Goal: Task Accomplishment & Management: Manage account settings

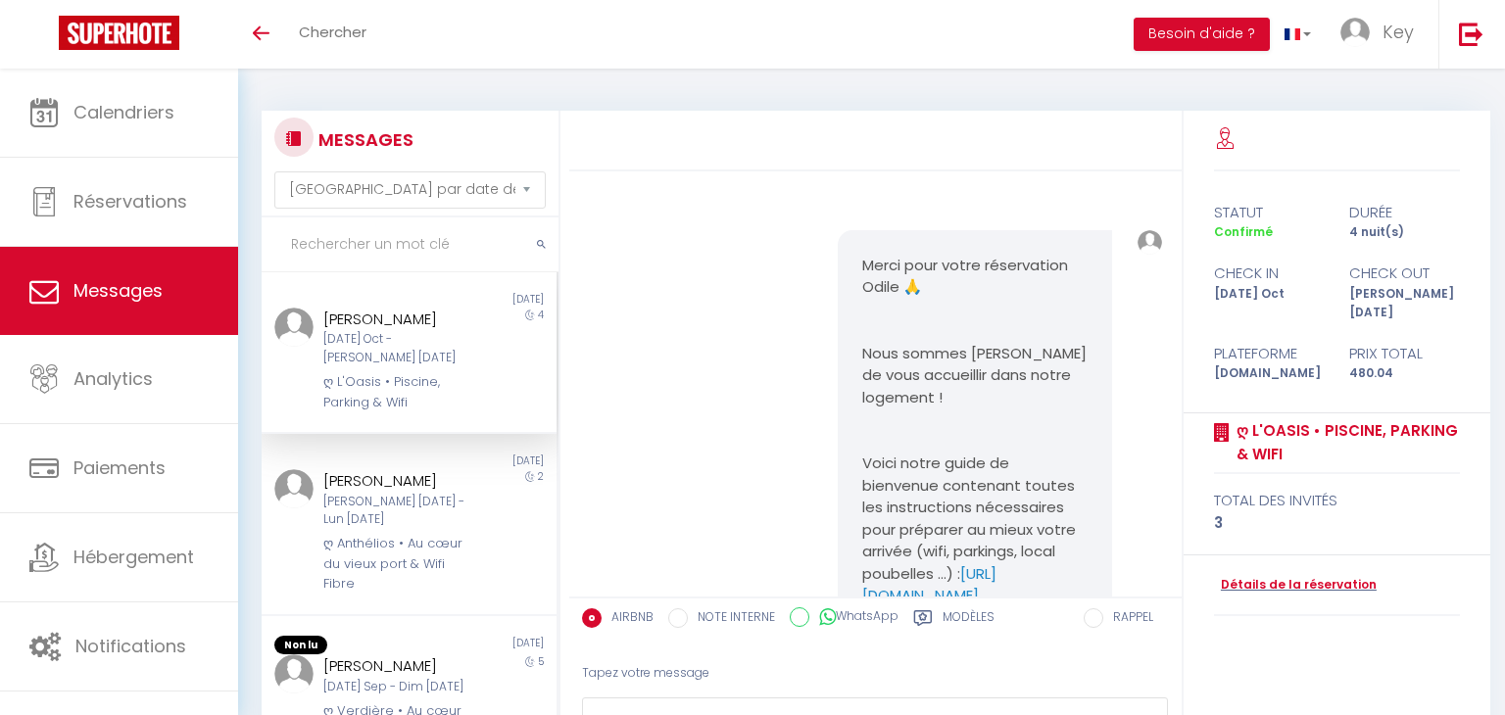
select select "message"
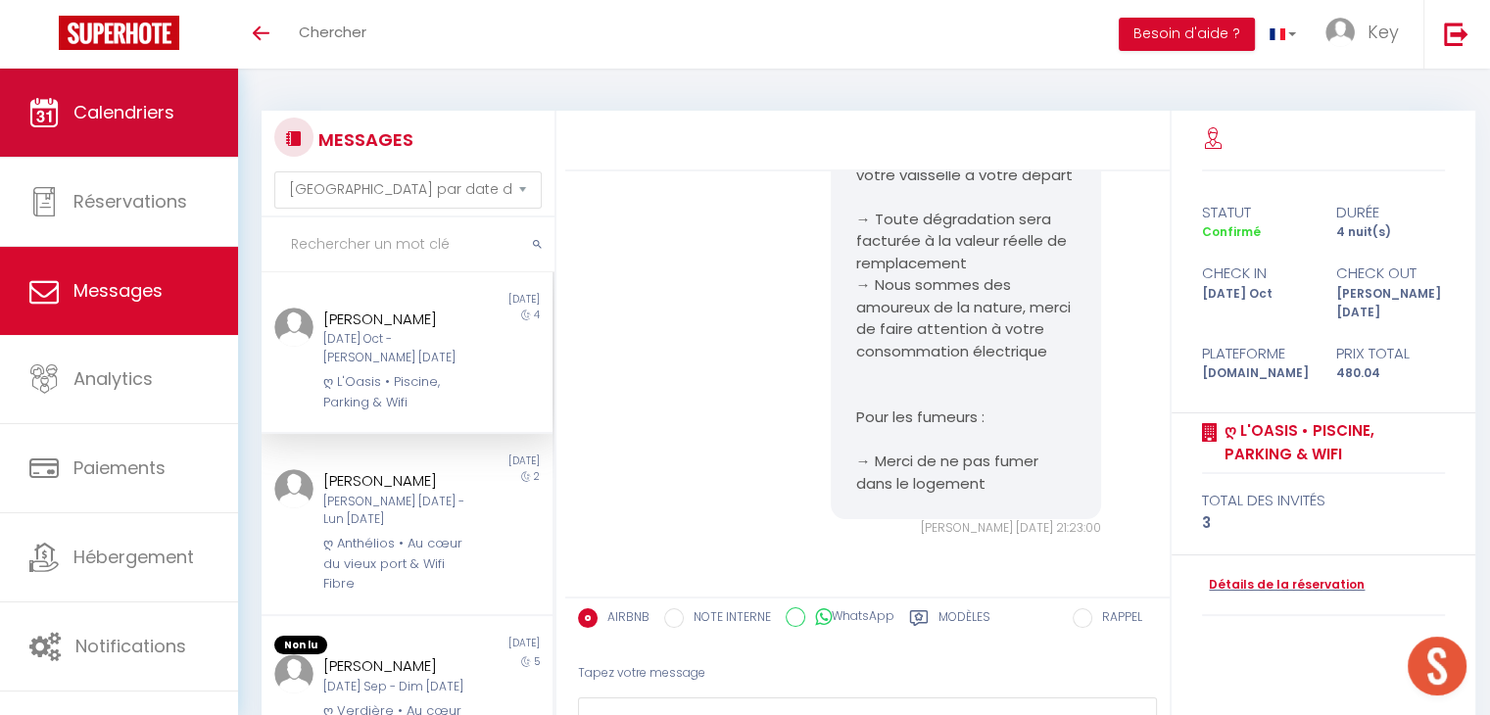
click at [134, 103] on span "Calendriers" at bounding box center [123, 112] width 101 height 24
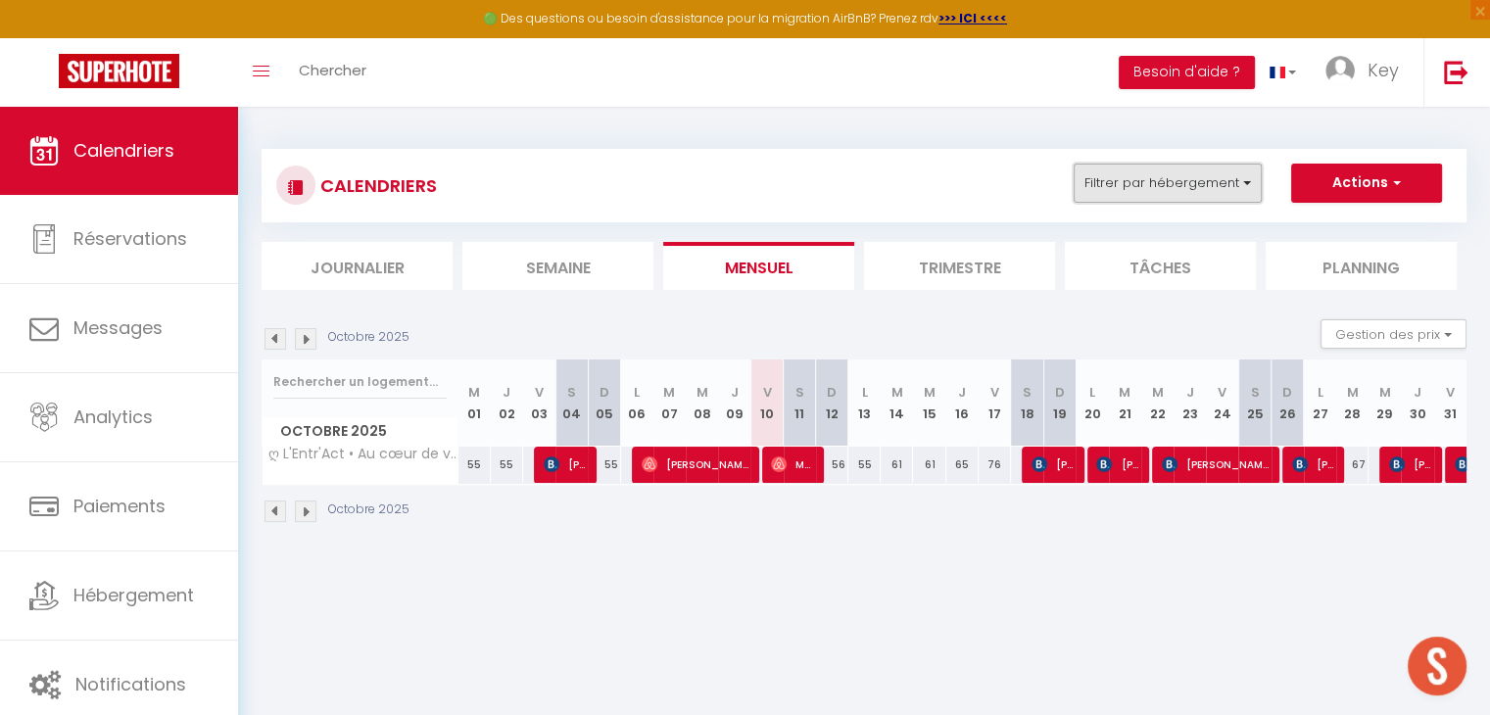
click at [1195, 198] on button "Filtrer par hébergement" at bounding box center [1168, 183] width 188 height 39
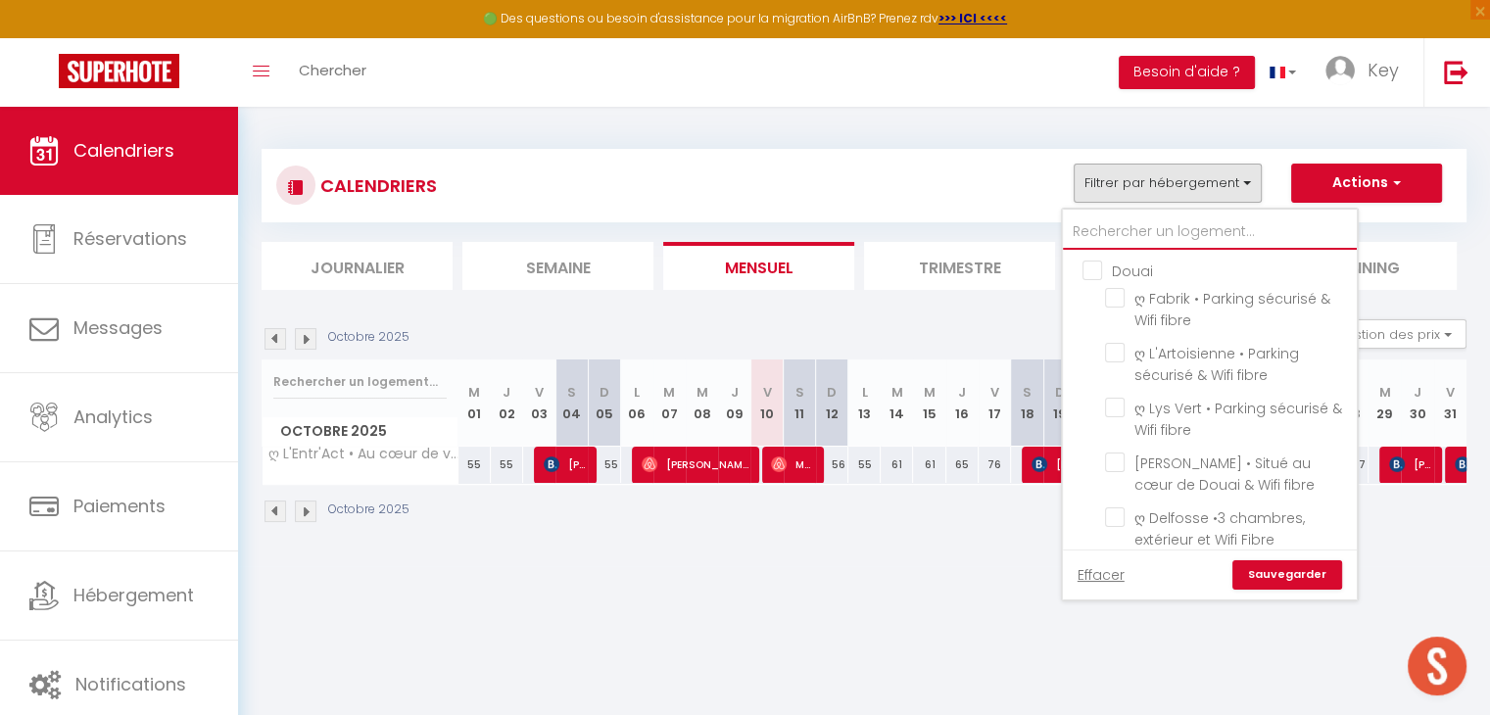
click at [1183, 238] on input "text" at bounding box center [1210, 232] width 294 height 35
type input "n"
checkbox input "false"
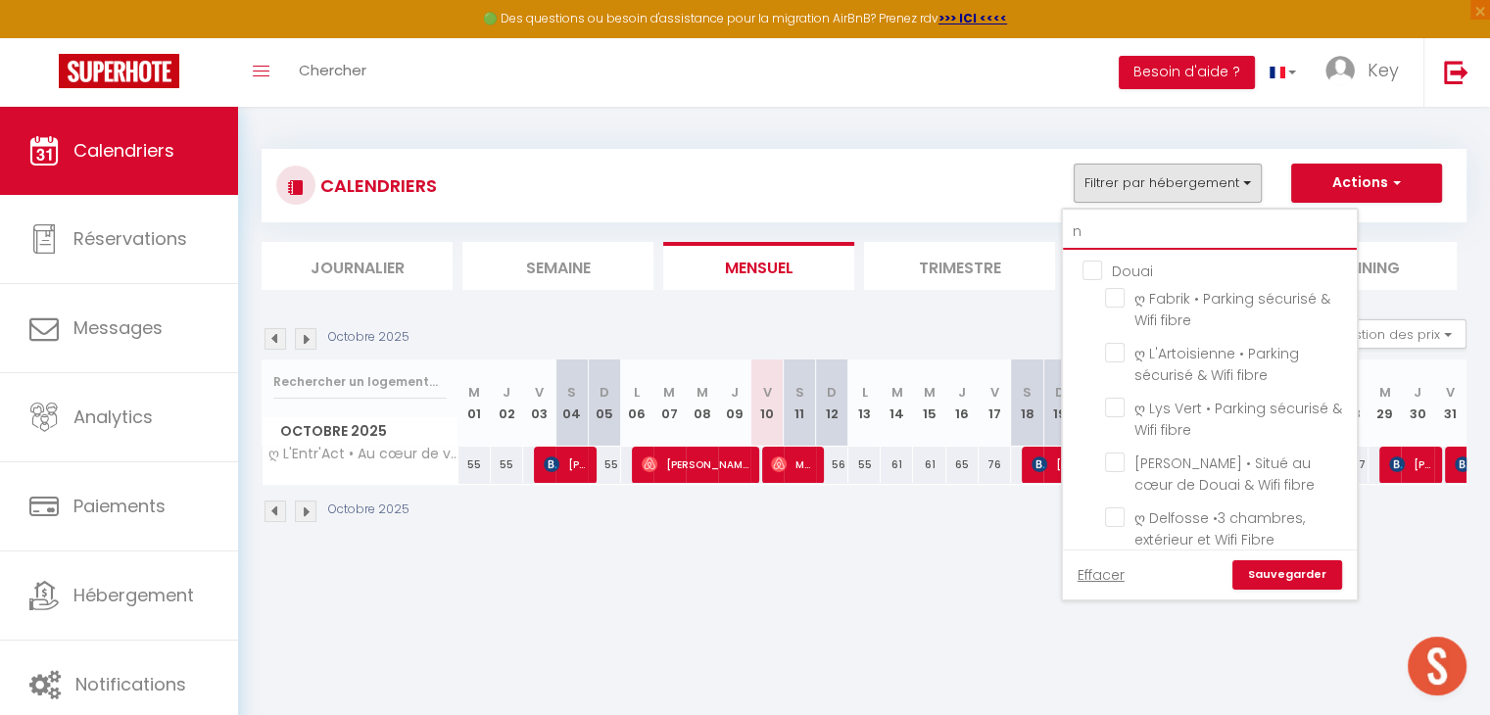
checkbox input "false"
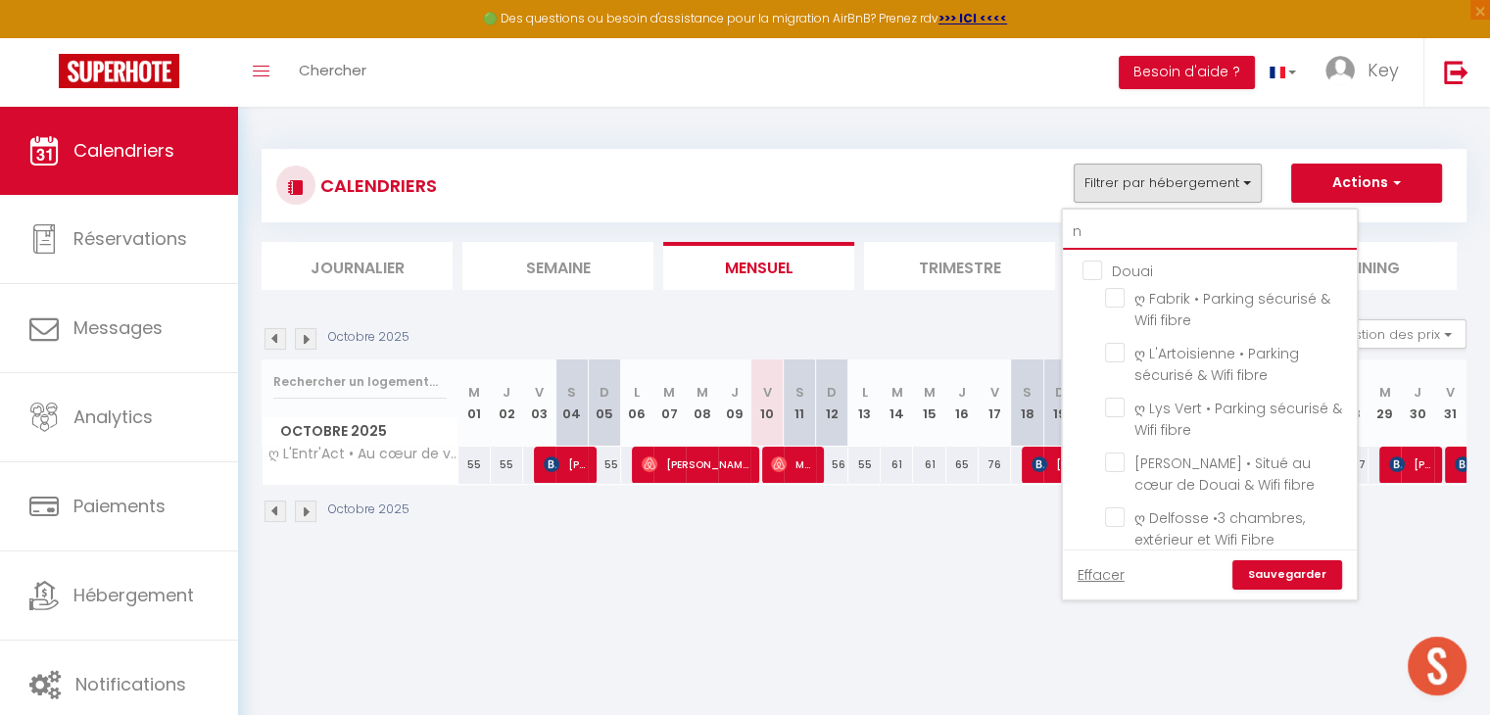
checkbox input "false"
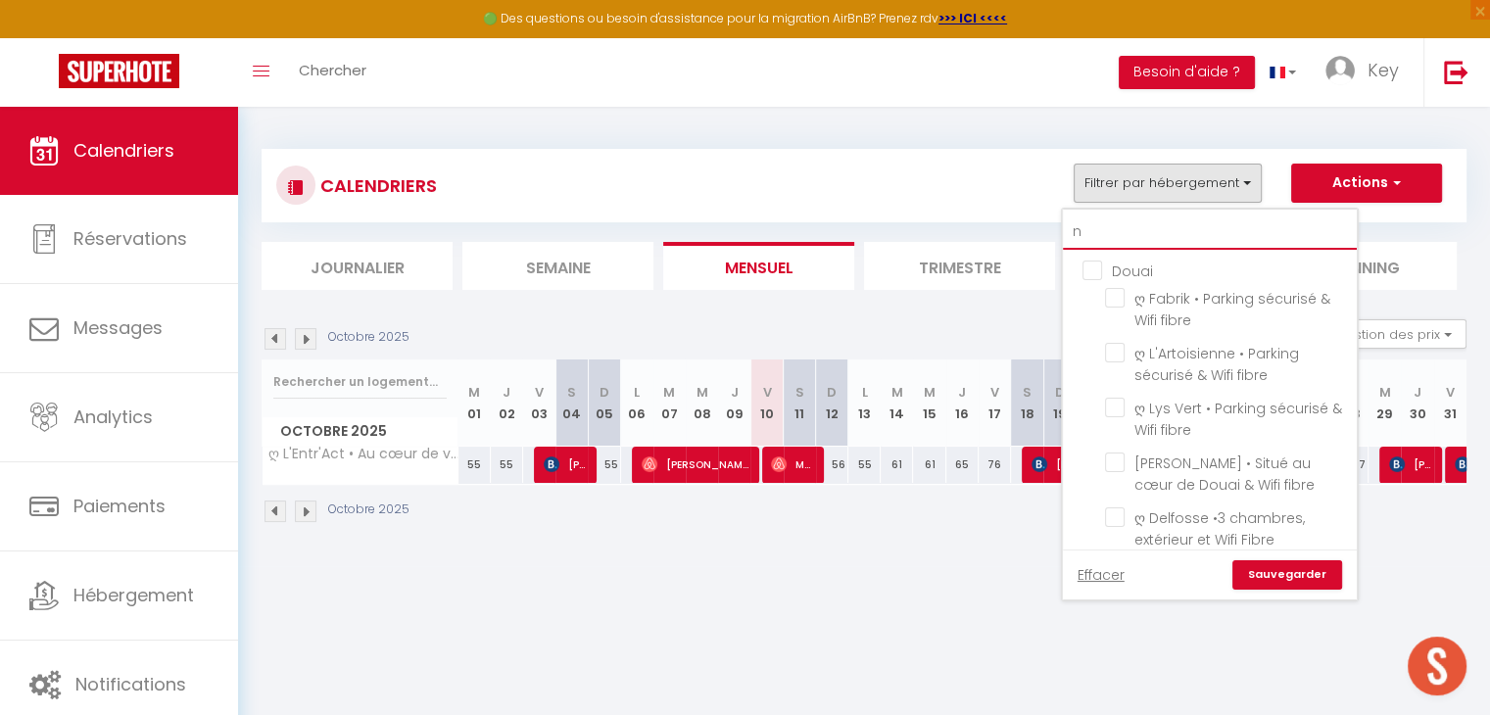
checkbox input "false"
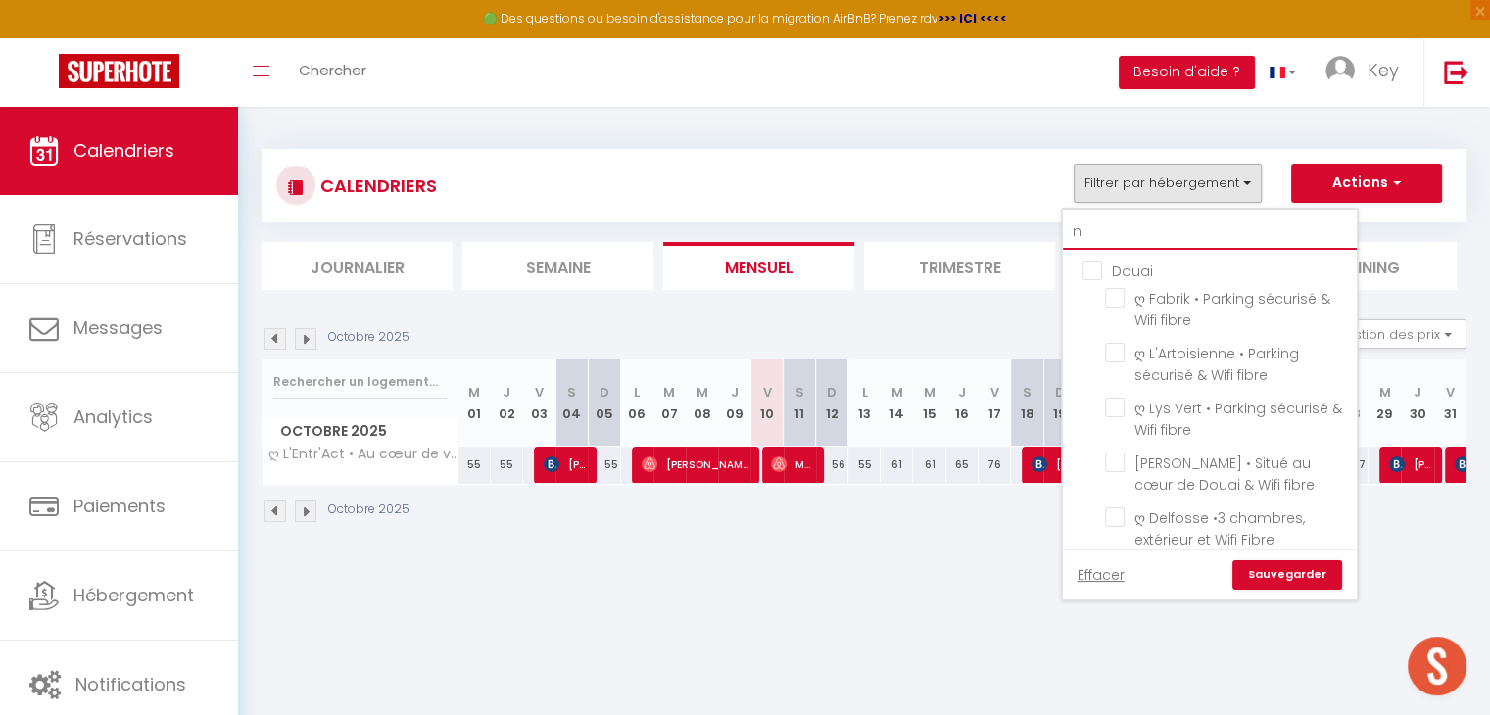
checkbox input "true"
checkbox input "false"
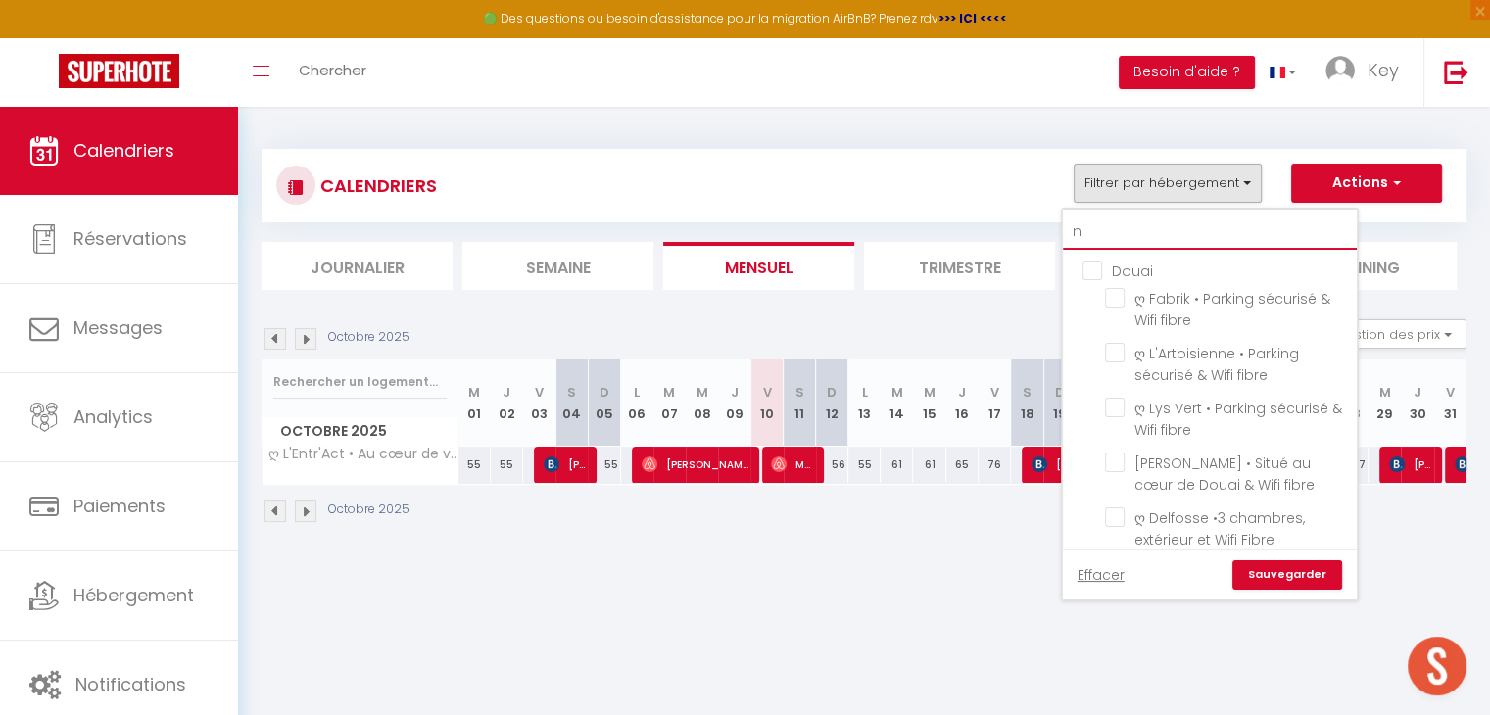
checkbox input "false"
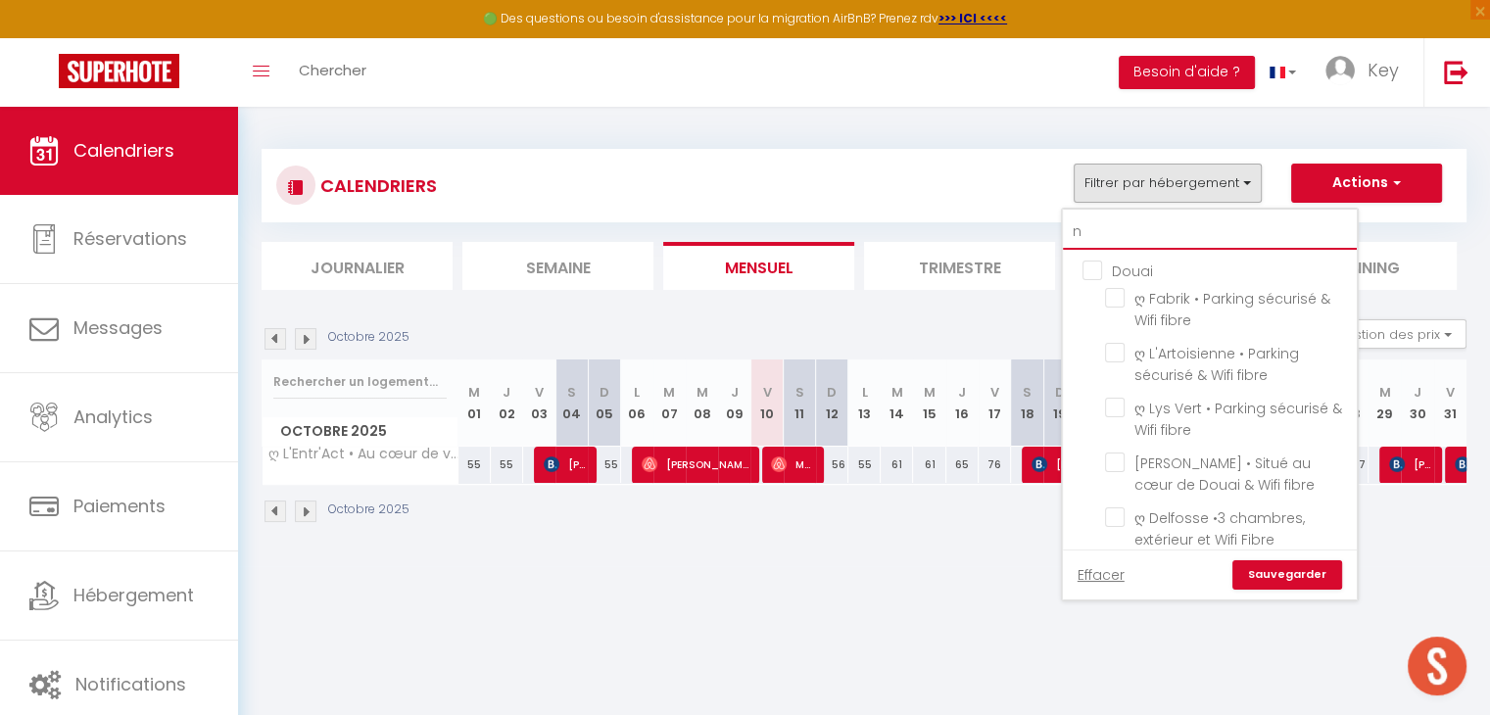
checkbox input "false"
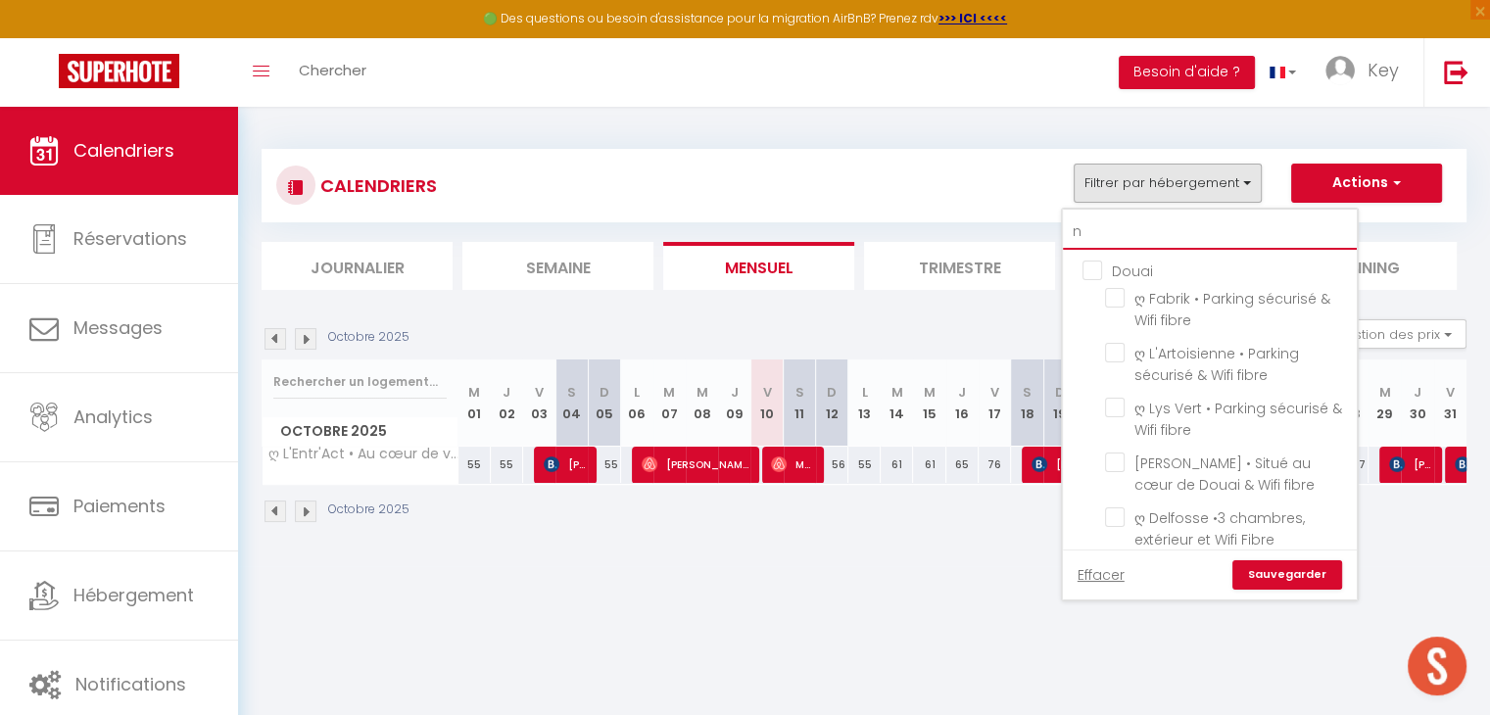
checkbox input "false"
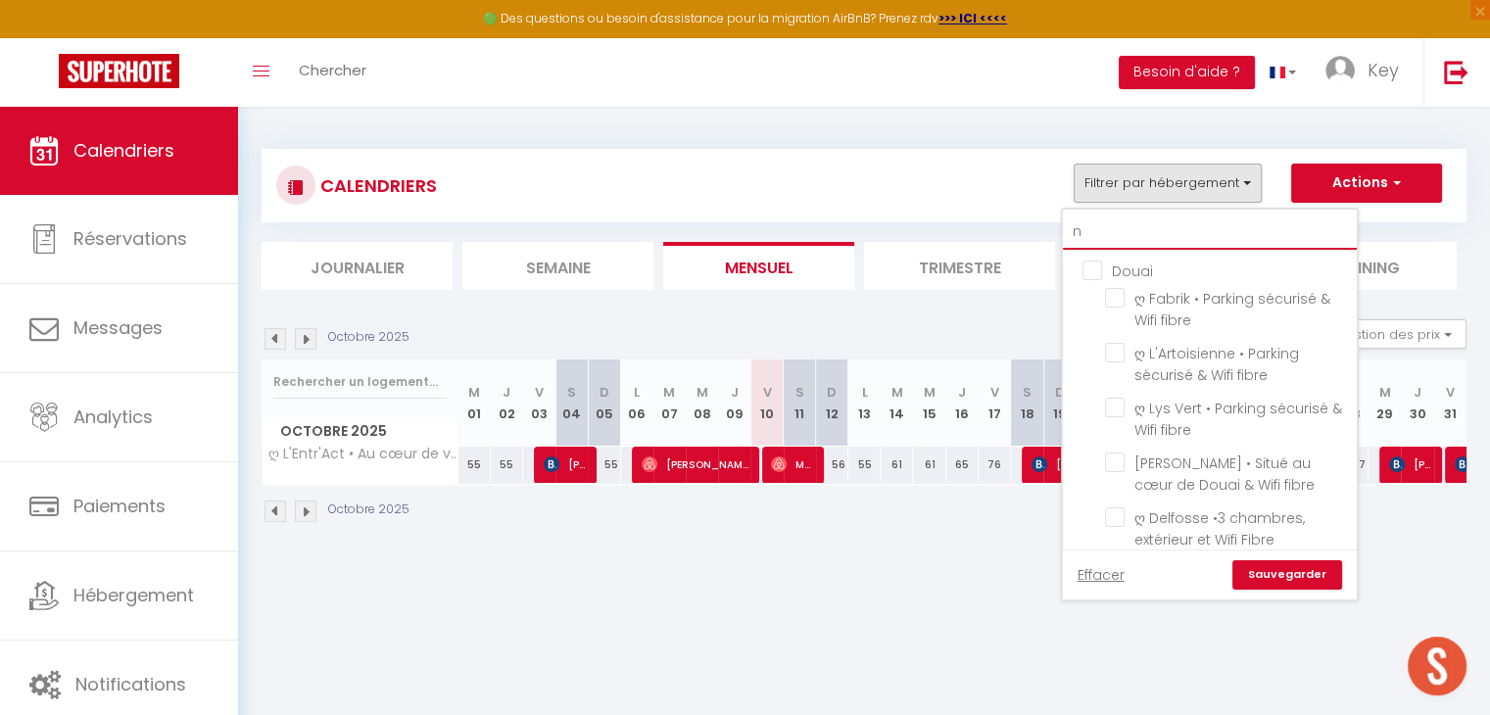
checkbox input "false"
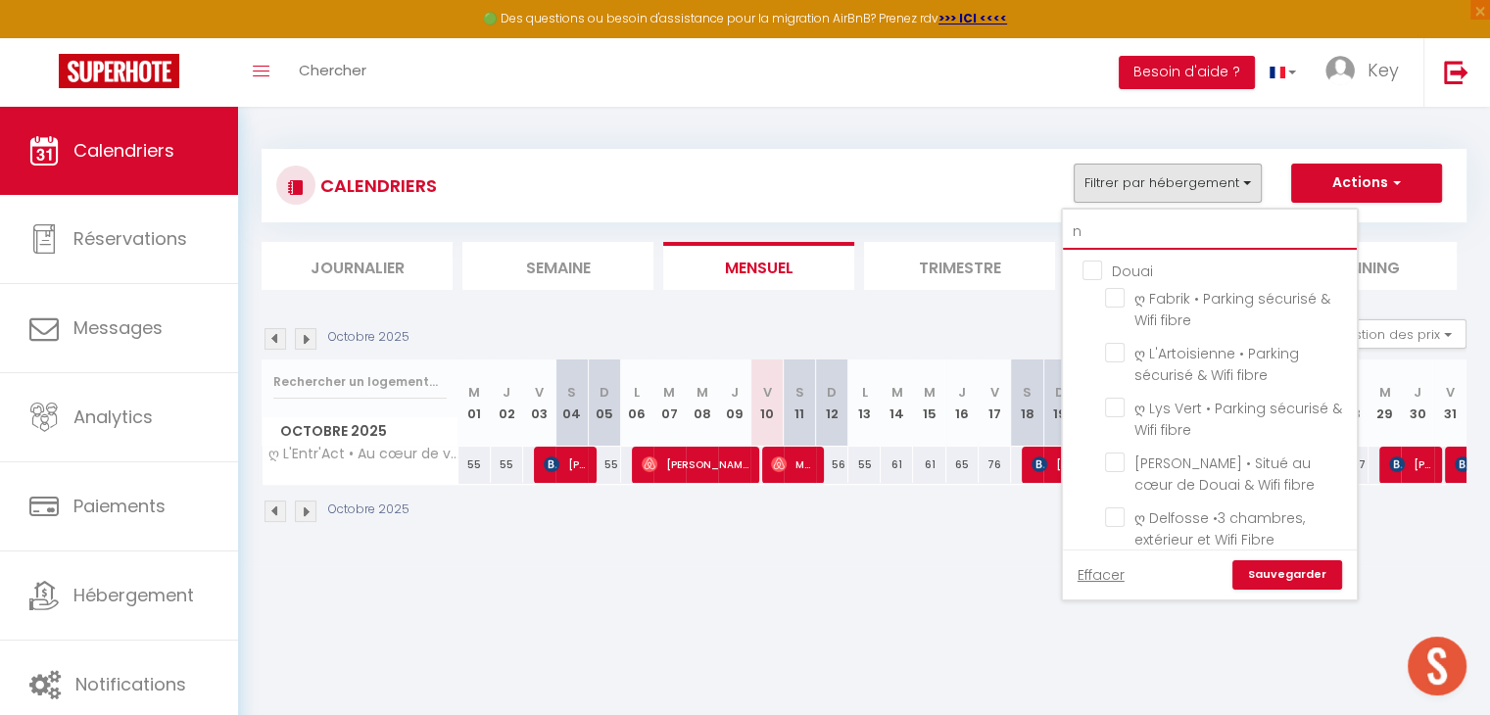
checkbox input "false"
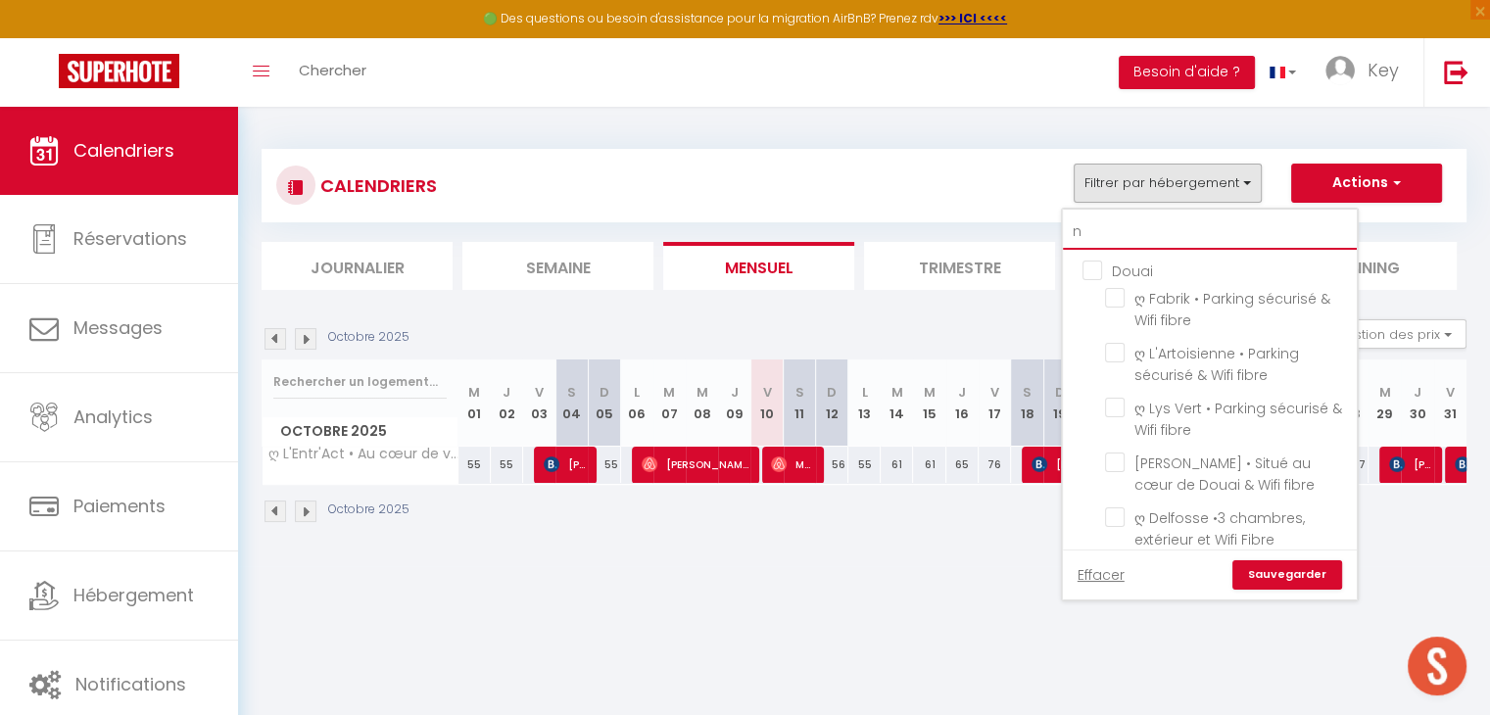
checkbox input "false"
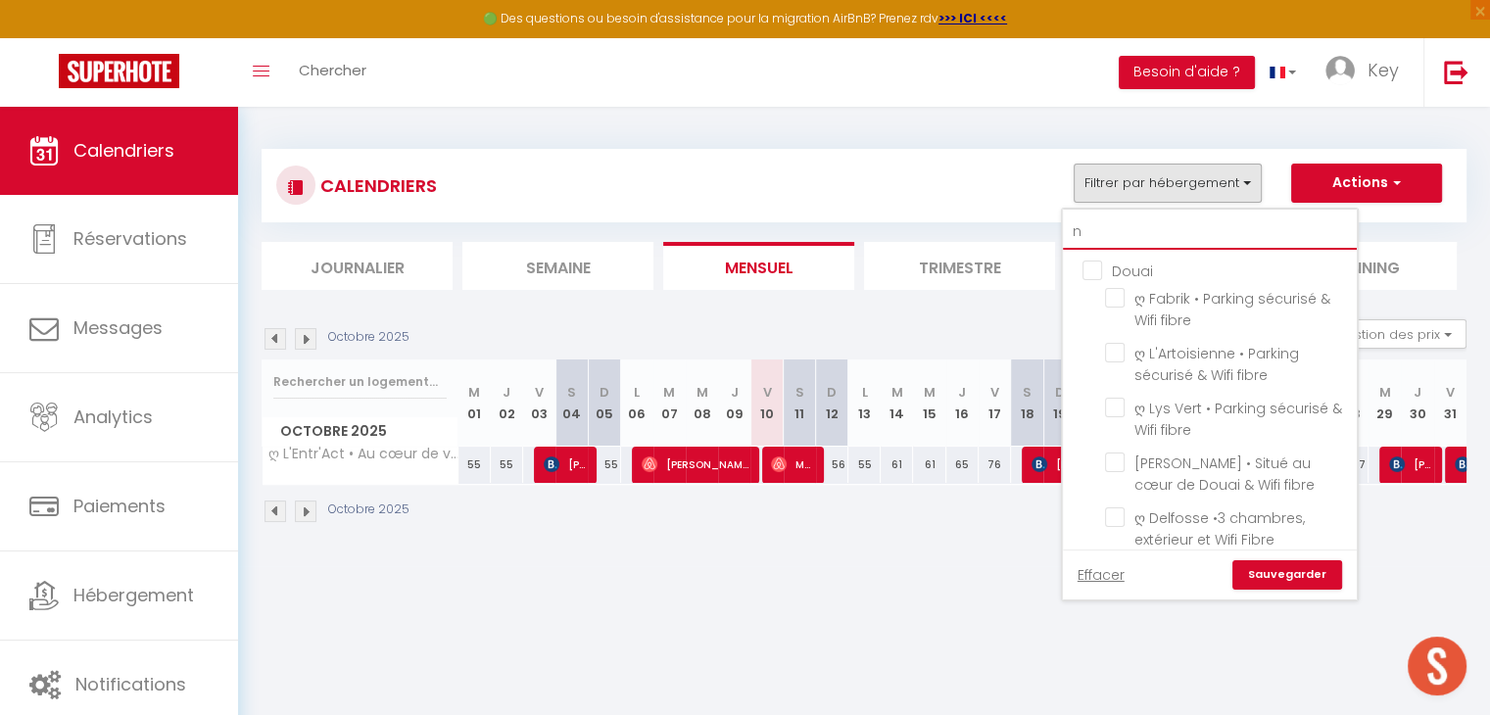
checkbox input "false"
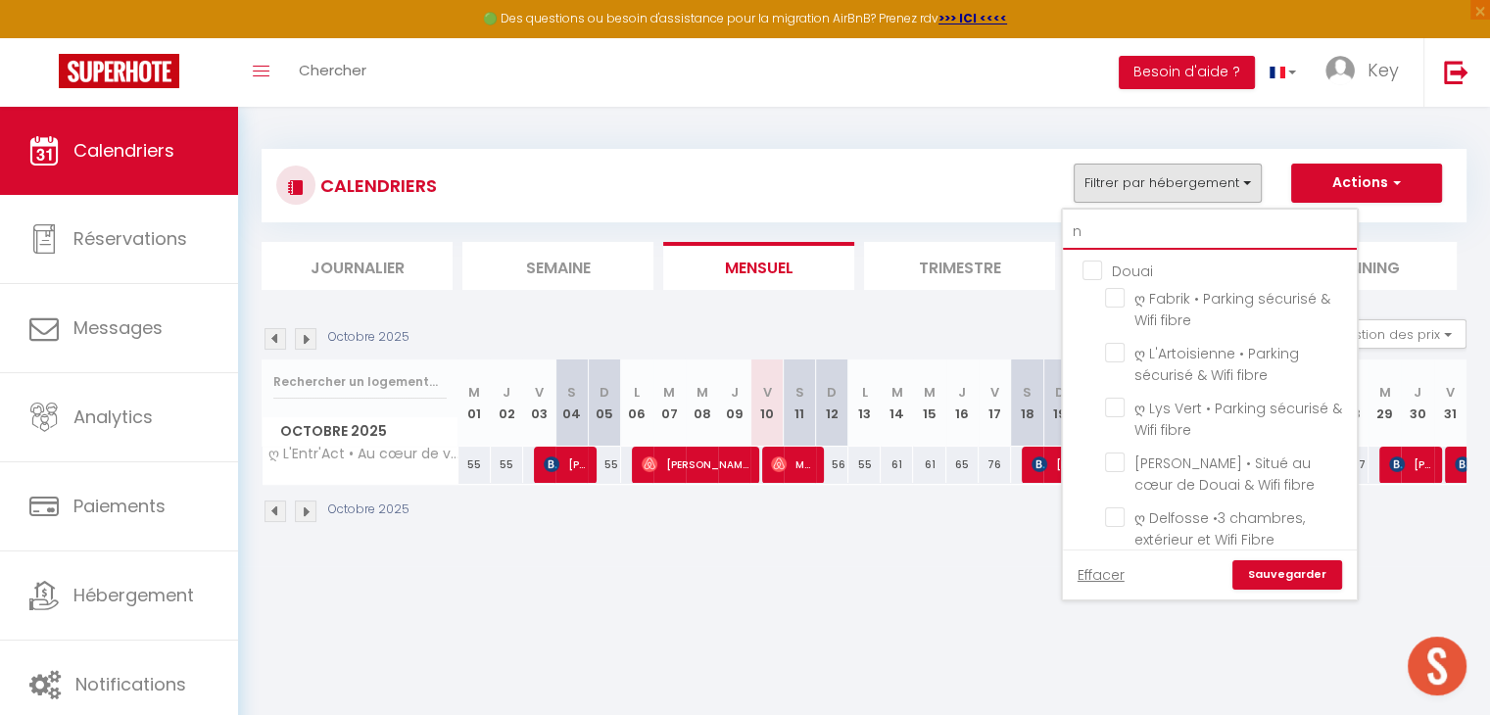
checkbox input "false"
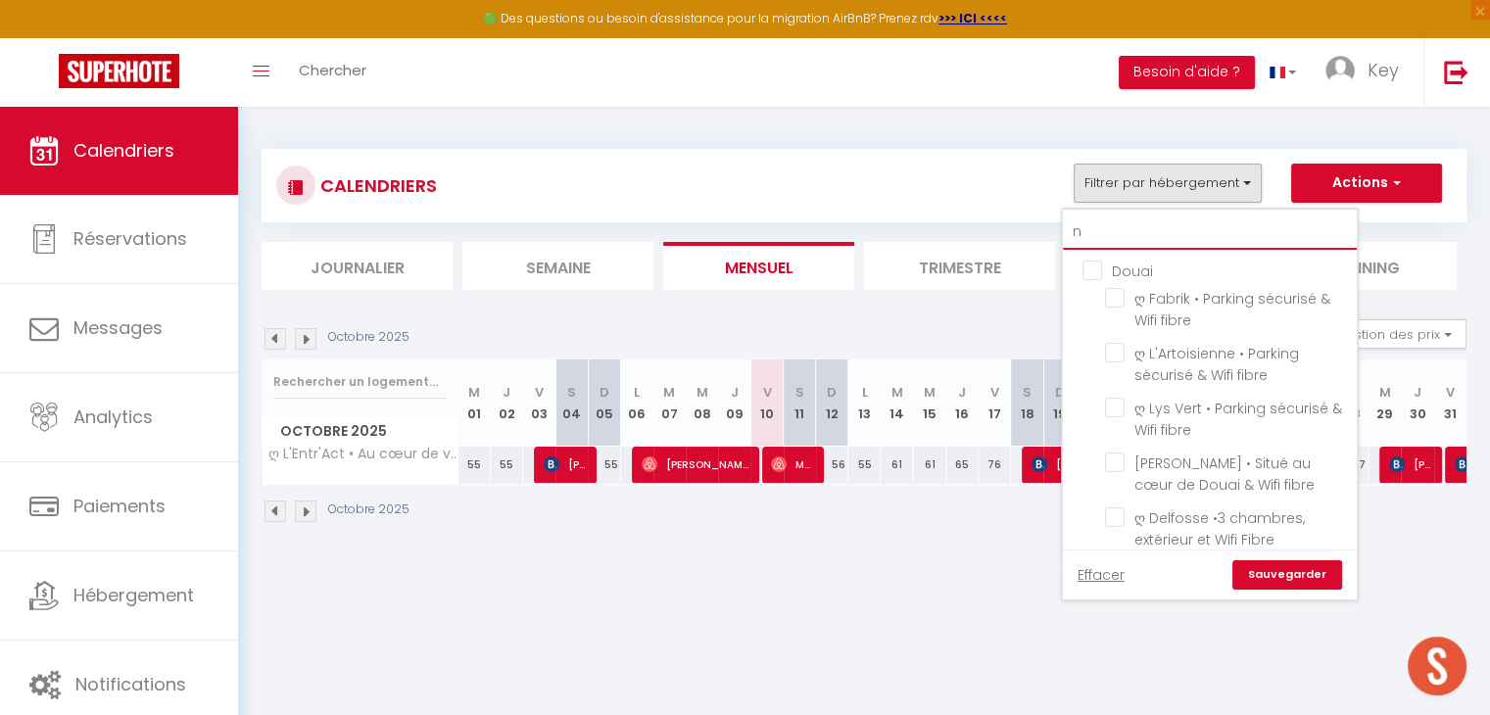
checkbox input "false"
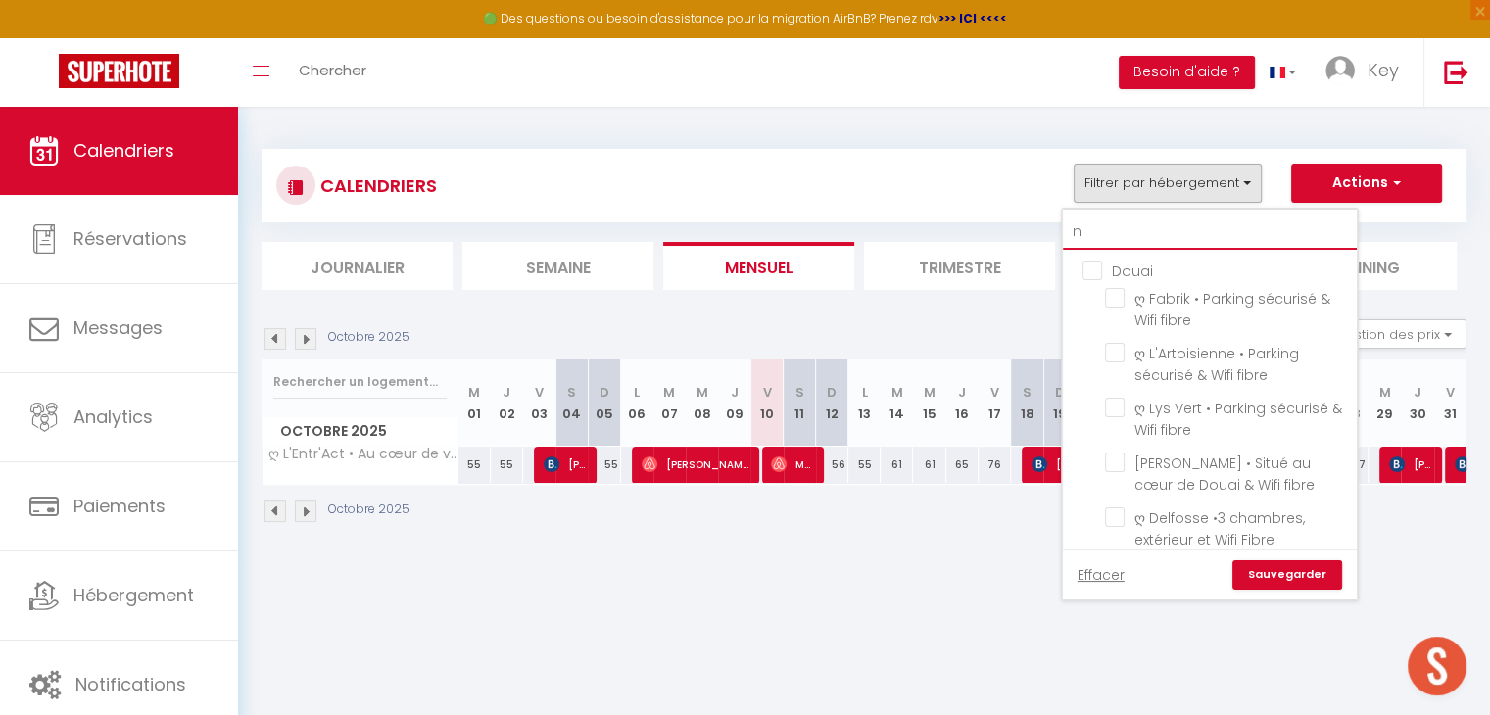
checkbox input "false"
type input "né"
checkbox input "false"
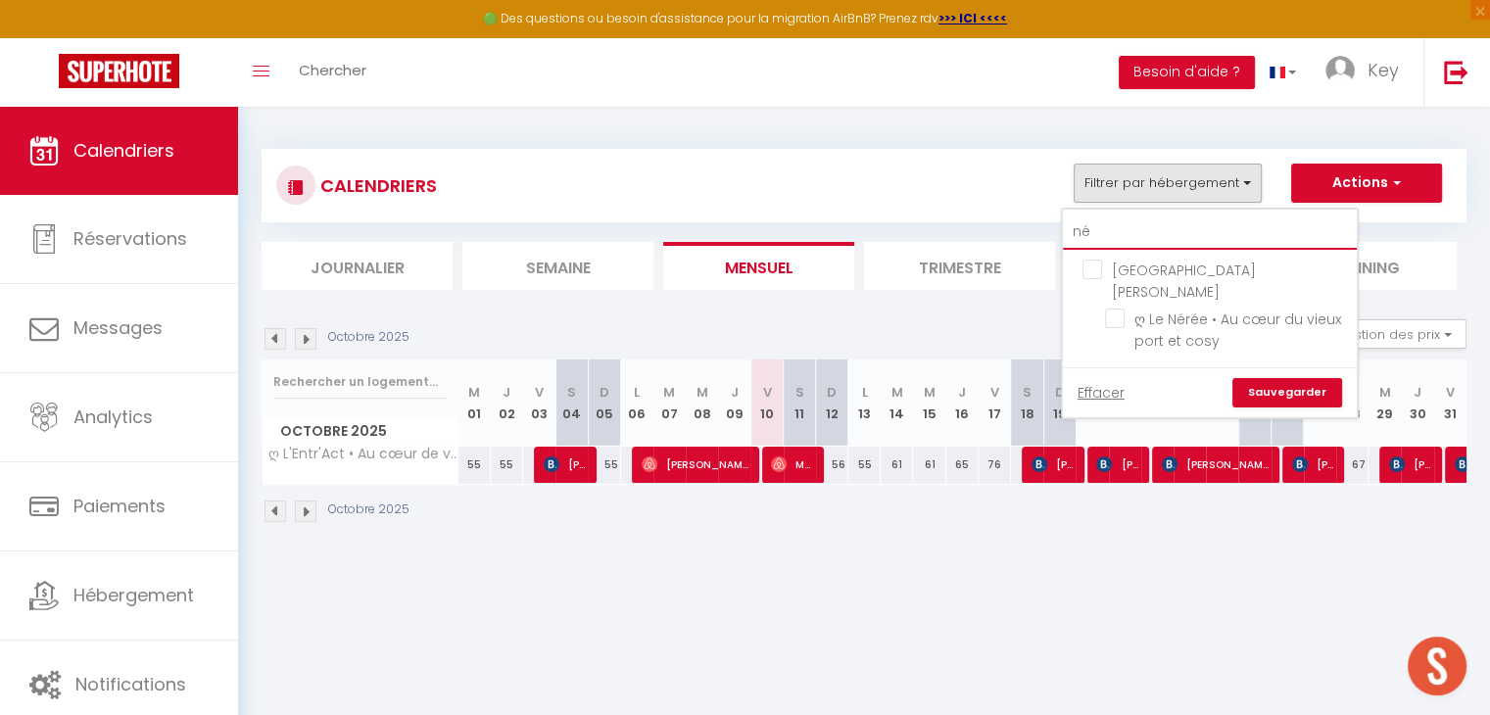
type input "nér"
checkbox input "false"
type input "néré"
checkbox input "false"
type input "néré"
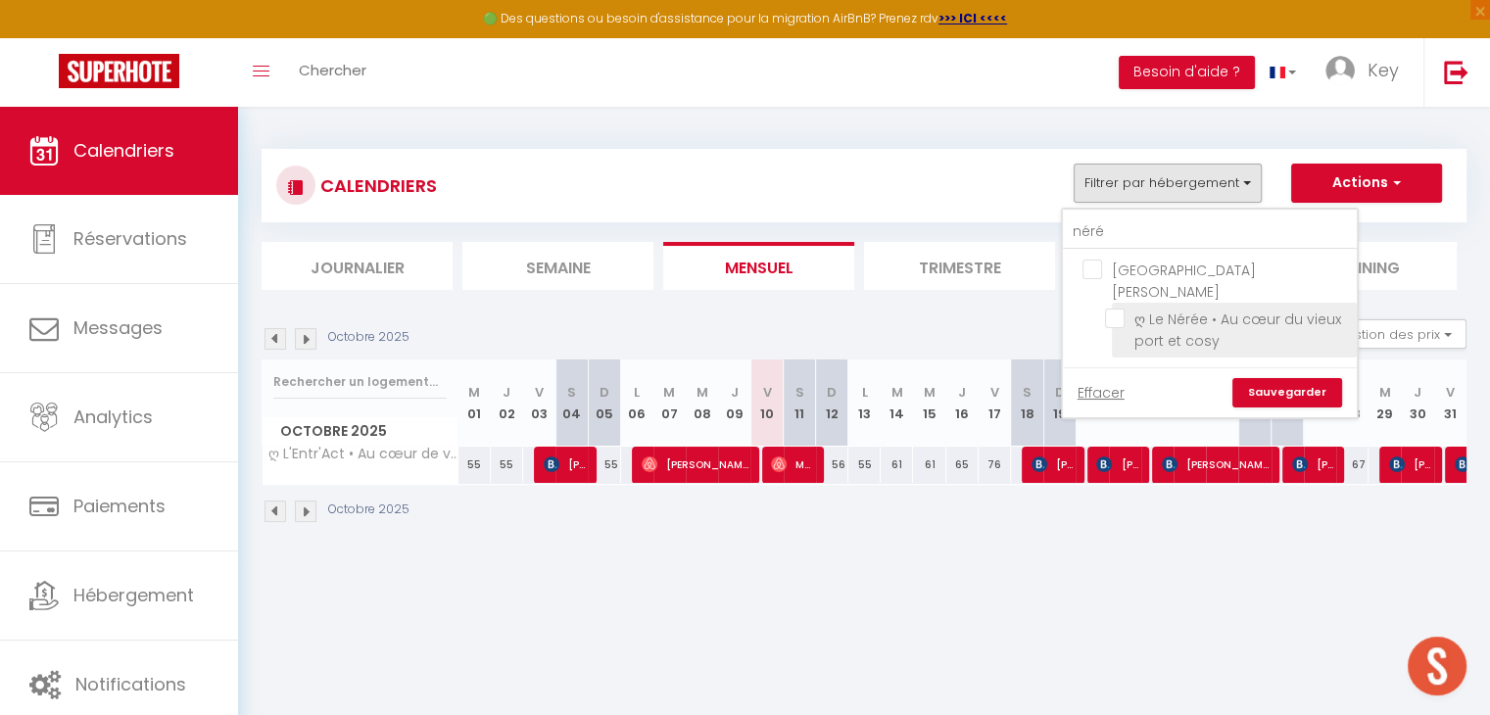
click at [1122, 309] on input "ღ Le Nérée • Au cœur du vieux port et cosy" at bounding box center [1227, 319] width 245 height 20
checkbox input "true"
click at [1297, 378] on link "Sauvegarder" at bounding box center [1288, 392] width 110 height 29
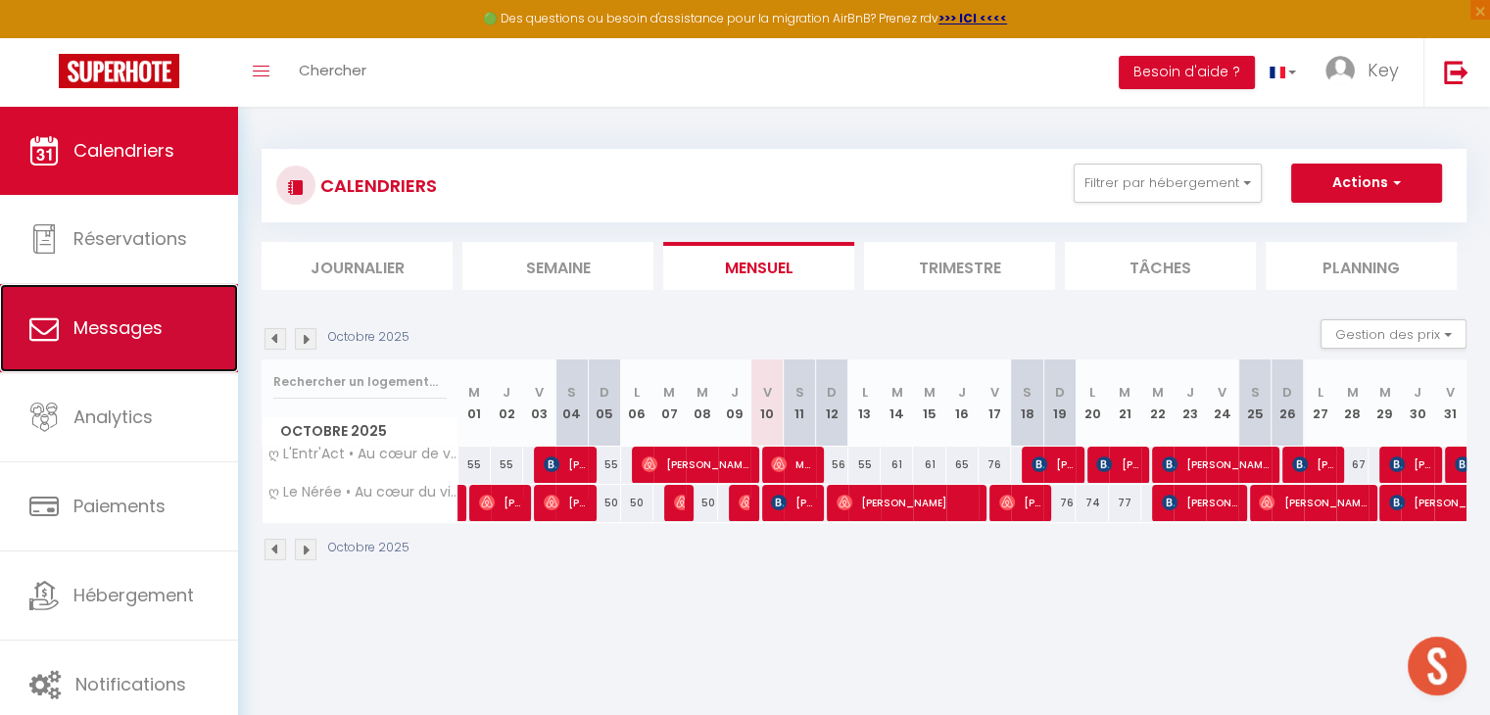
click at [94, 321] on span "Messages" at bounding box center [117, 328] width 89 height 24
select select "message"
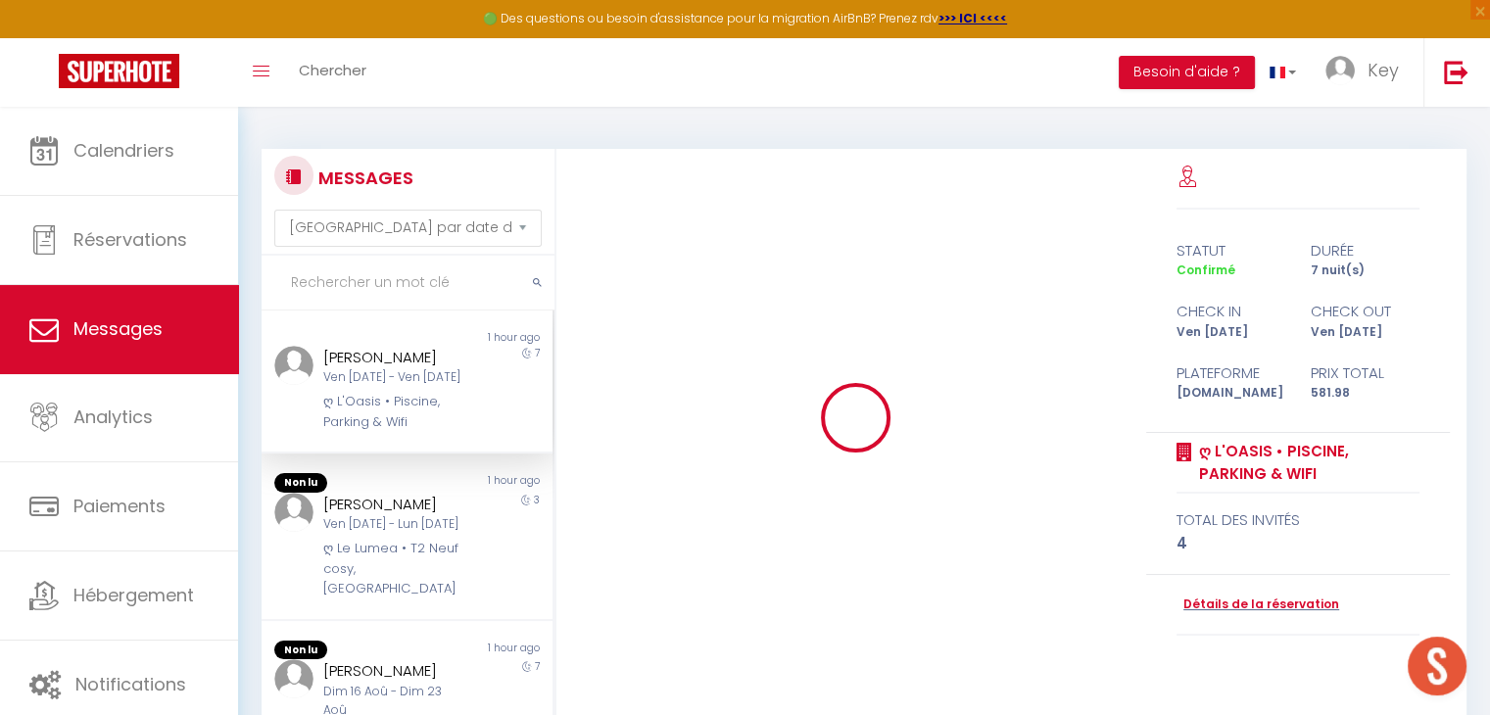
click at [341, 287] on input "text" at bounding box center [408, 283] width 293 height 55
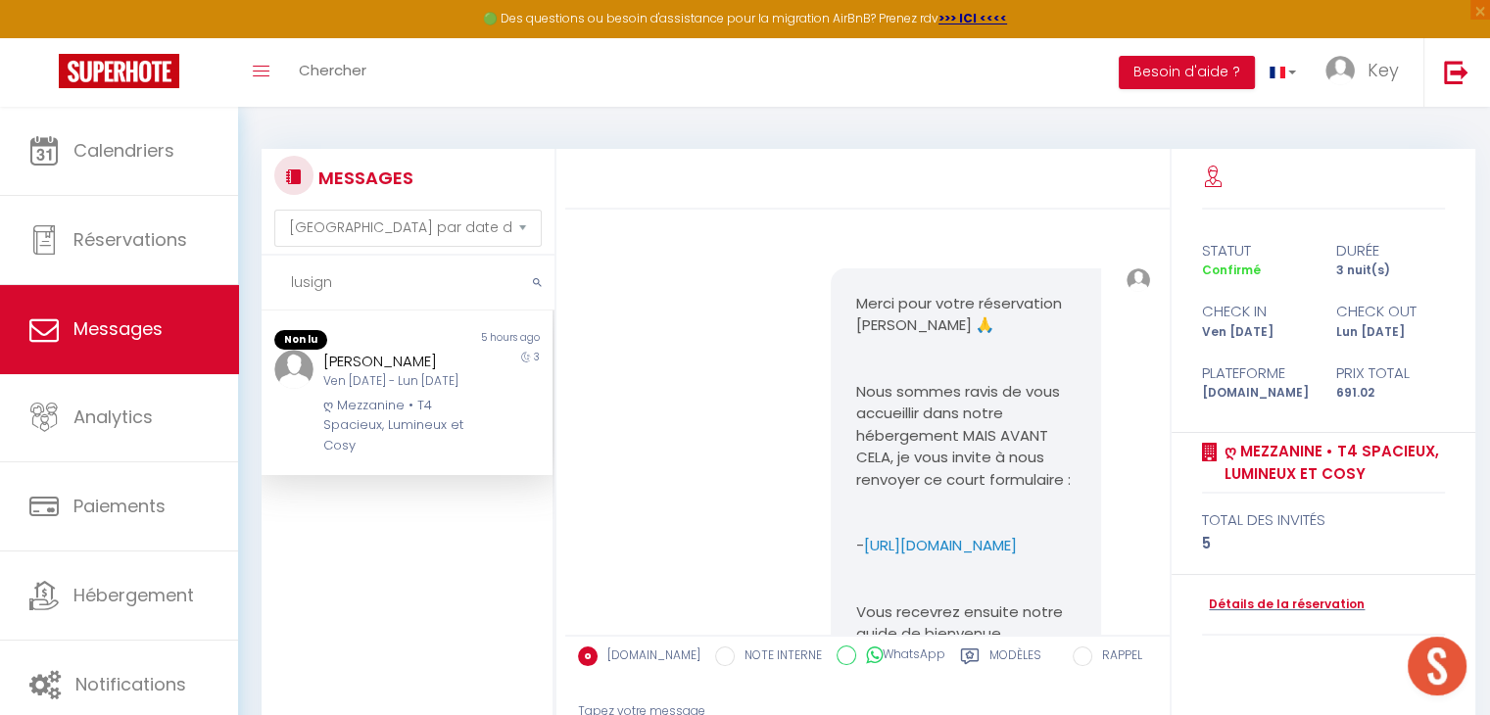
scroll to position [6349, 0]
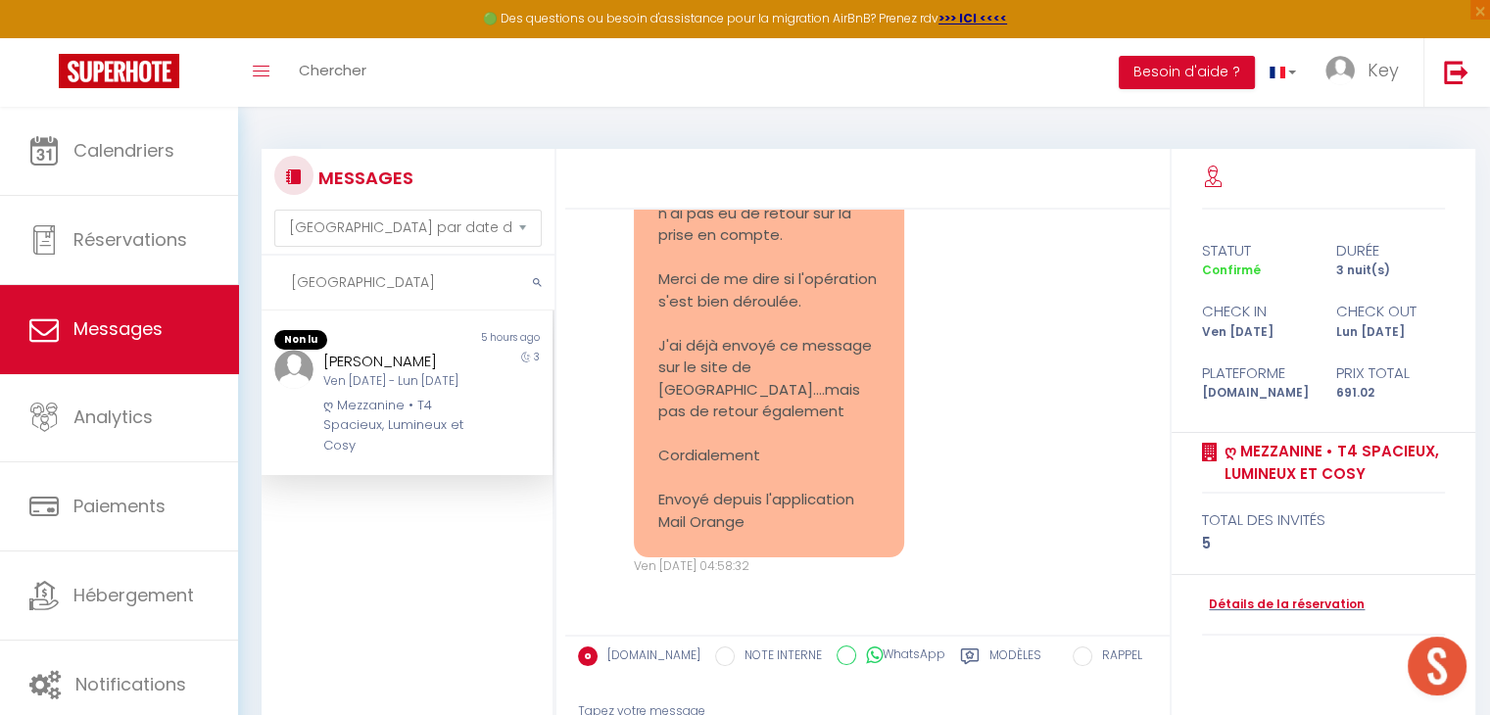
type input "[GEOGRAPHIC_DATA]"
click at [423, 428] on div "ღ Mezzanine • T4 Spacieux, Lumineux et Cosy" at bounding box center [395, 426] width 144 height 60
click at [960, 654] on icon at bounding box center [970, 657] width 20 height 20
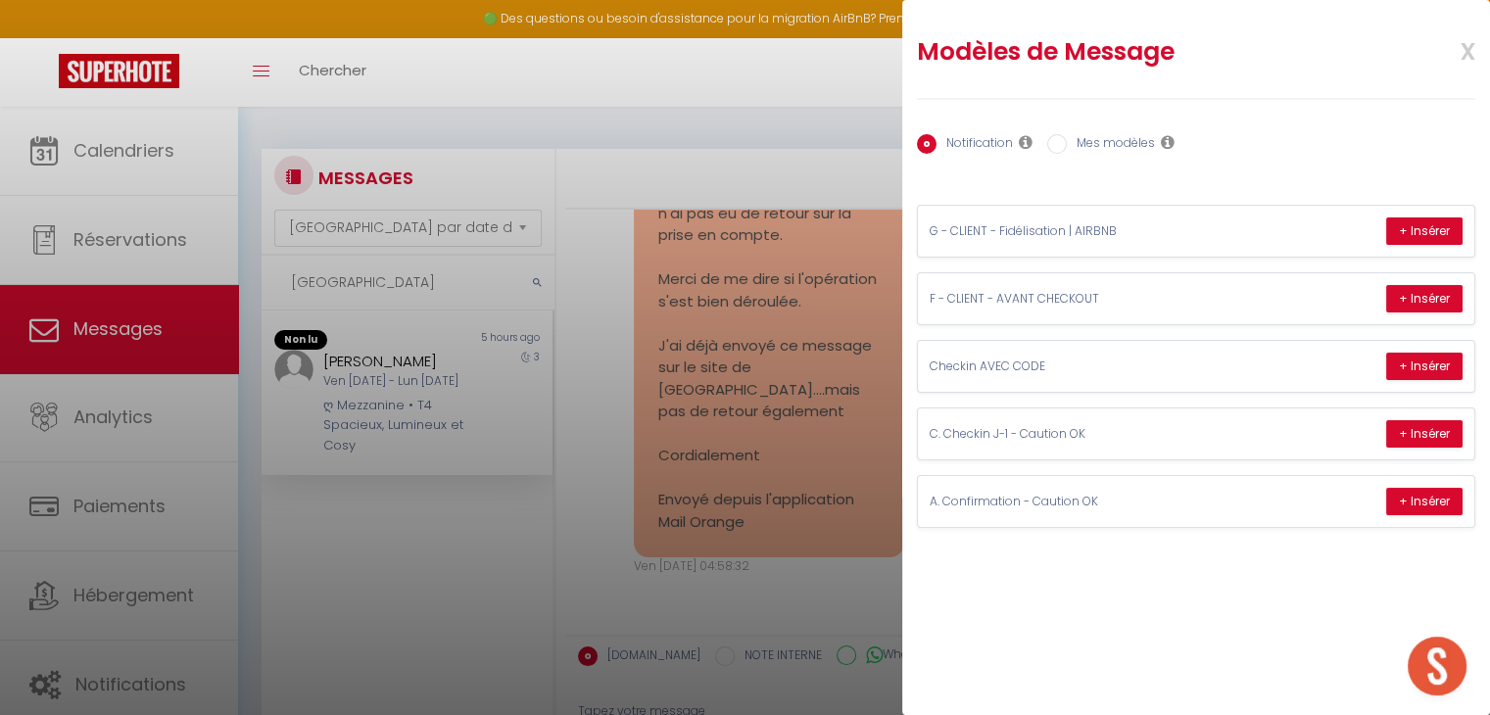
click at [1469, 49] on span "x" at bounding box center [1445, 49] width 62 height 46
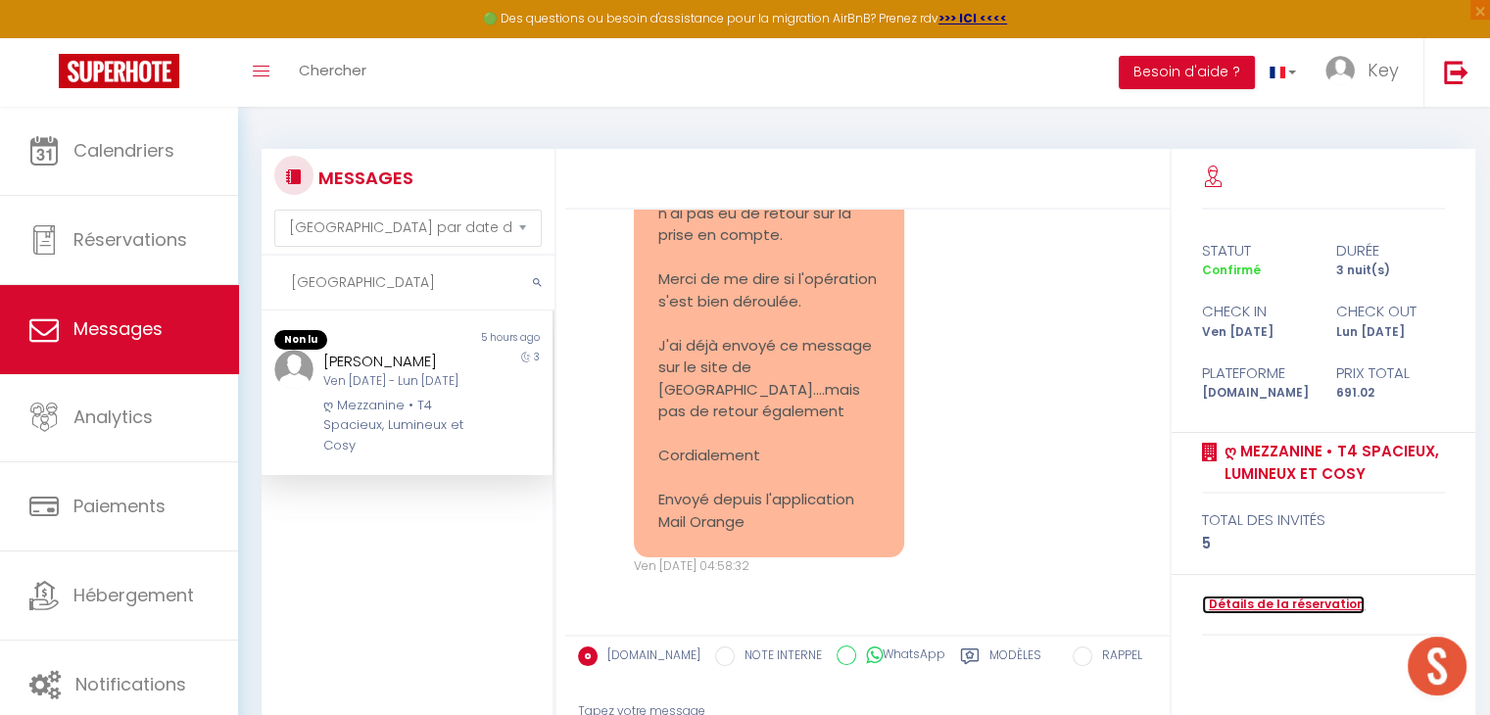
click at [1285, 601] on link "Détails de la réservation" at bounding box center [1283, 605] width 163 height 19
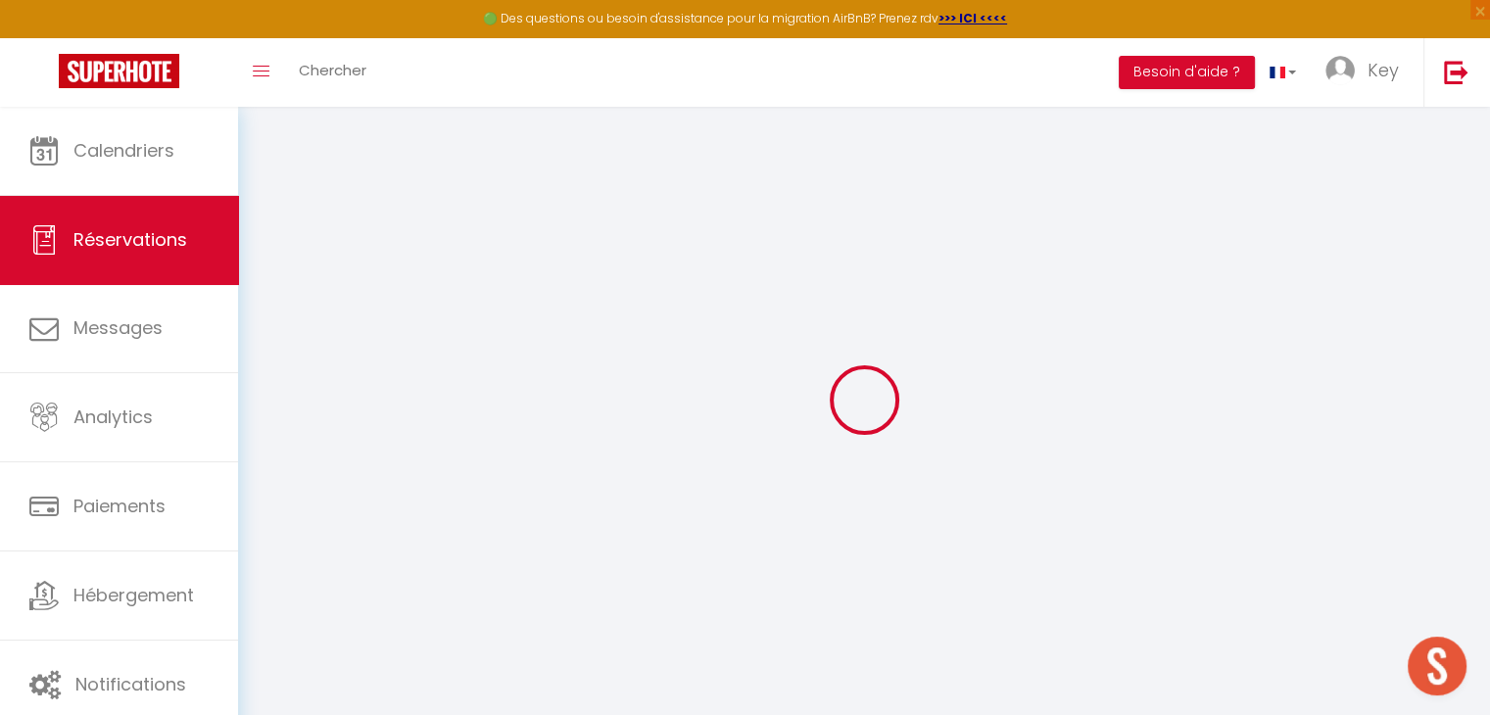
type input "[PERSON_NAME]"
type input "[GEOGRAPHIC_DATA]"
type input "[EMAIL_ADDRESS][DOMAIN_NAME]"
type input "[PERSON_NAME][EMAIL_ADDRESS][DOMAIN_NAME]"
type input "[PHONE_NUMBER]"
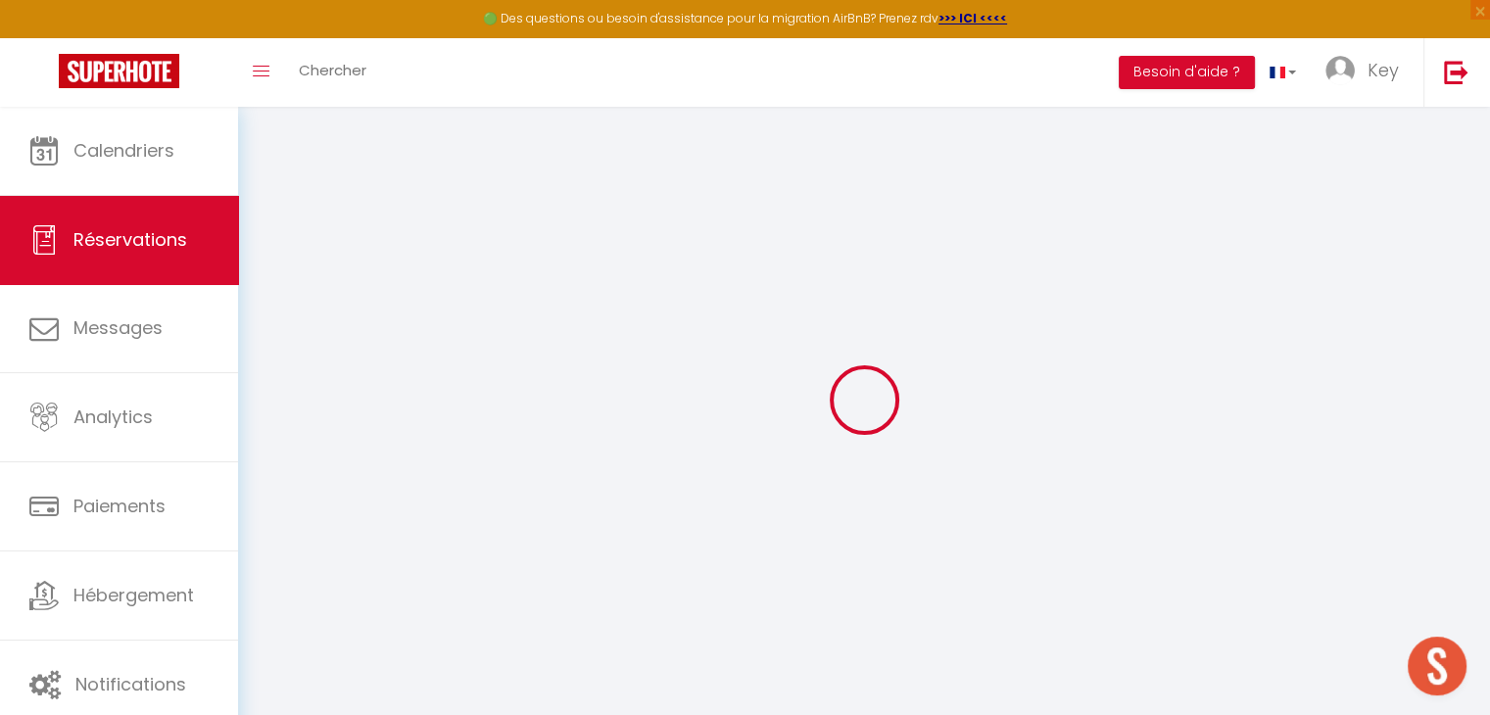
type input "[PHONE_NUMBER]"
select select "FR"
type input "112.61"
type input "9.67"
select select "32471"
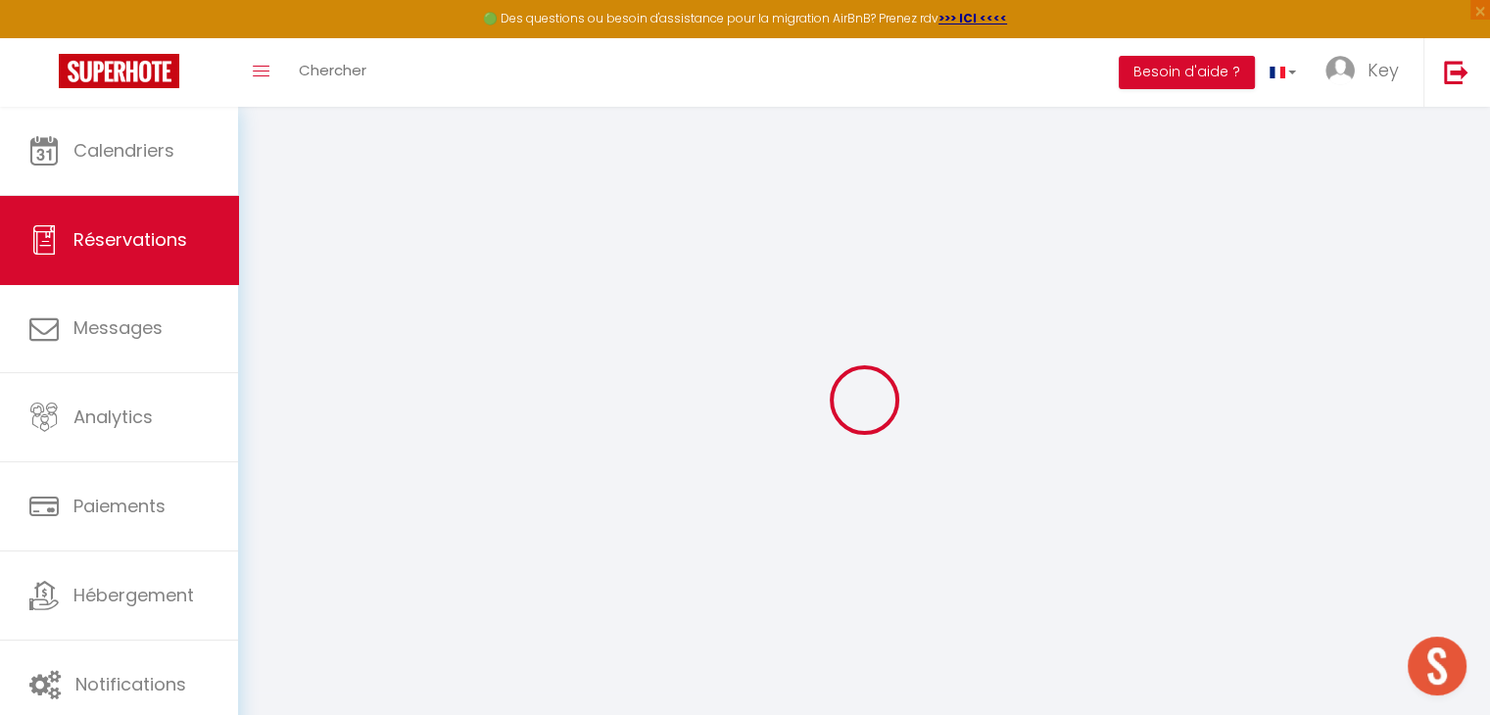
select select "1"
select select
type input "4"
type input "1"
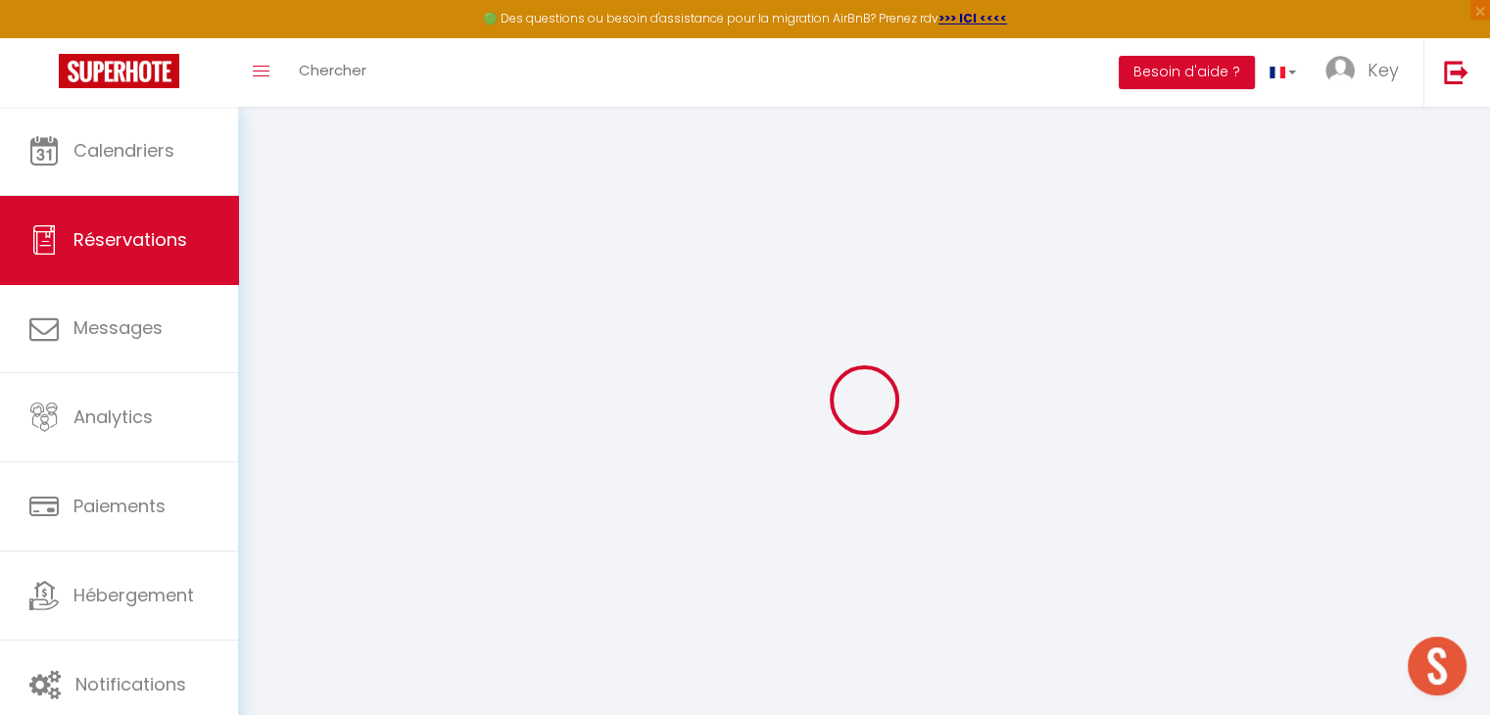
select select "12"
select select "15"
type input "572.4"
checkbox input "false"
type input "0"
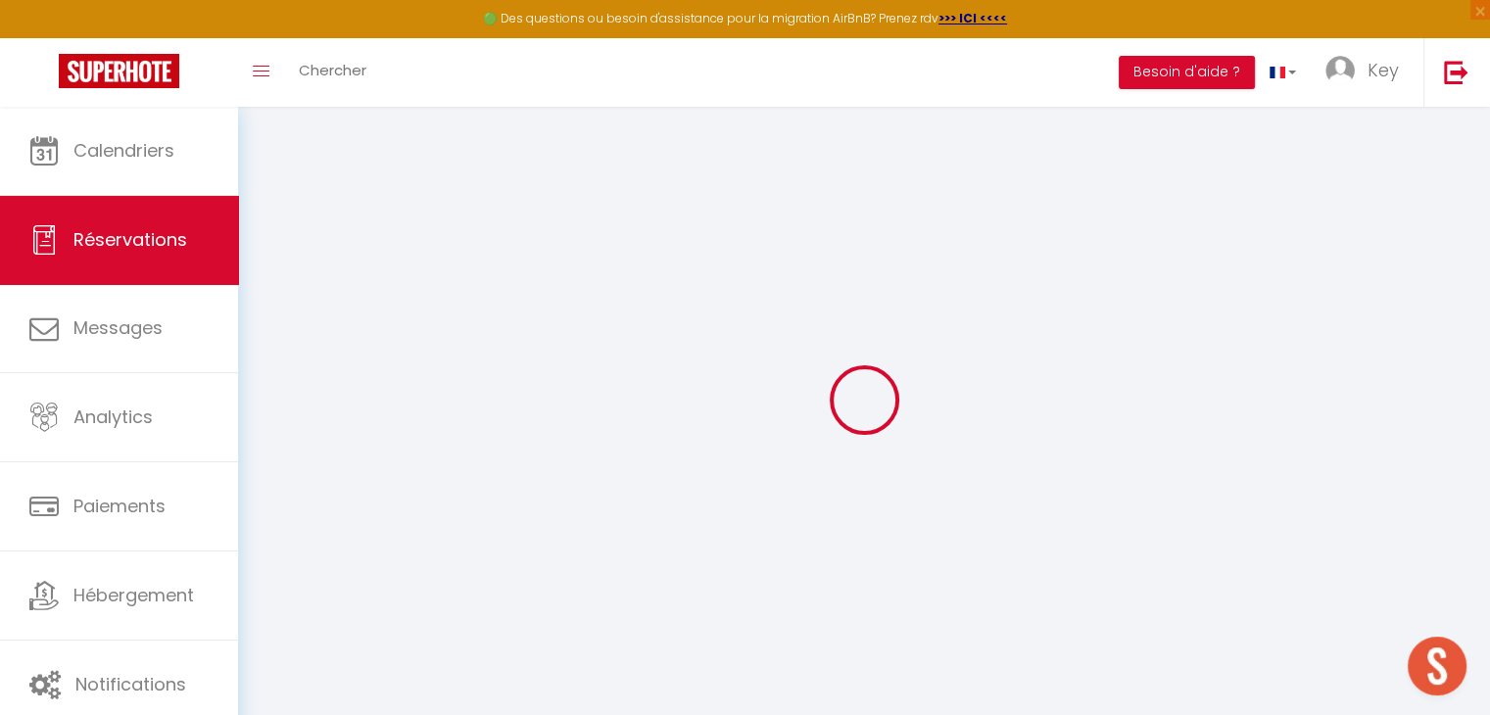
select select "2"
type input "90"
type input "0"
select select
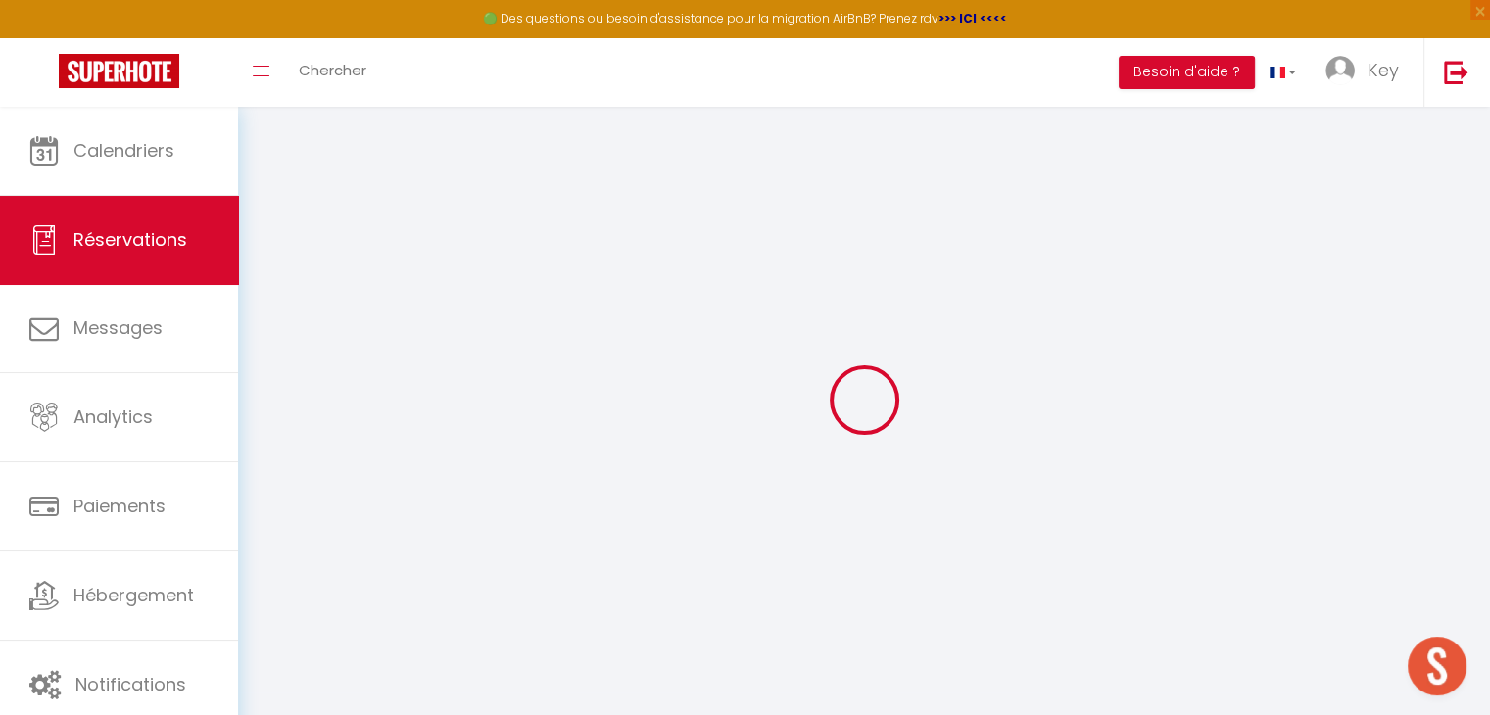
select select
checkbox input "false"
select select
checkbox input "false"
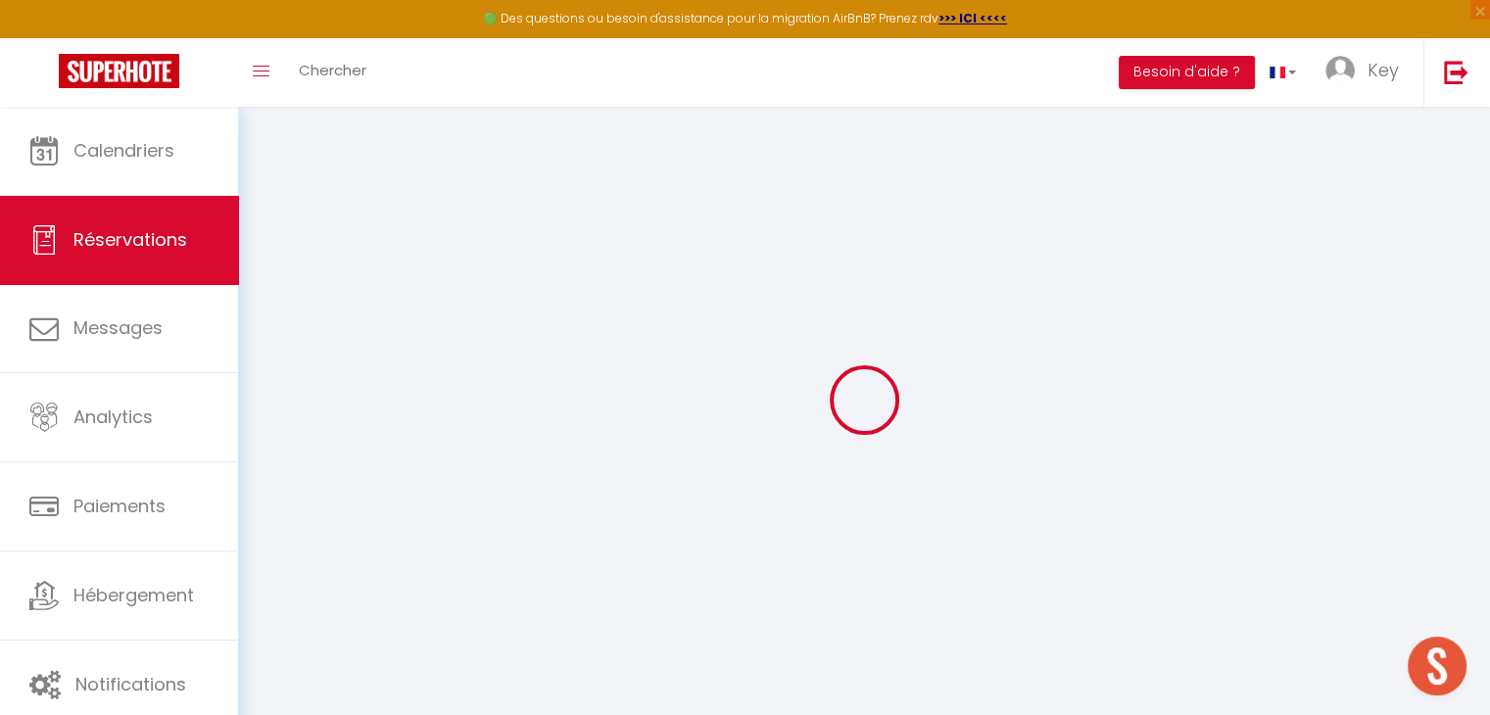
select select
checkbox input "false"
type textarea "** THIS RESERVATION HAS BEEN PRE-PAID ** Reservation has a cancellation grace p…"
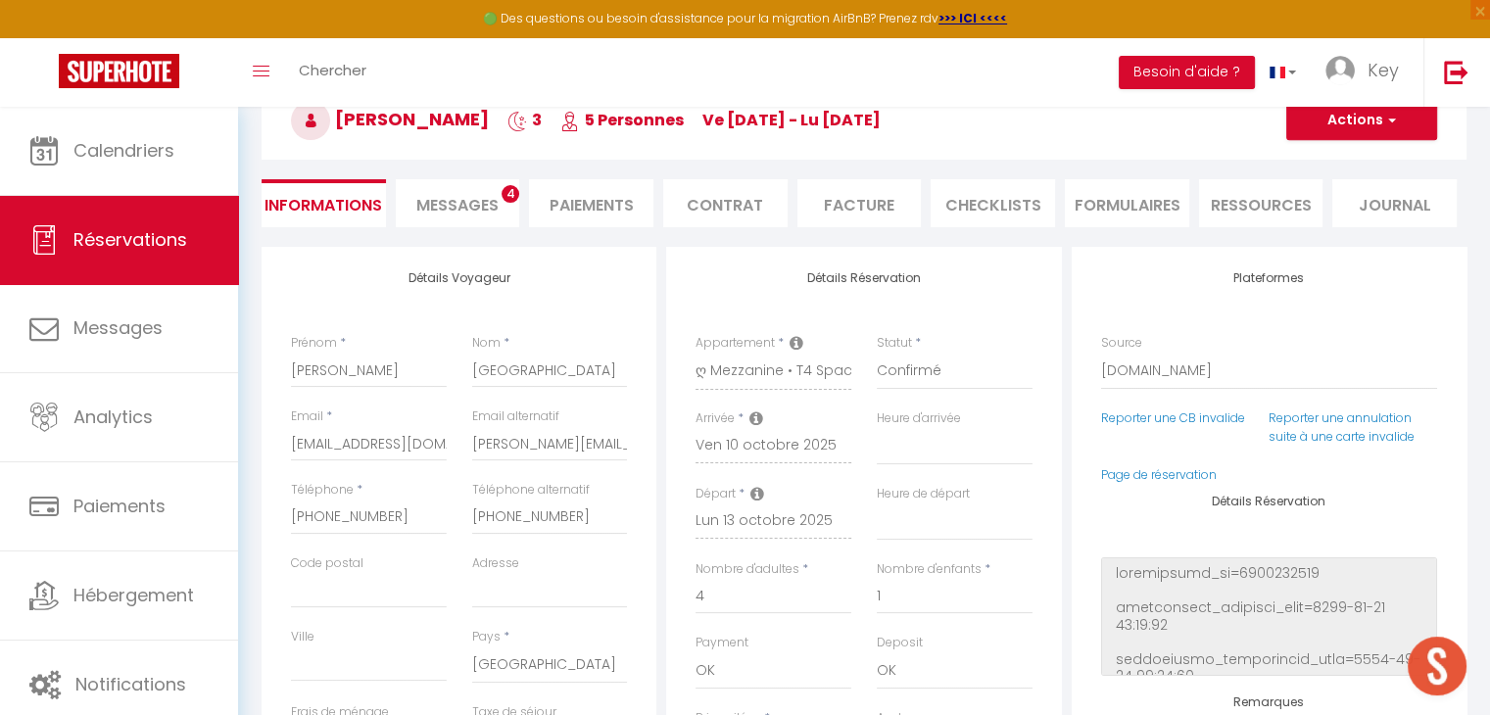
type input "90"
type input "28.62"
select select
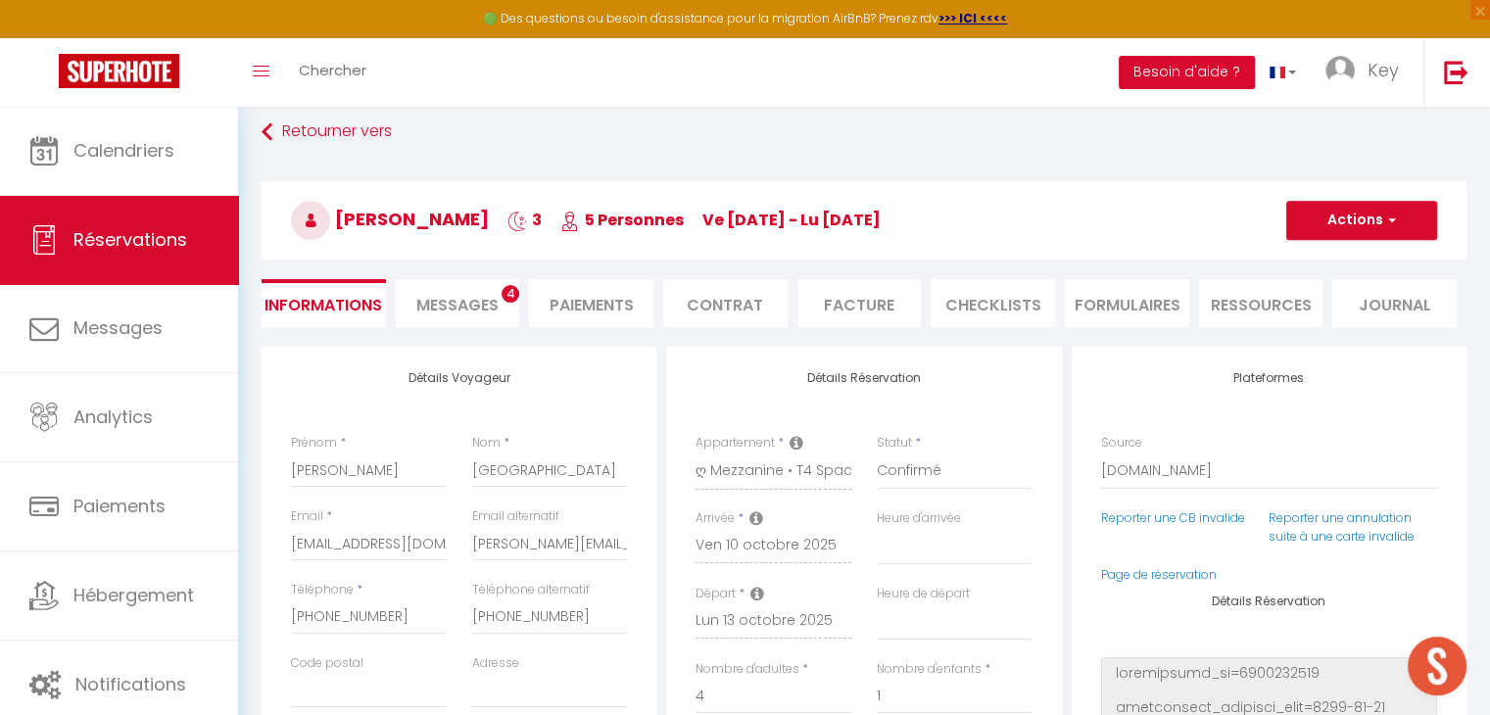
checkbox input "false"
select select "16:00"
select select "10:00"
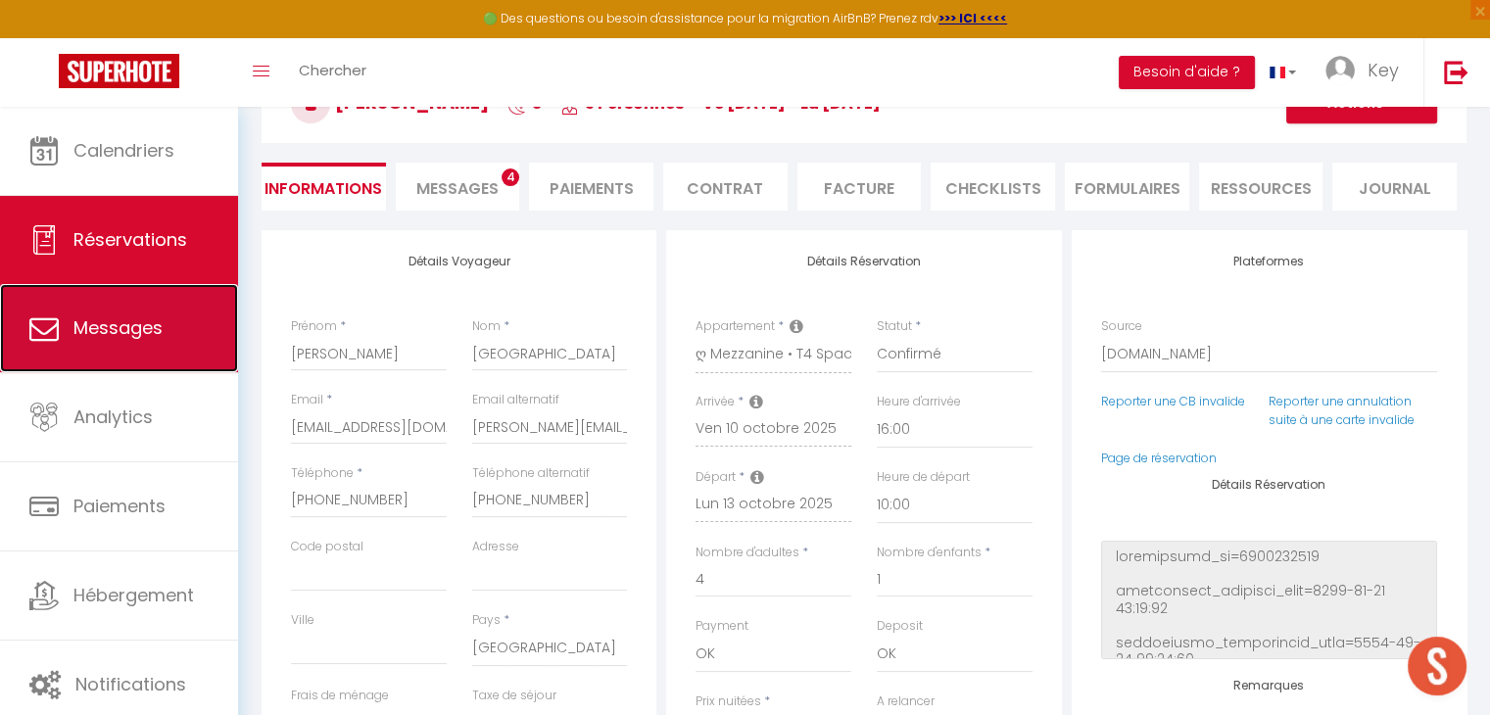
click at [157, 336] on span "Messages" at bounding box center [117, 328] width 89 height 24
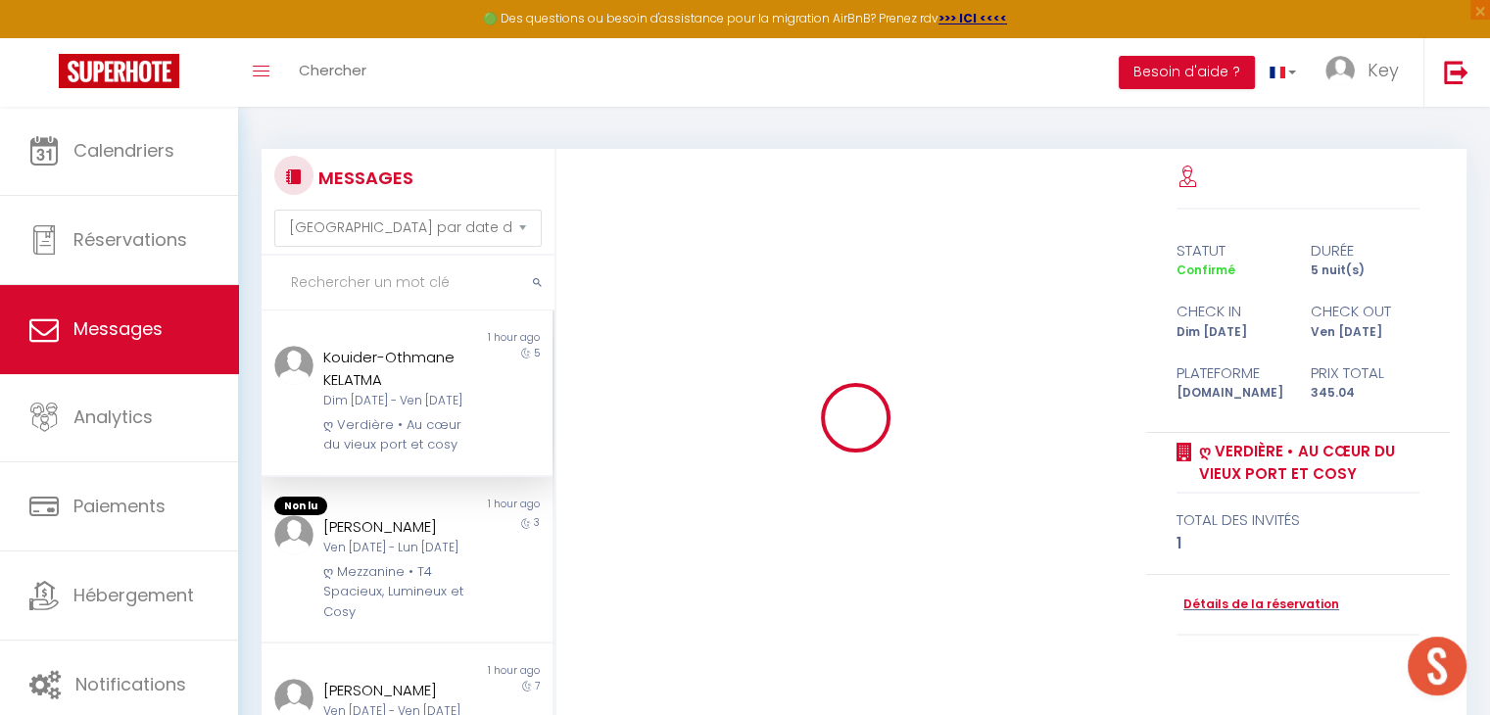
click at [350, 291] on input "text" at bounding box center [408, 283] width 293 height 55
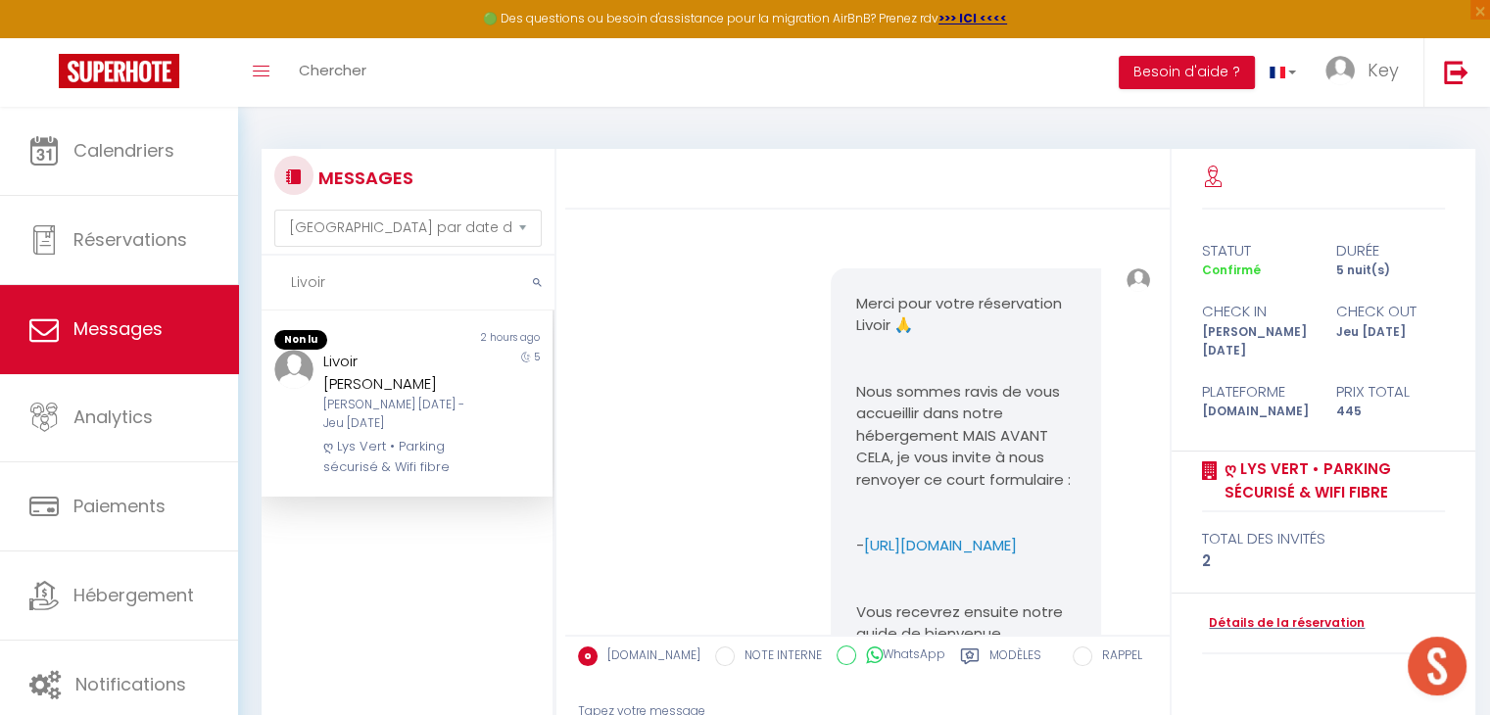
scroll to position [11220, 0]
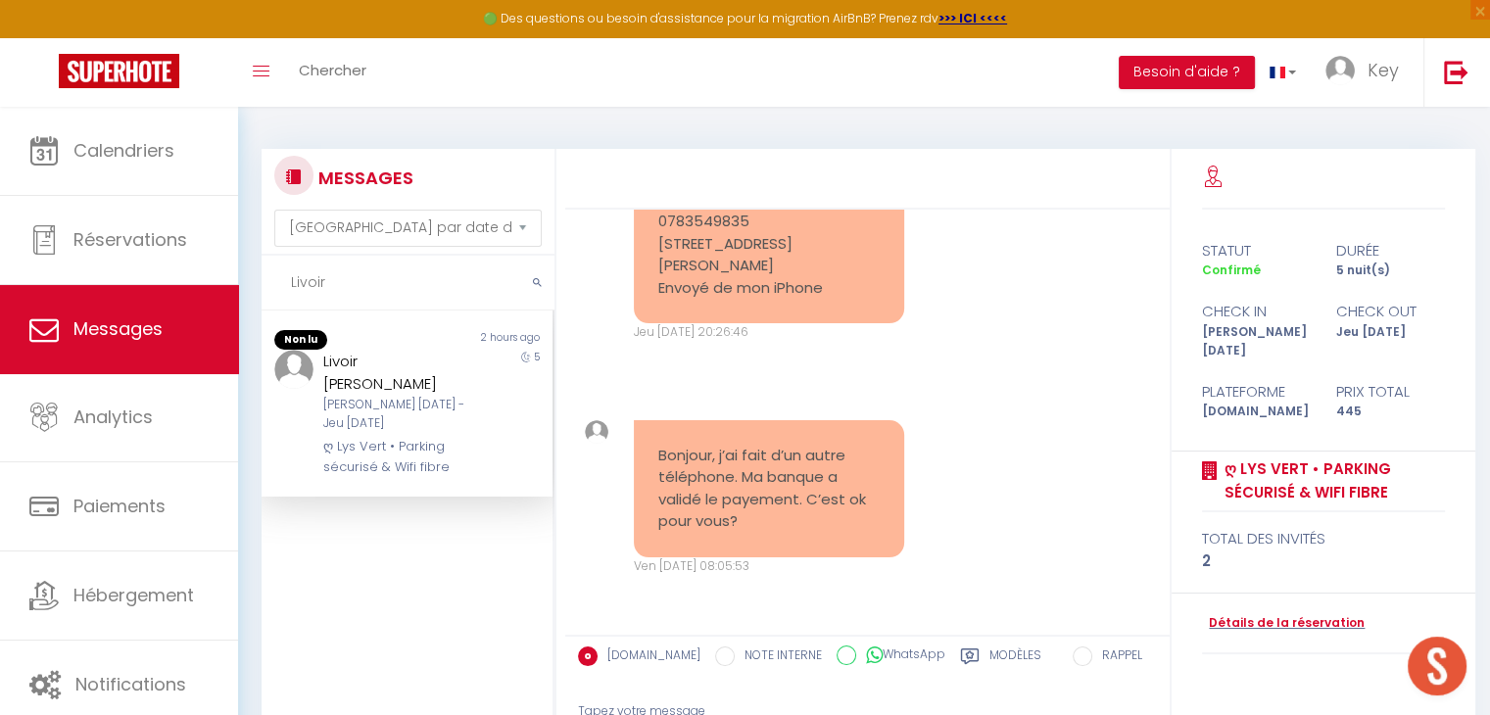
type input "Livoir"
click at [400, 396] on div "[PERSON_NAME] [DATE] - Jeu [DATE]" at bounding box center [395, 414] width 144 height 37
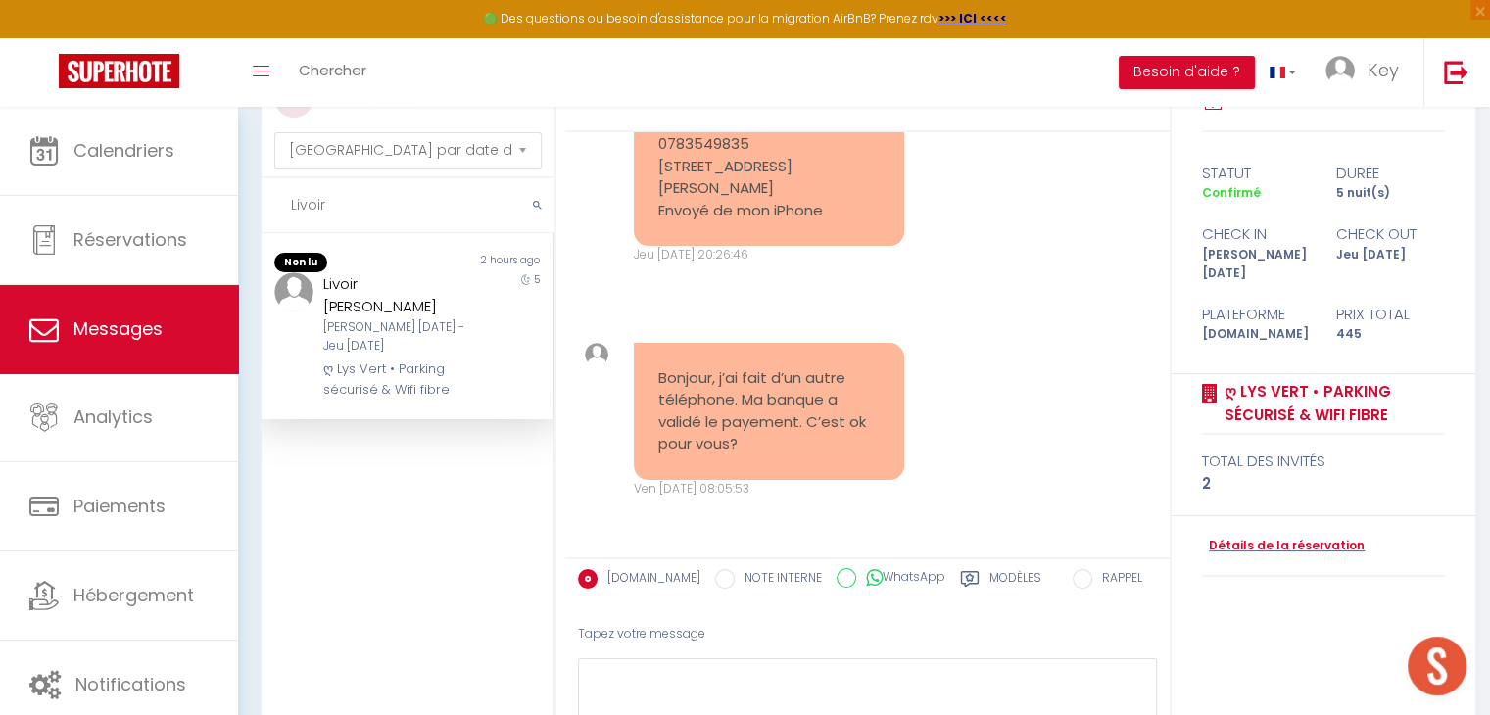
scroll to position [86, 0]
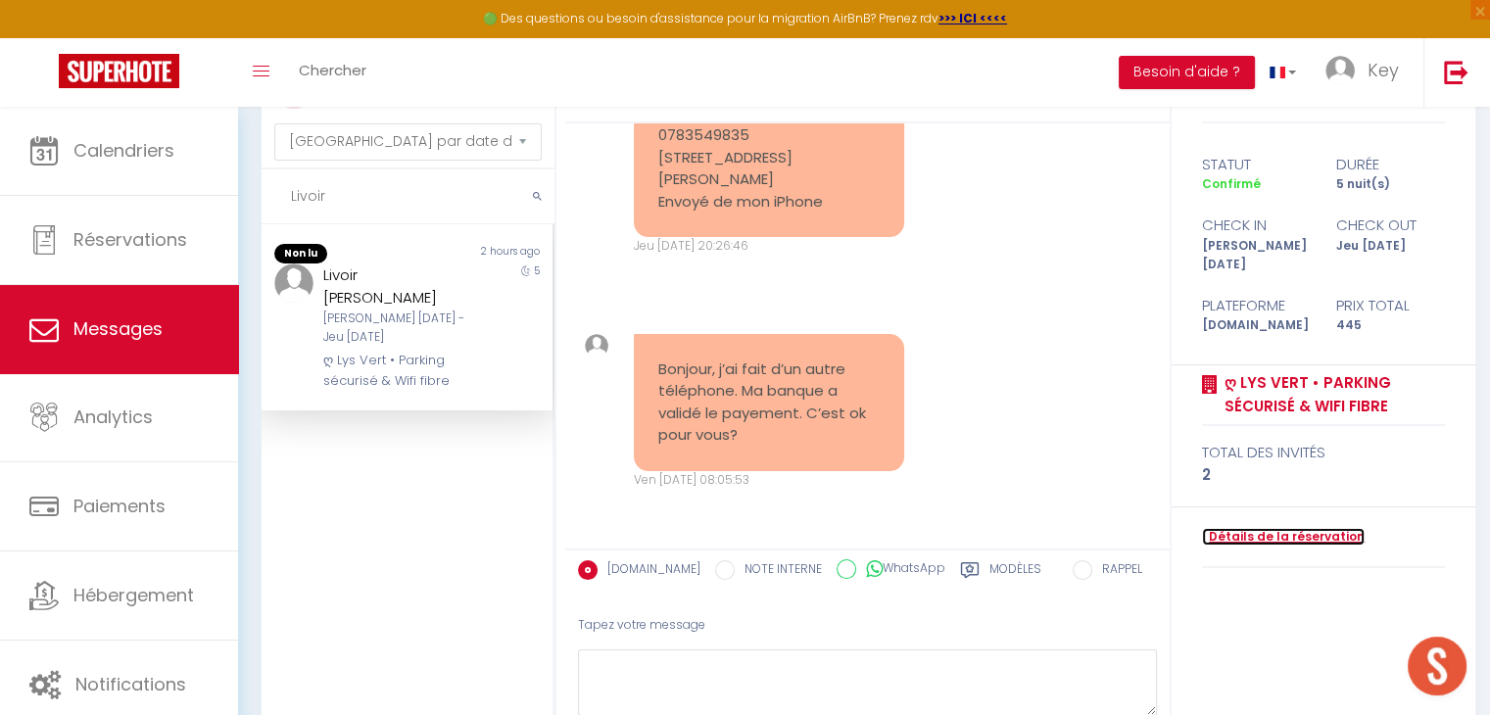
click at [1280, 528] on link "Détails de la réservation" at bounding box center [1283, 537] width 163 height 19
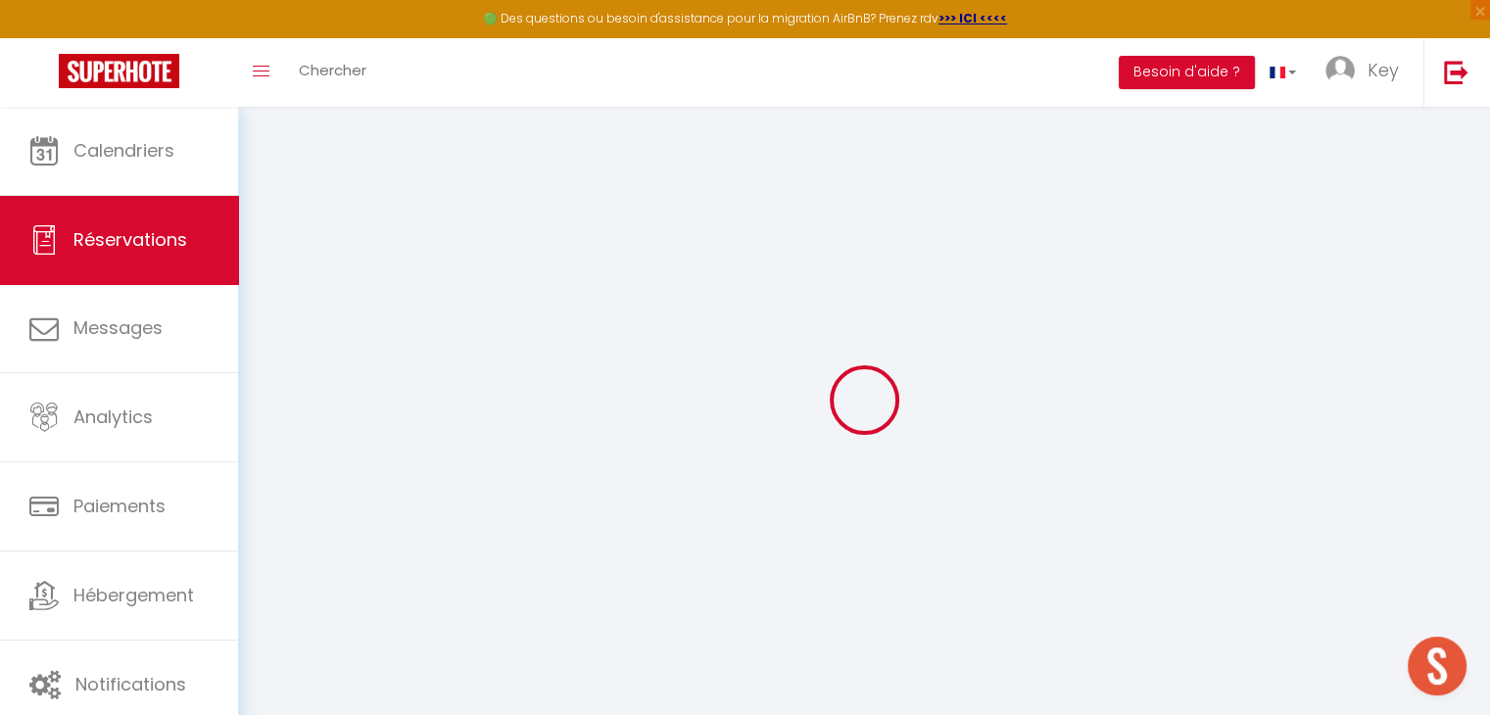
select select
select select "14"
checkbox input "false"
select index
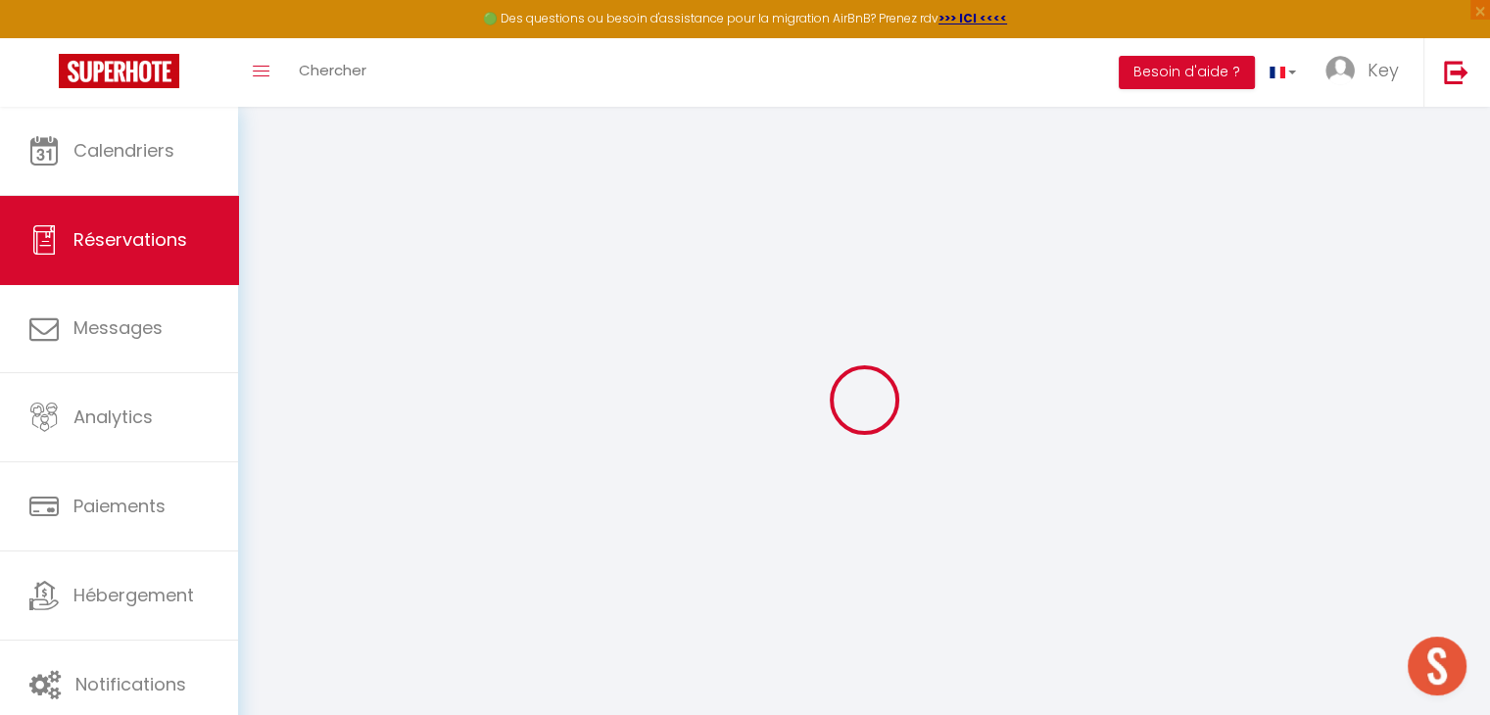
select select
checkbox input "false"
select index
select select
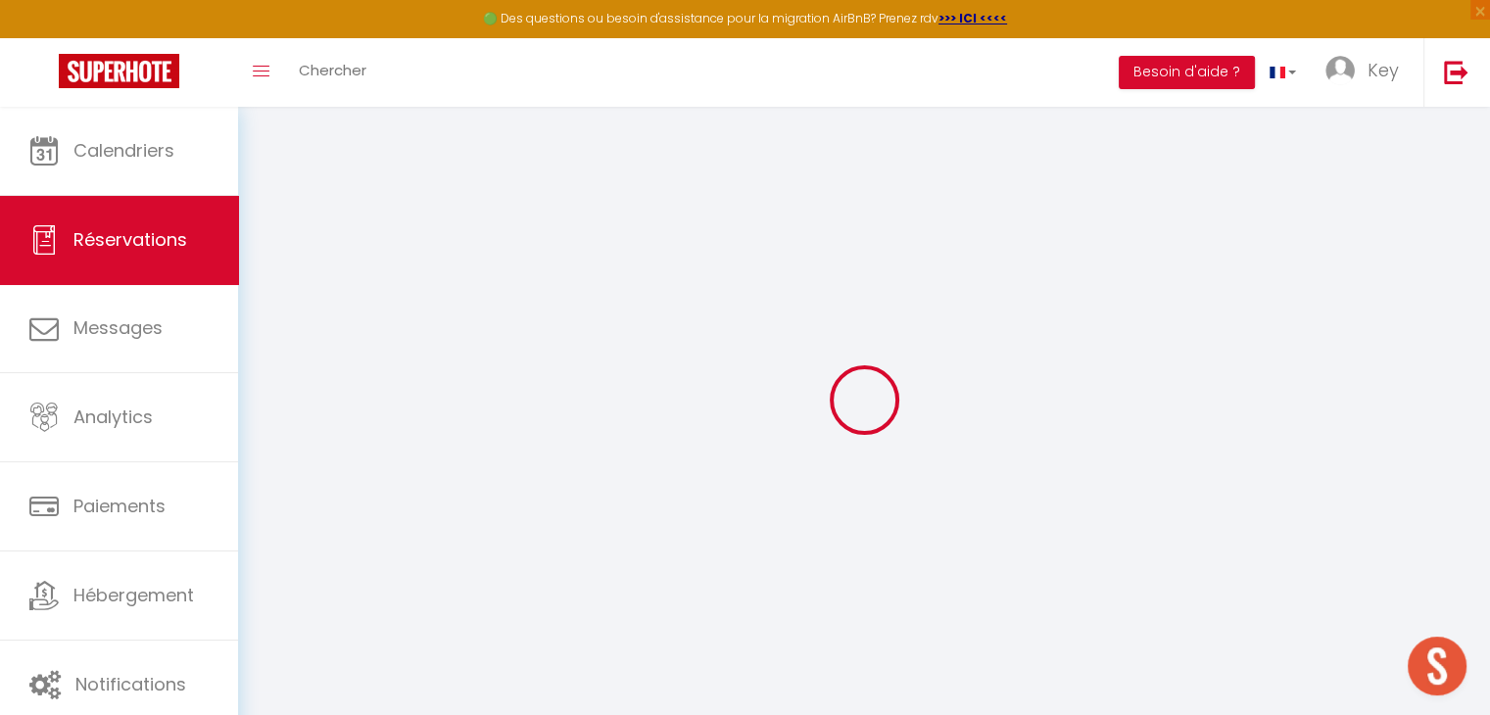
select select
checkbox input "false"
select index
type textarea "Quel type de cafetière avez vous svp? Bonjour, nous pensons arriver vers 15h . …"
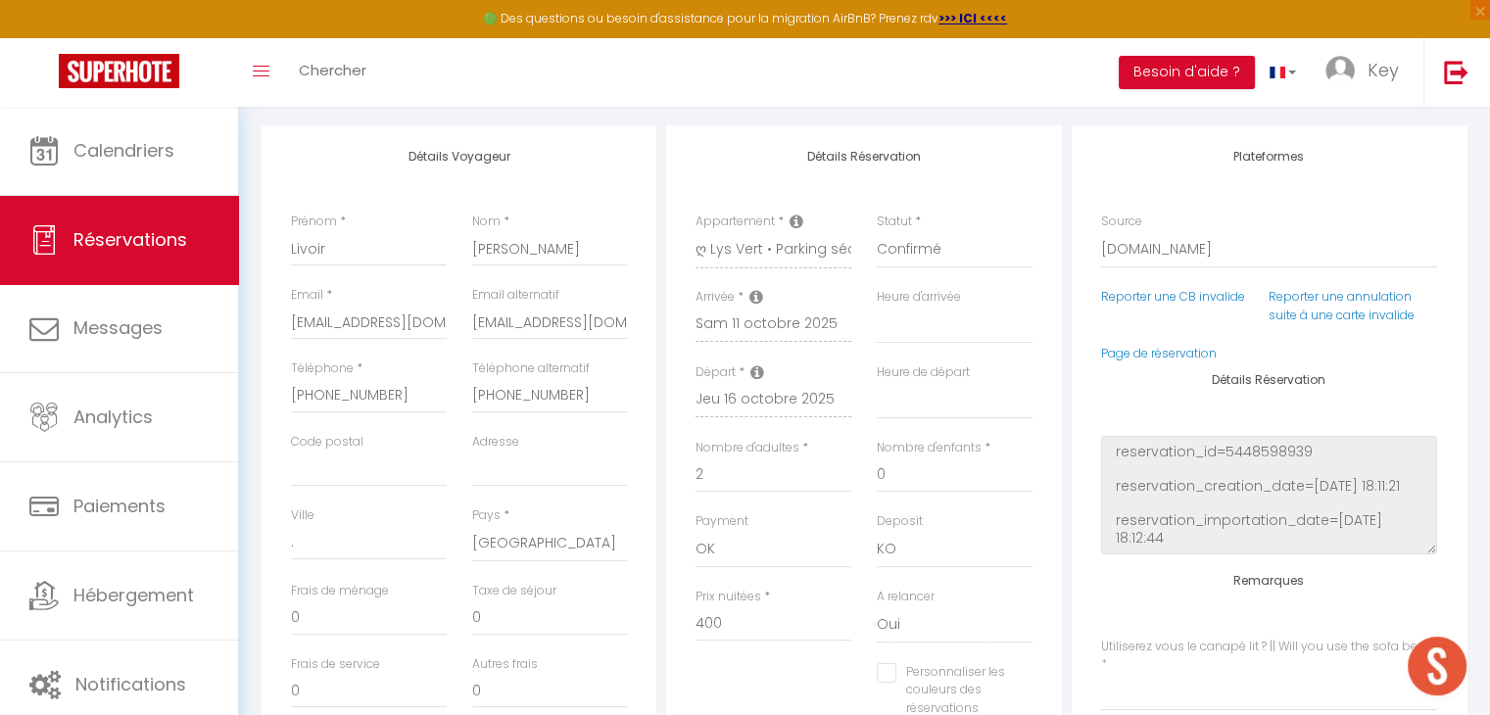
scroll to position [280, 0]
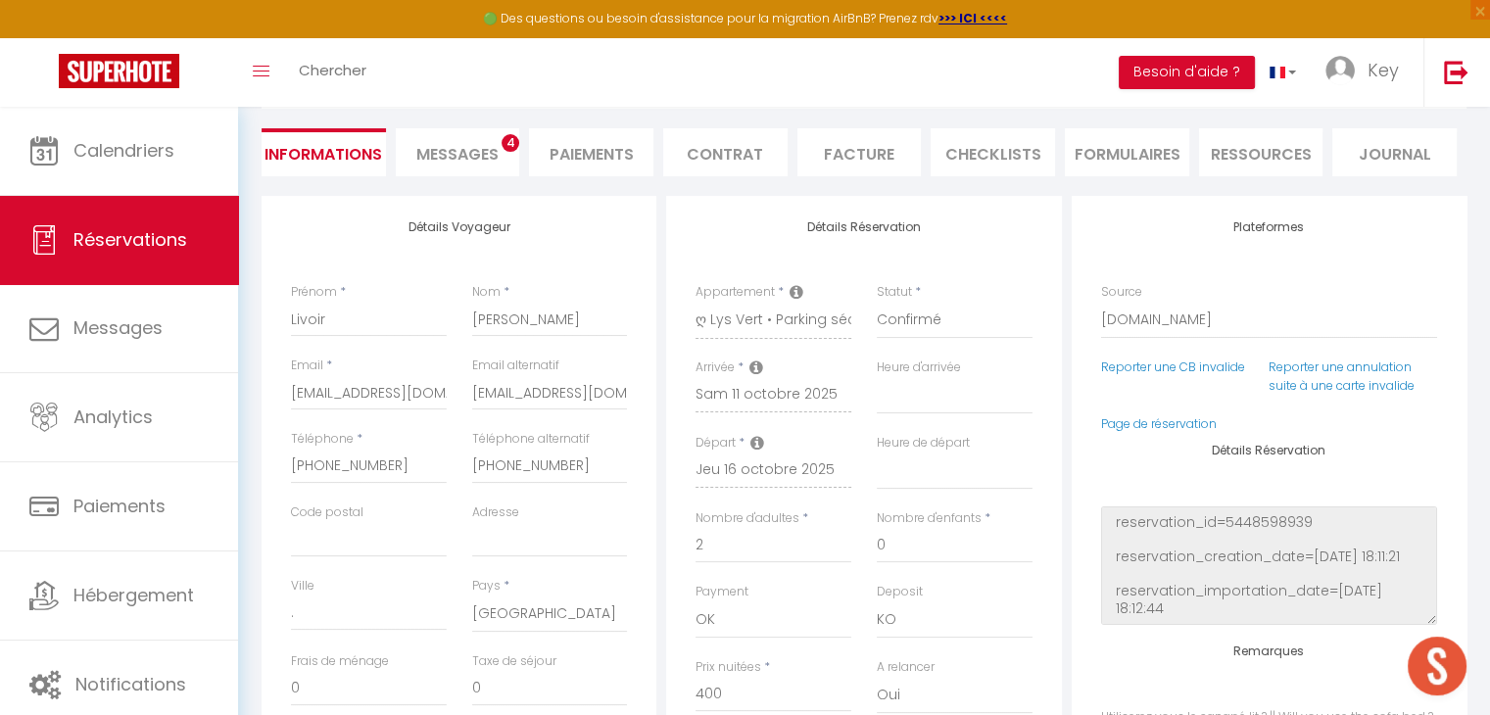
type input "45"
select select
checkbox input "false"
select index
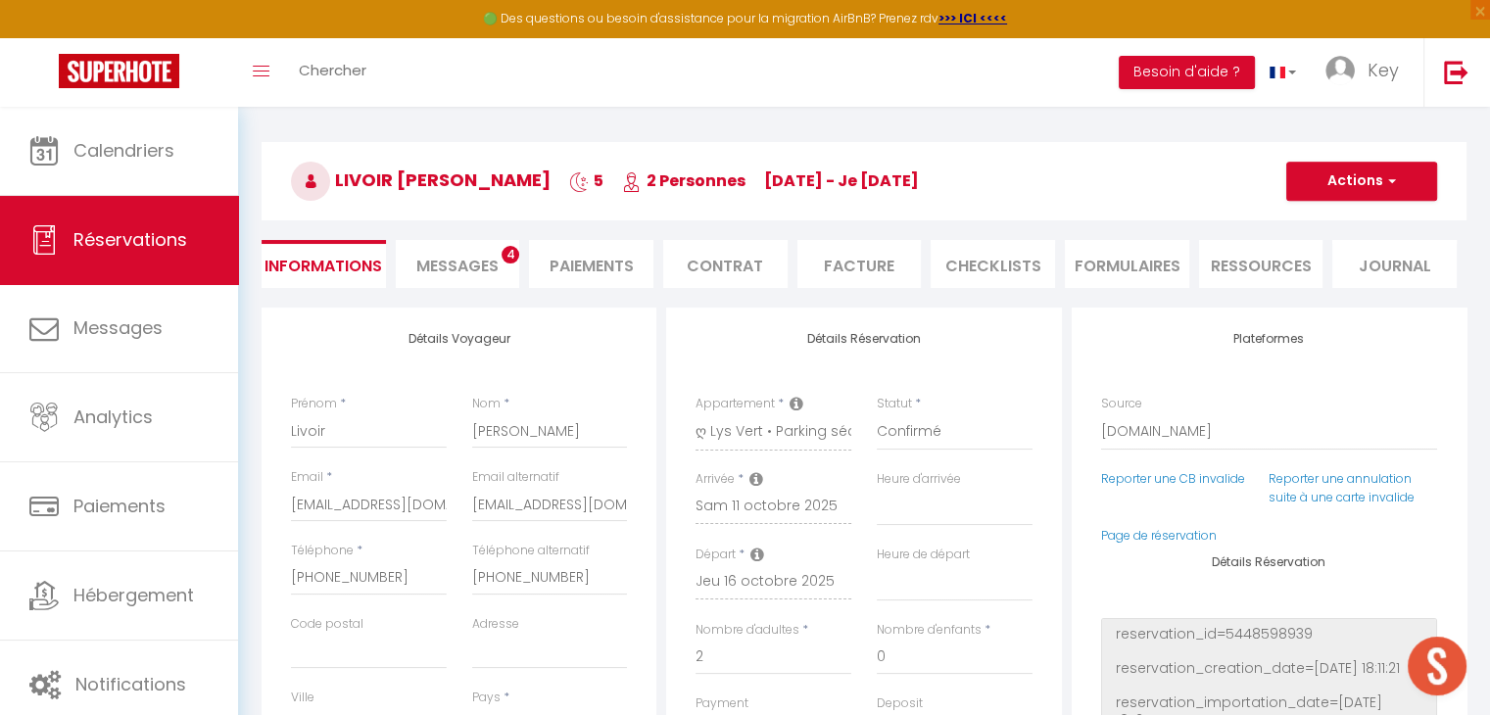
scroll to position [55, 0]
checkbox input "false"
select index
select select "16:00"
select select "10:00"
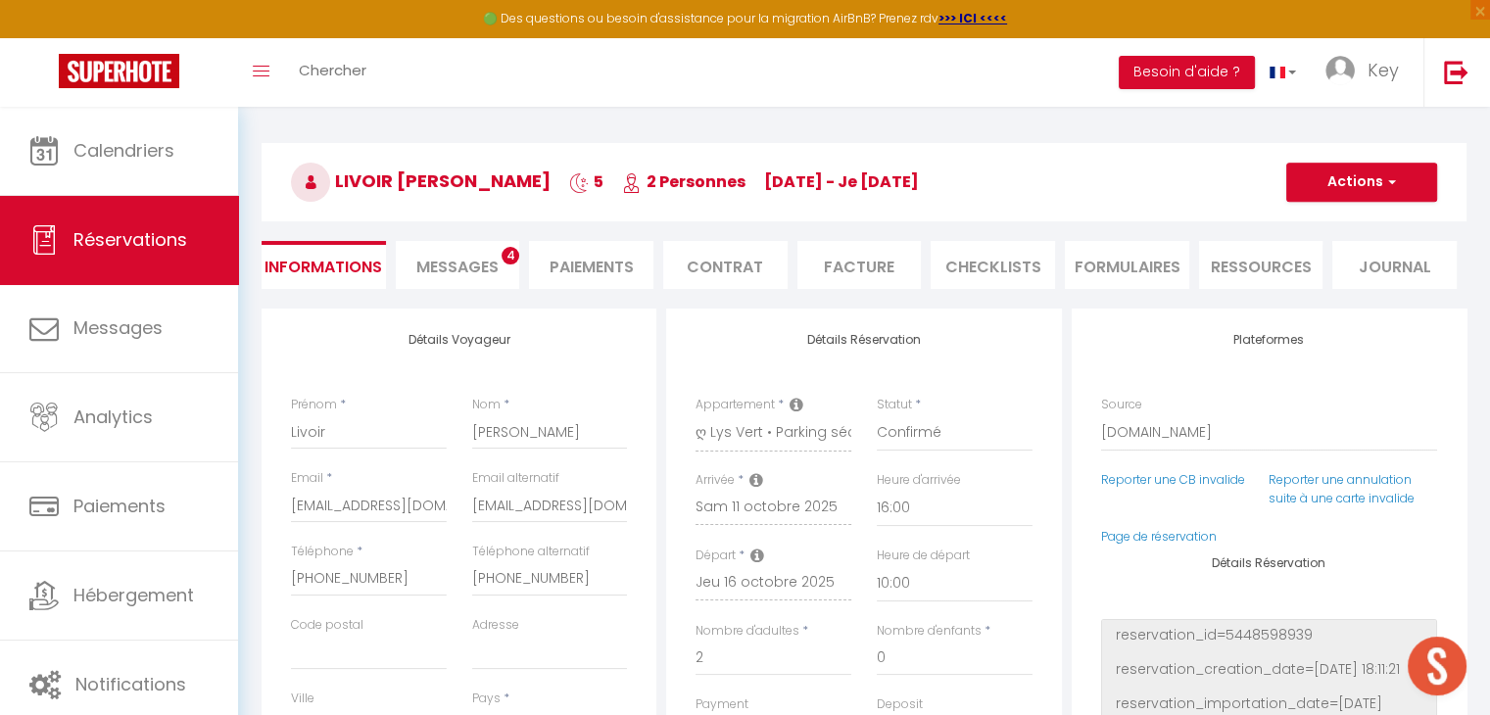
scroll to position [0, 0]
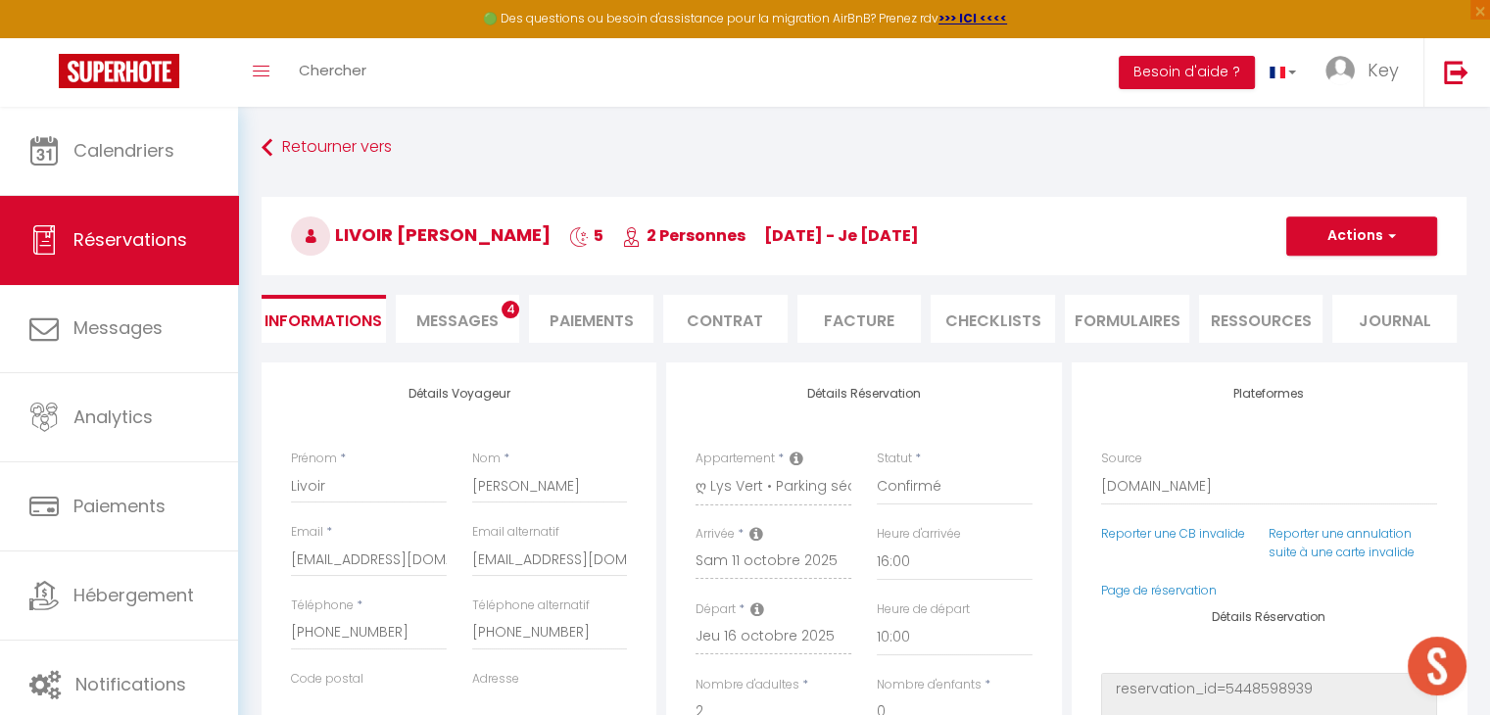
click at [440, 320] on span "Messages" at bounding box center [457, 321] width 82 height 23
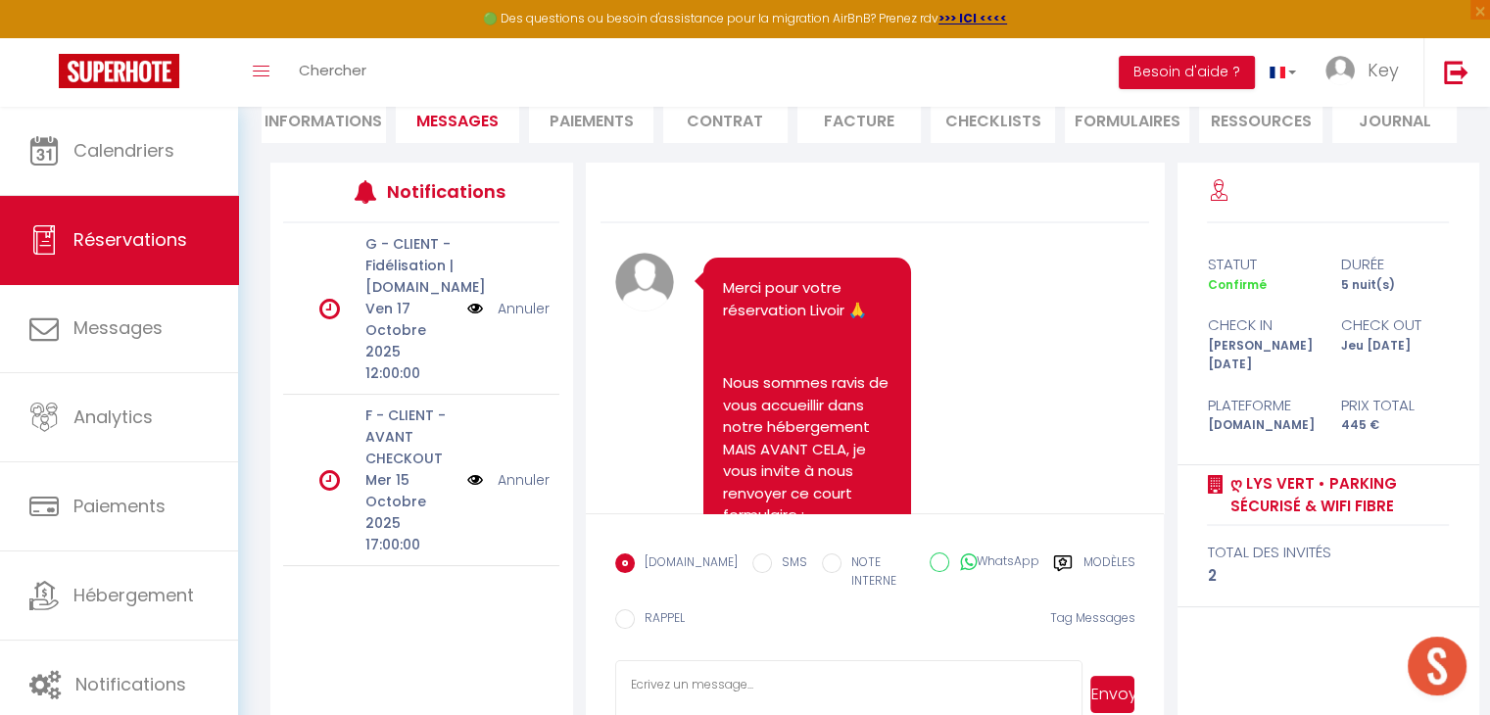
scroll to position [235, 0]
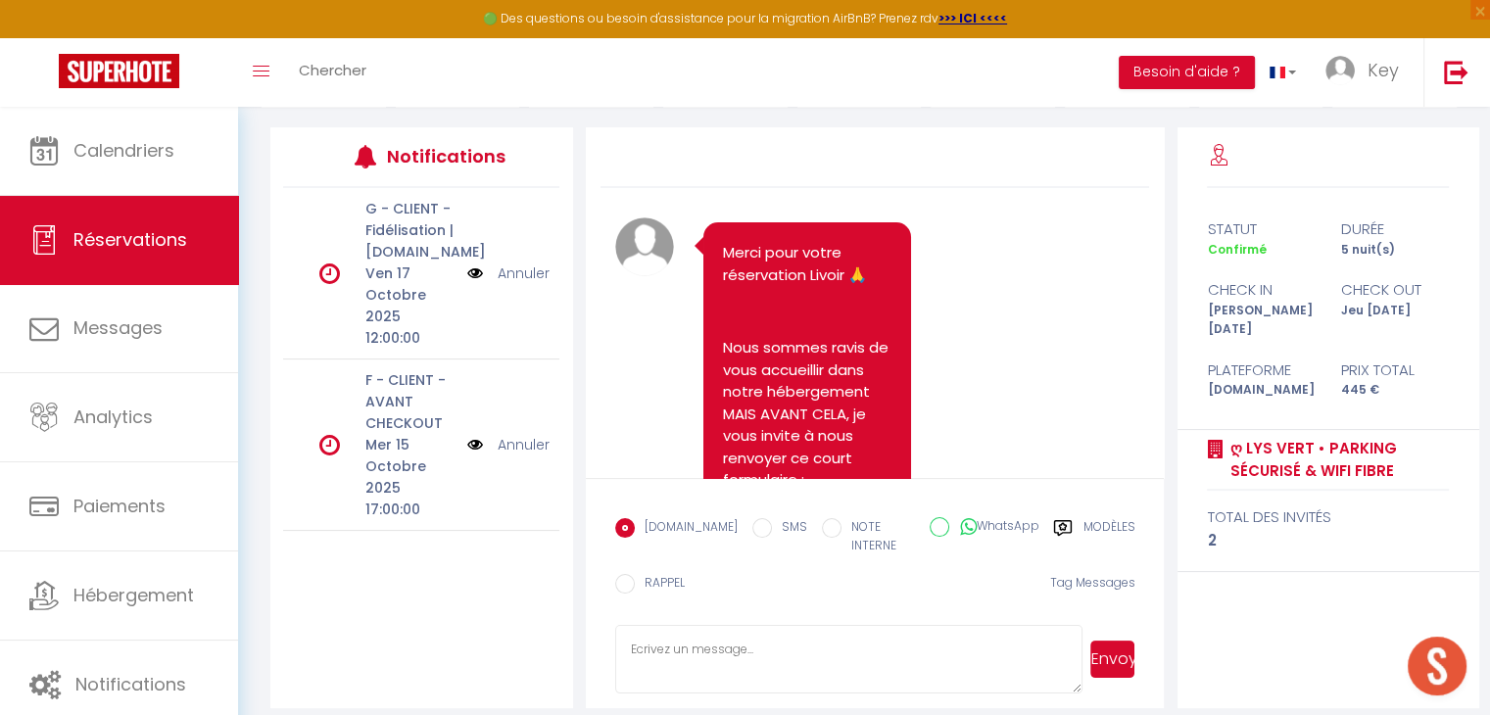
click at [1062, 530] on icon at bounding box center [1063, 528] width 20 height 20
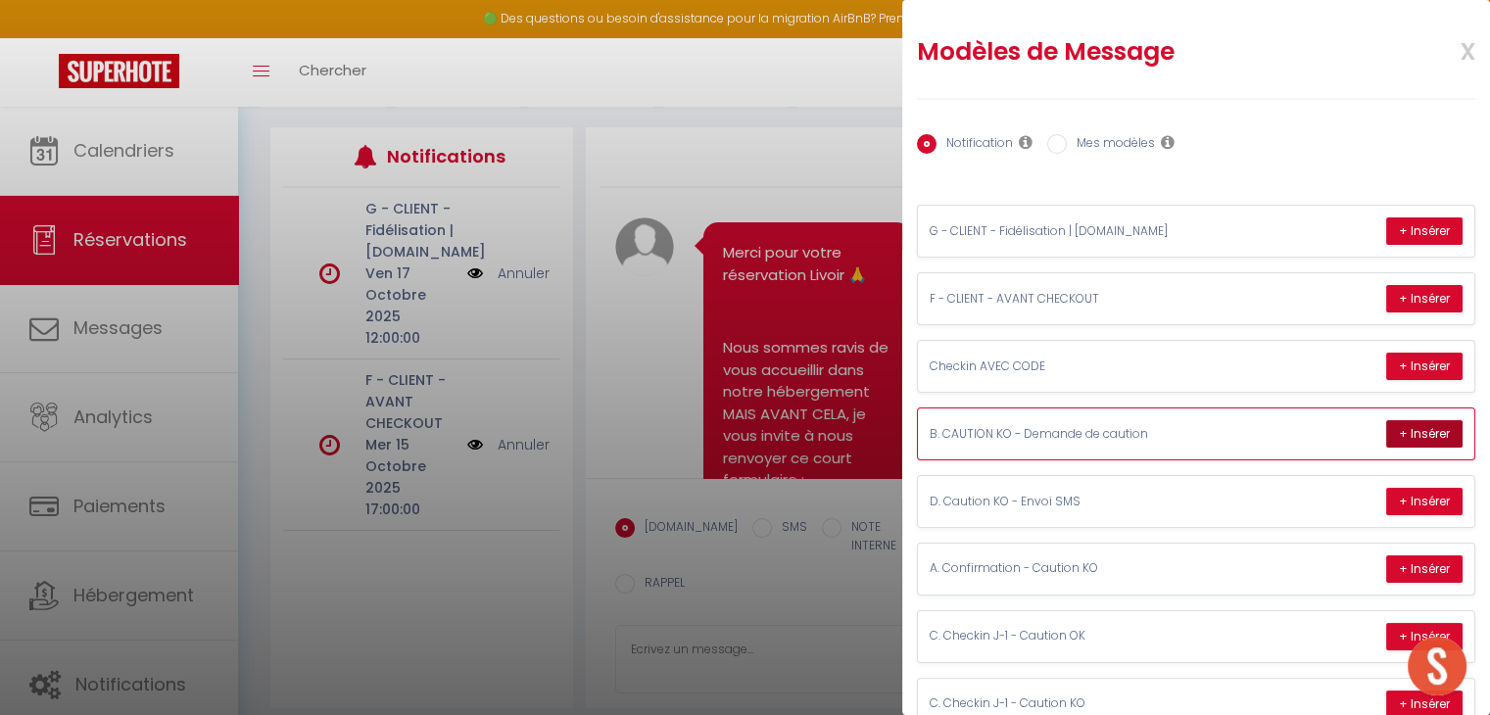
click at [1411, 423] on button "+ Insérer" at bounding box center [1424, 433] width 76 height 27
type textarea "Loremip Dolors, Ametc adipisc eli seddo eiusmod tempo inc utl et dolo ma aliqua…"
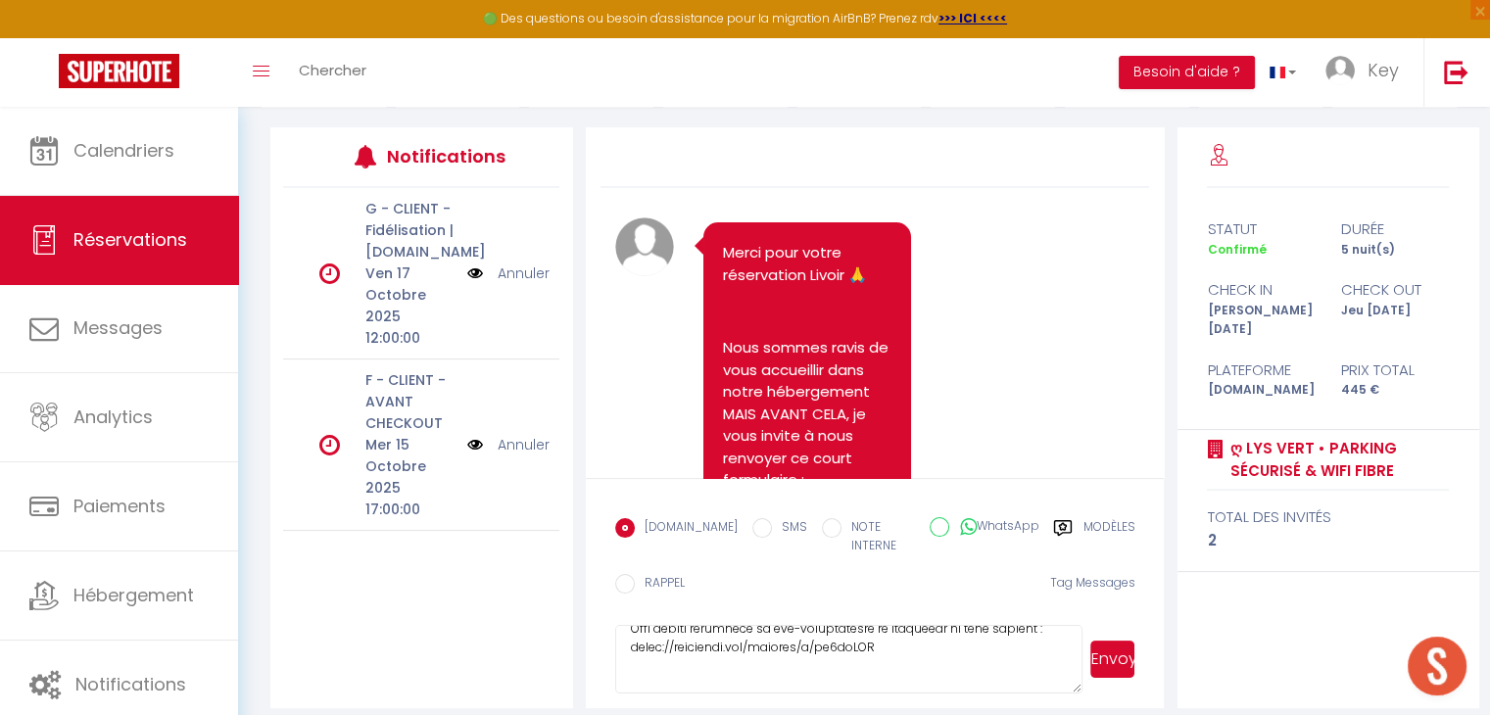
scroll to position [290, 0]
drag, startPoint x: 889, startPoint y: 637, endPoint x: 628, endPoint y: 642, distance: 260.7
click at [628, 642] on textarea at bounding box center [849, 659] width 468 height 69
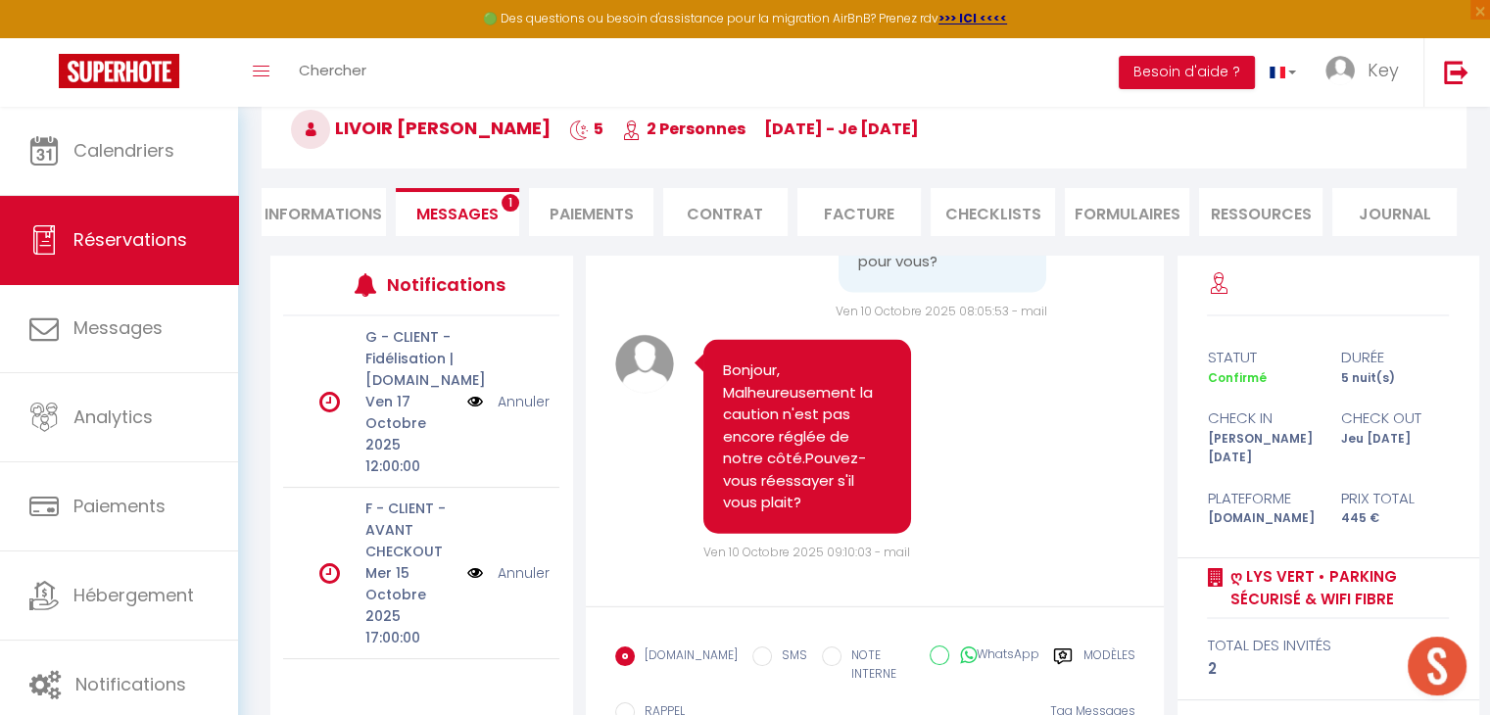
scroll to position [13016, 0]
click at [291, 207] on li "Informations" at bounding box center [324, 212] width 124 height 48
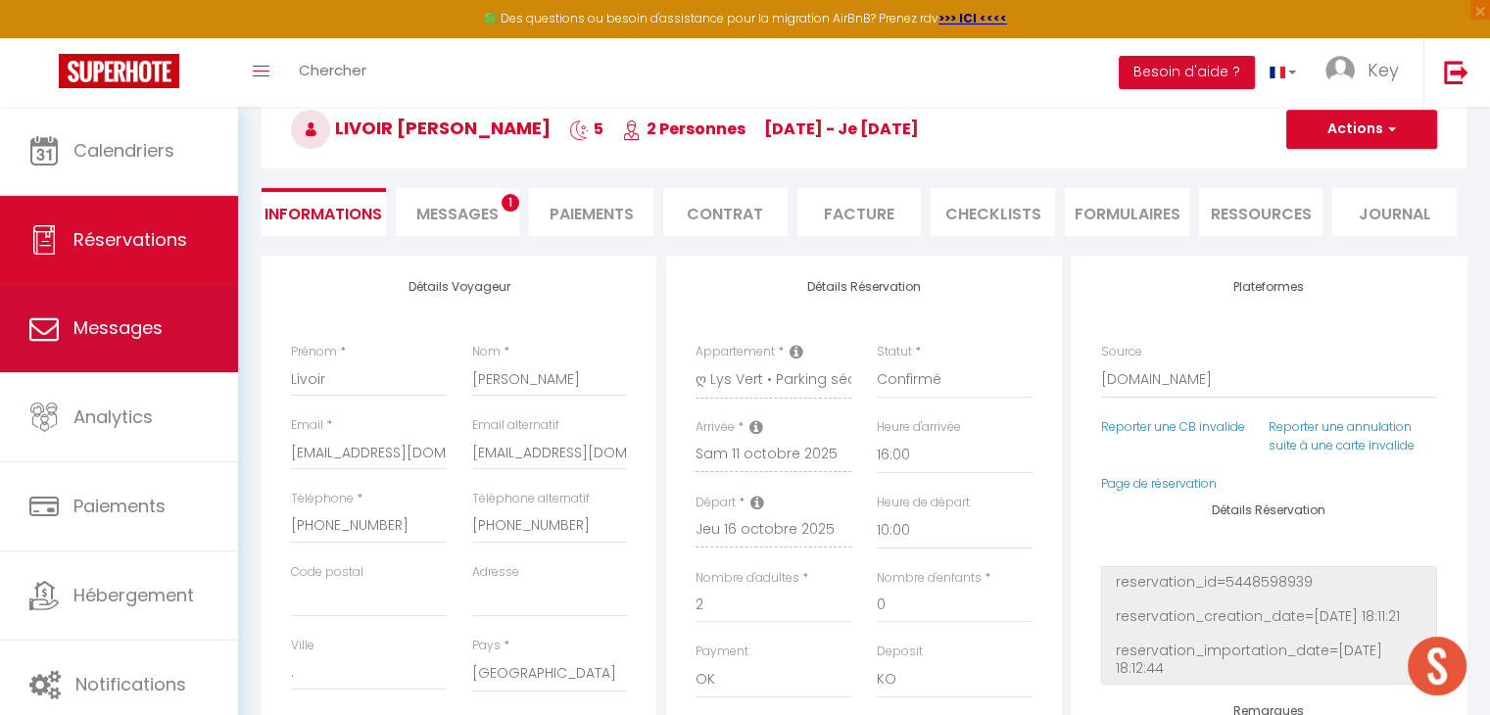
select index
checkbox input "false"
click at [143, 317] on span "Messages" at bounding box center [117, 328] width 89 height 24
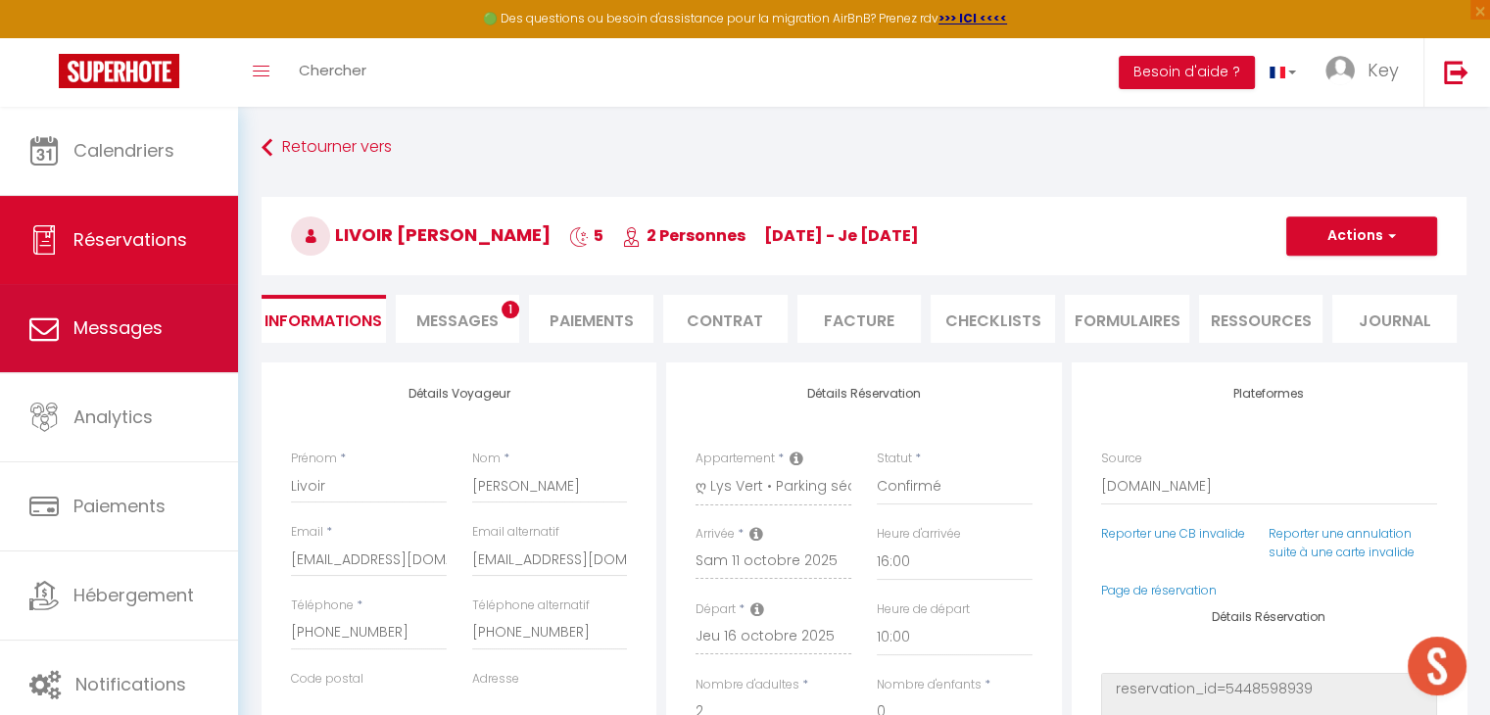
select select "message"
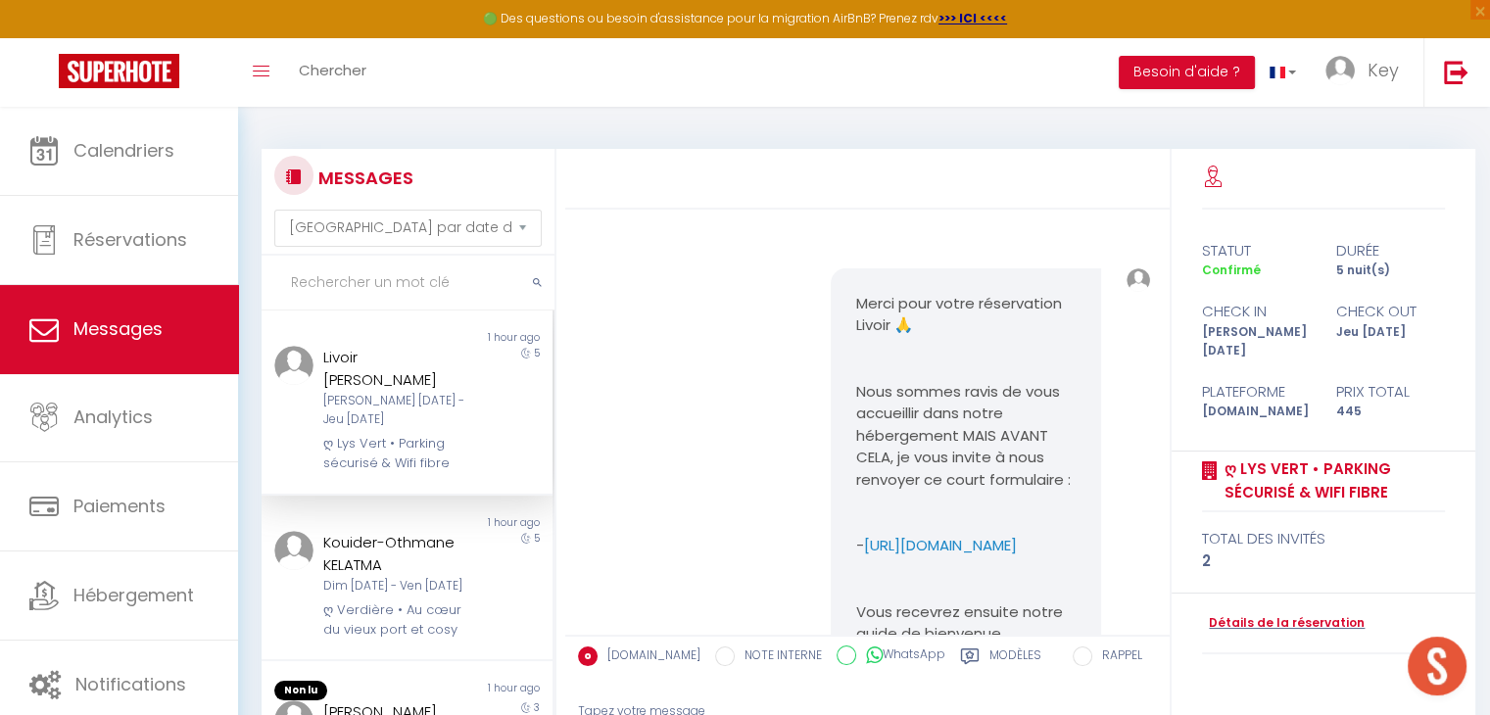
scroll to position [11476, 0]
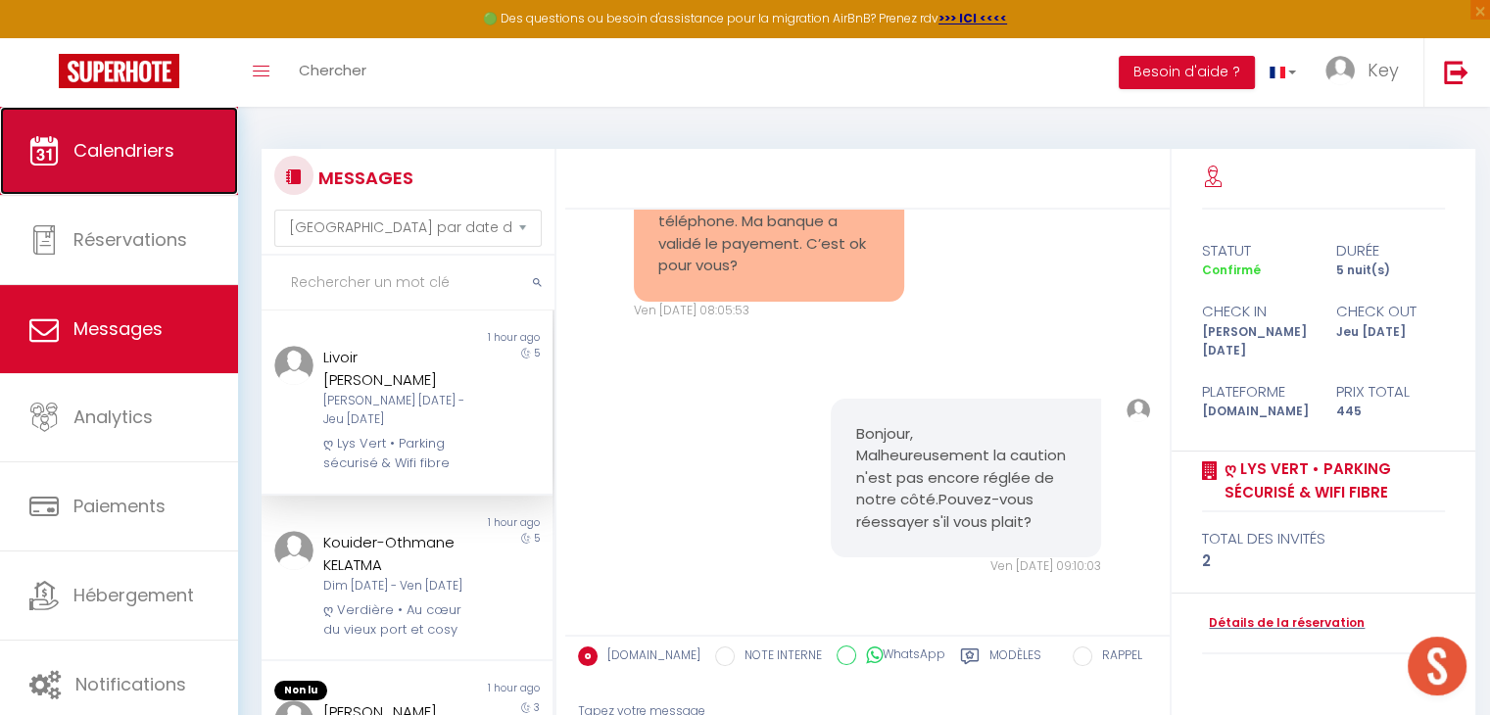
click at [168, 187] on link "Calendriers" at bounding box center [119, 151] width 238 height 88
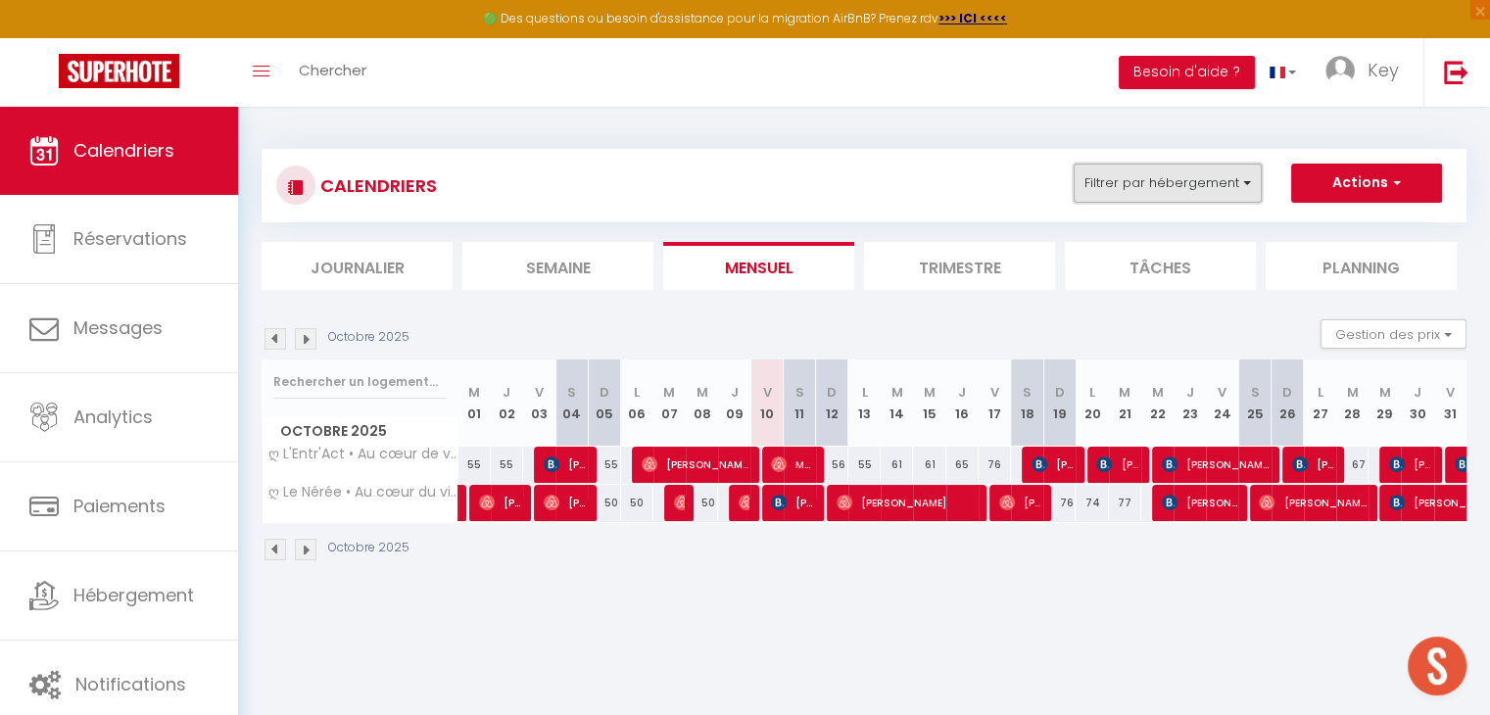
click at [1102, 190] on button "Filtrer par hébergement" at bounding box center [1168, 183] width 188 height 39
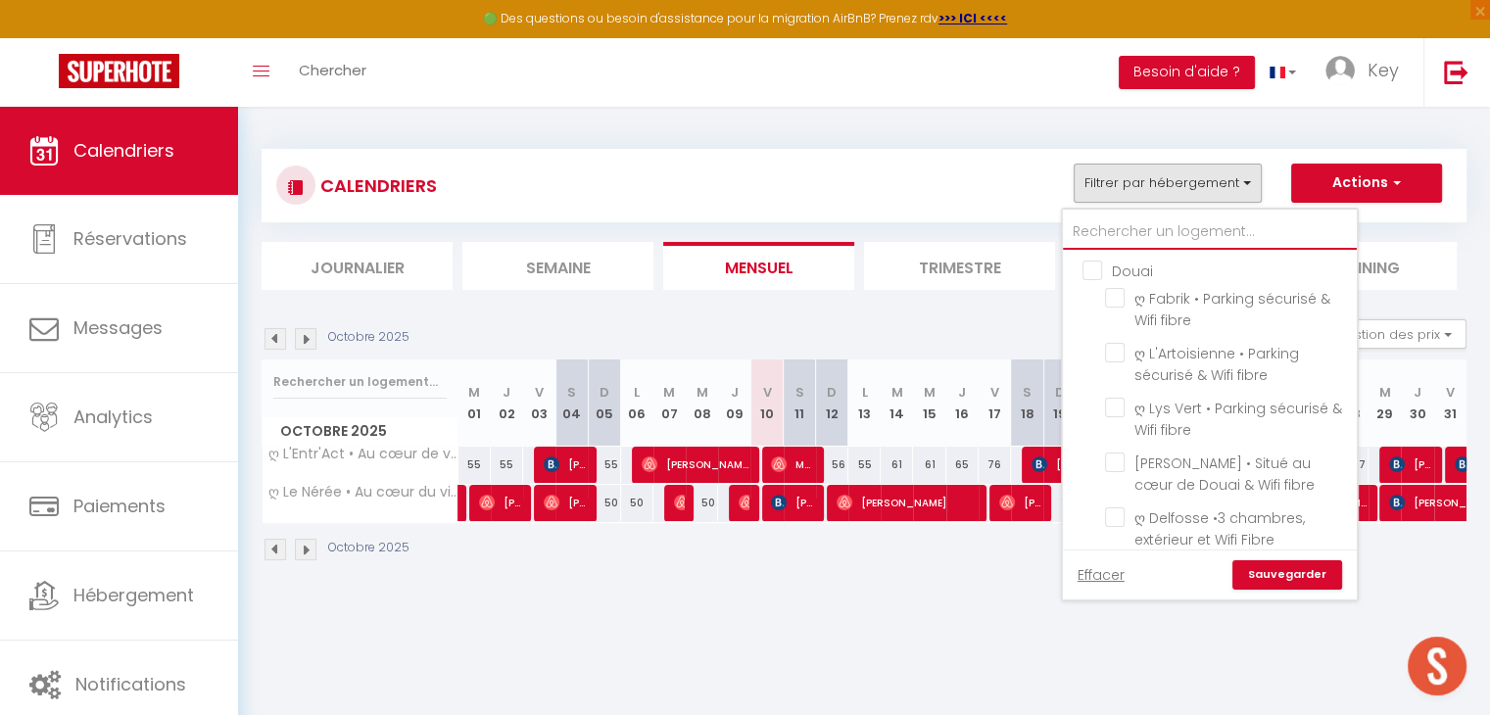
click at [1103, 224] on input "text" at bounding box center [1210, 232] width 294 height 35
type input "r"
checkbox input "false"
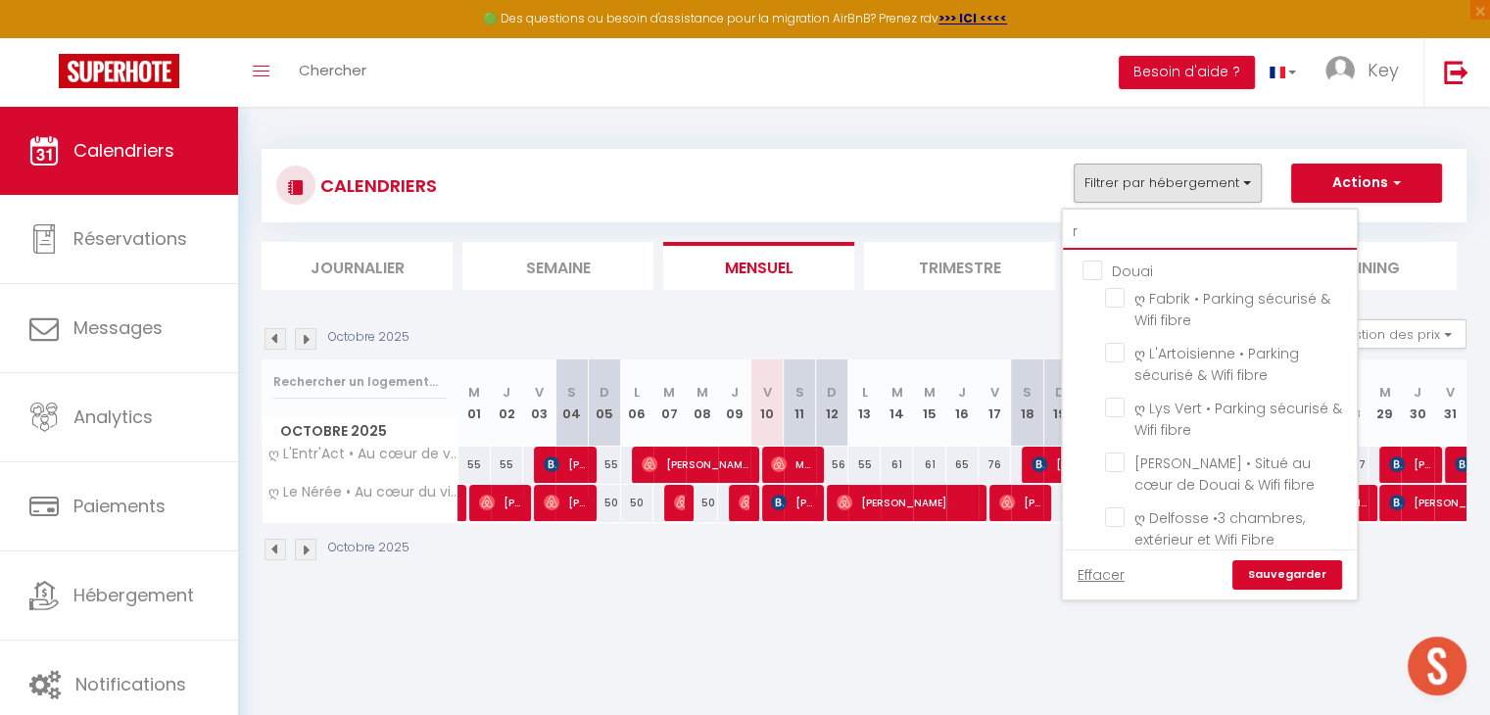
checkbox input "false"
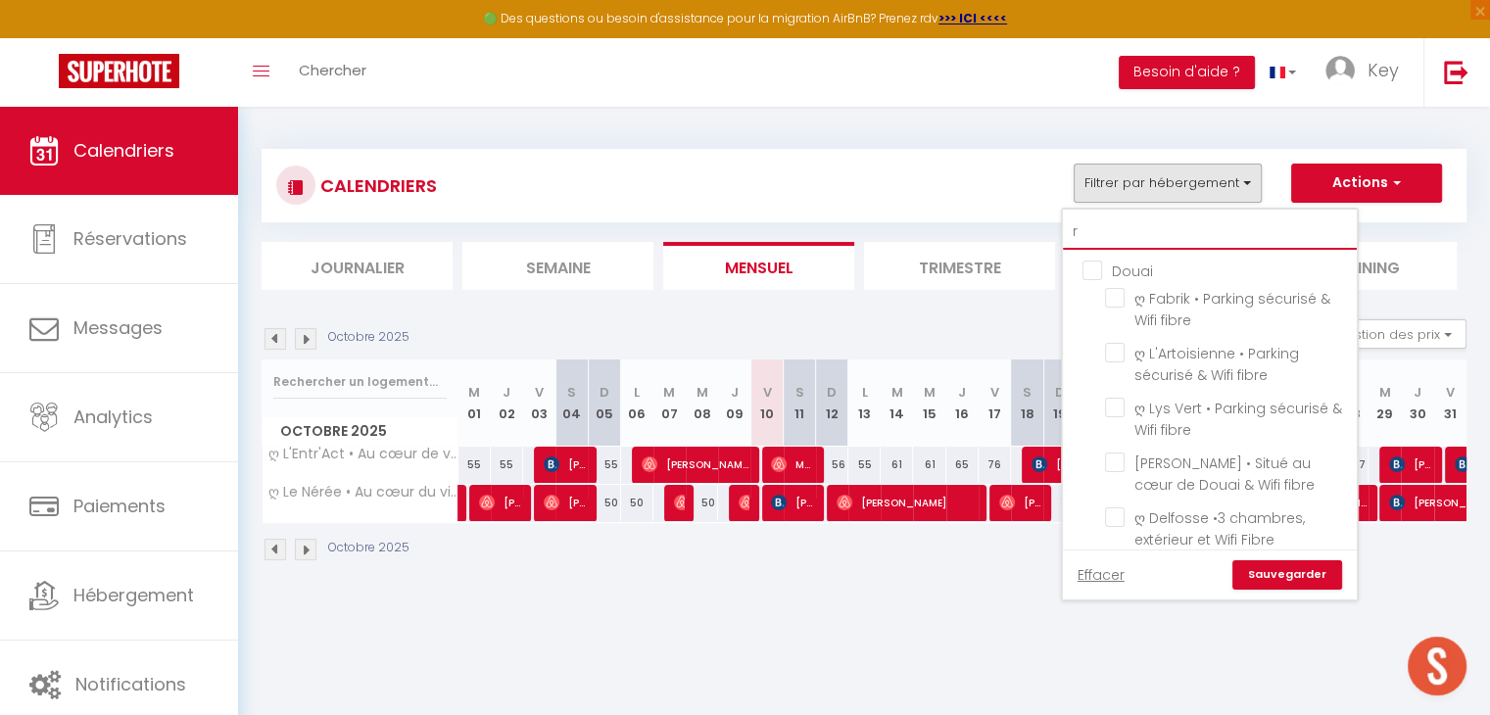
checkbox input "false"
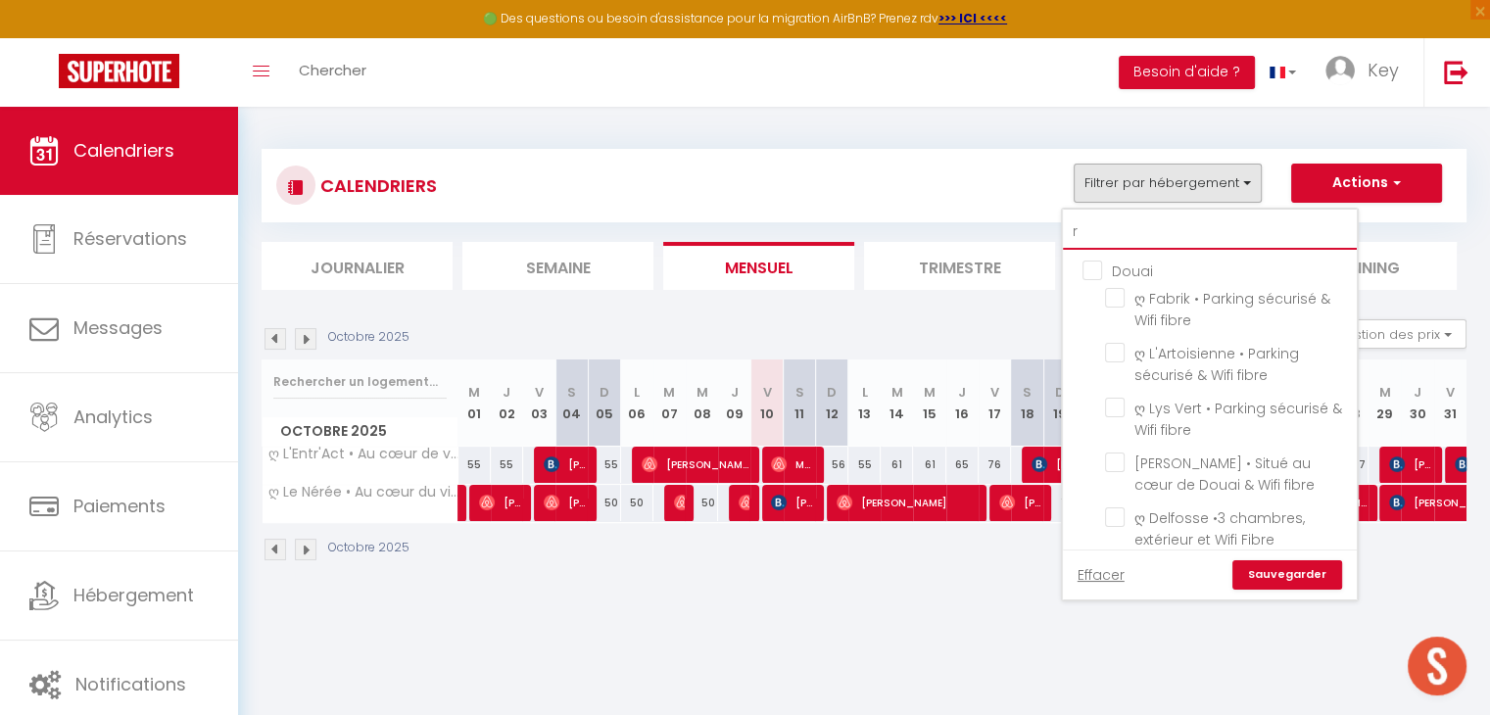
checkbox input "false"
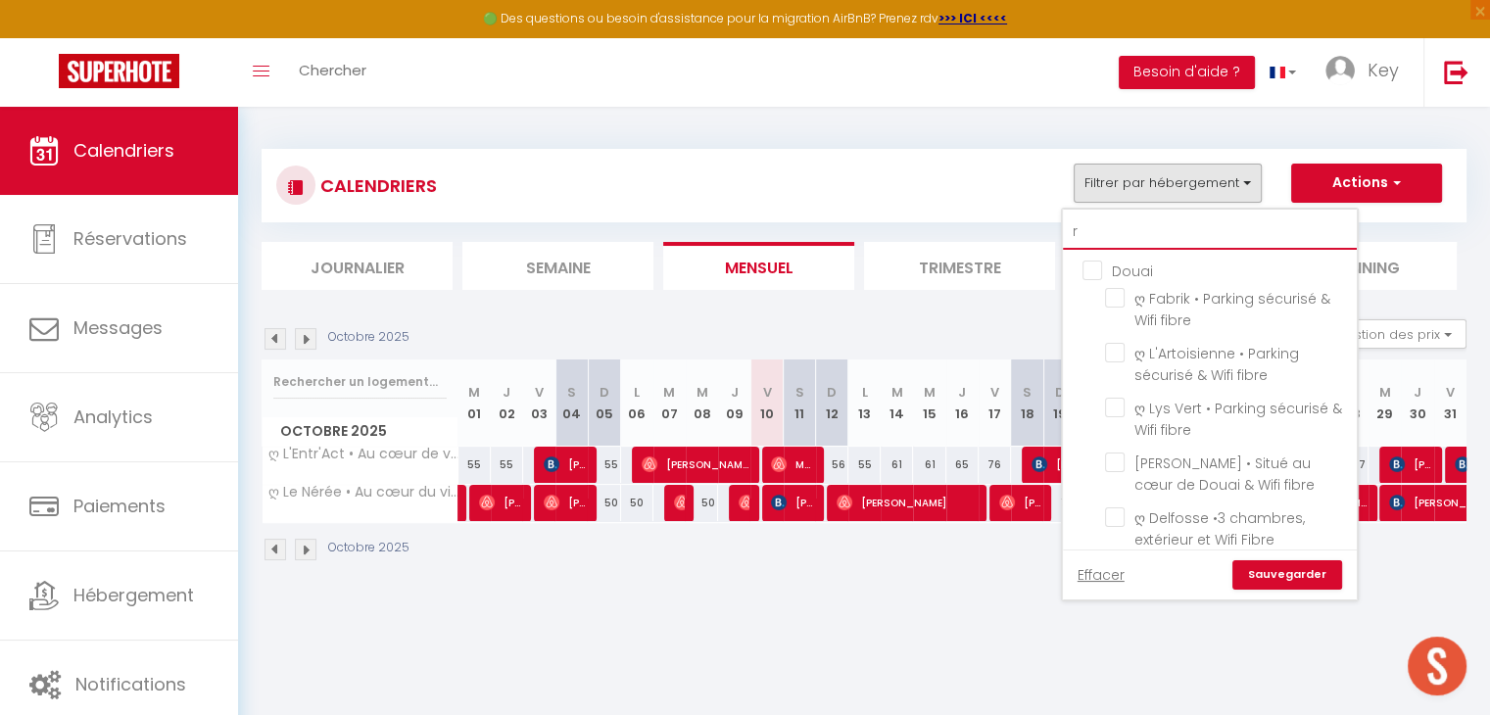
checkbox input "false"
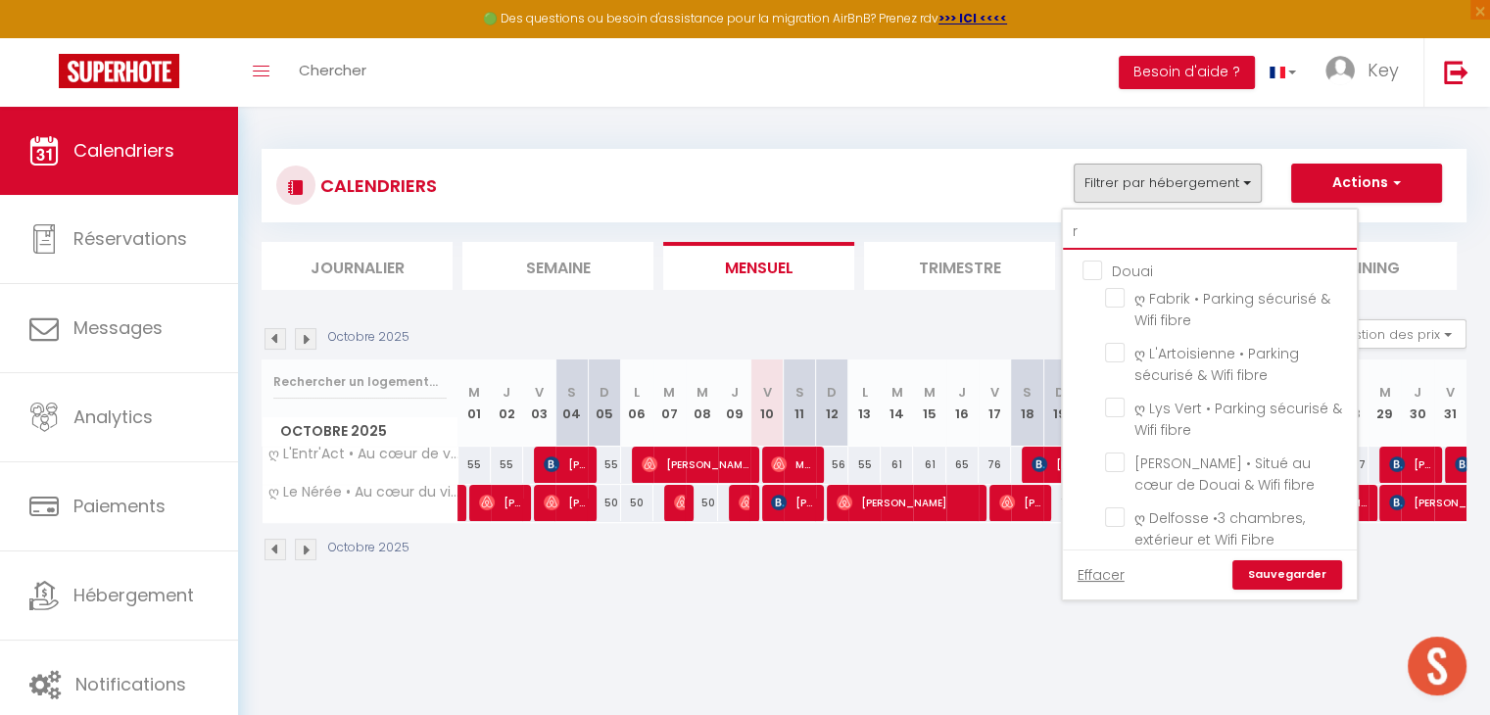
checkbox input "true"
checkbox input "false"
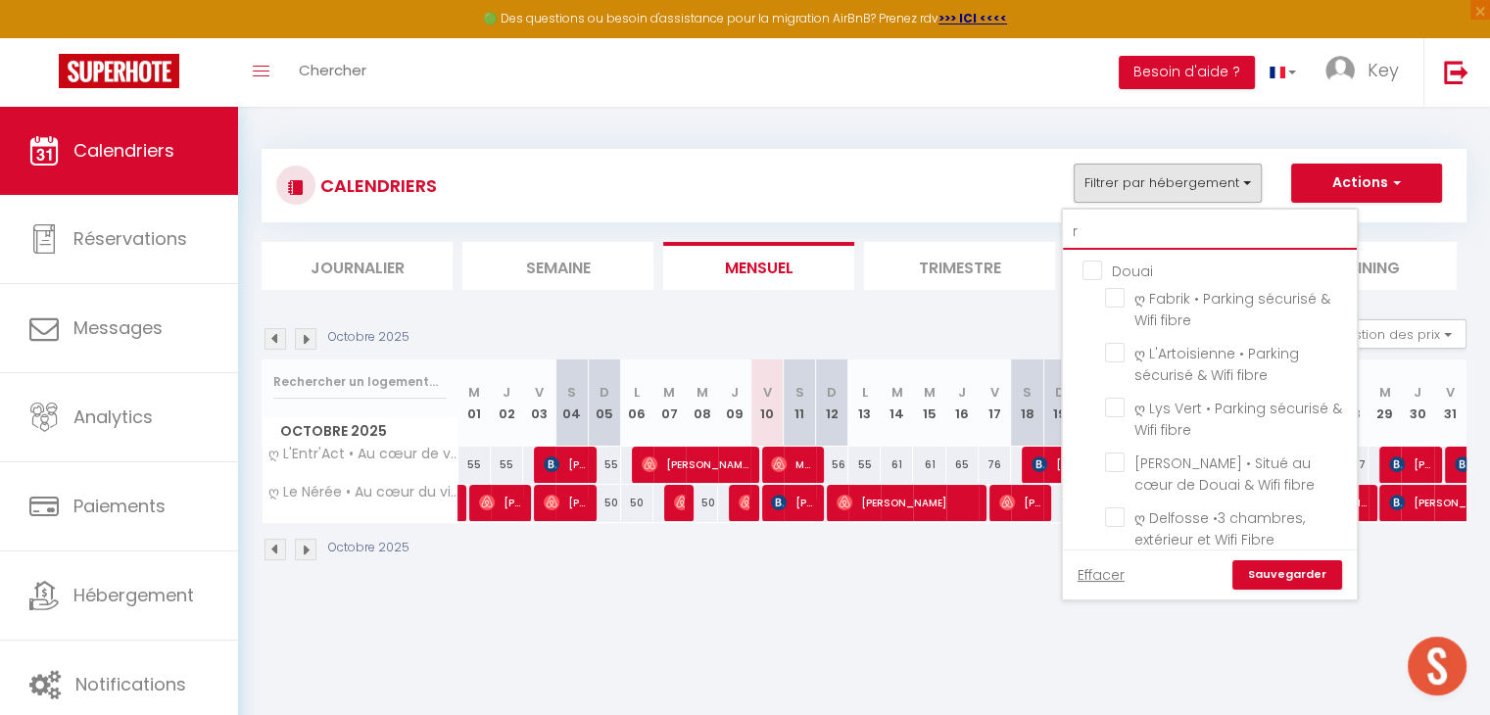
checkbox input "false"
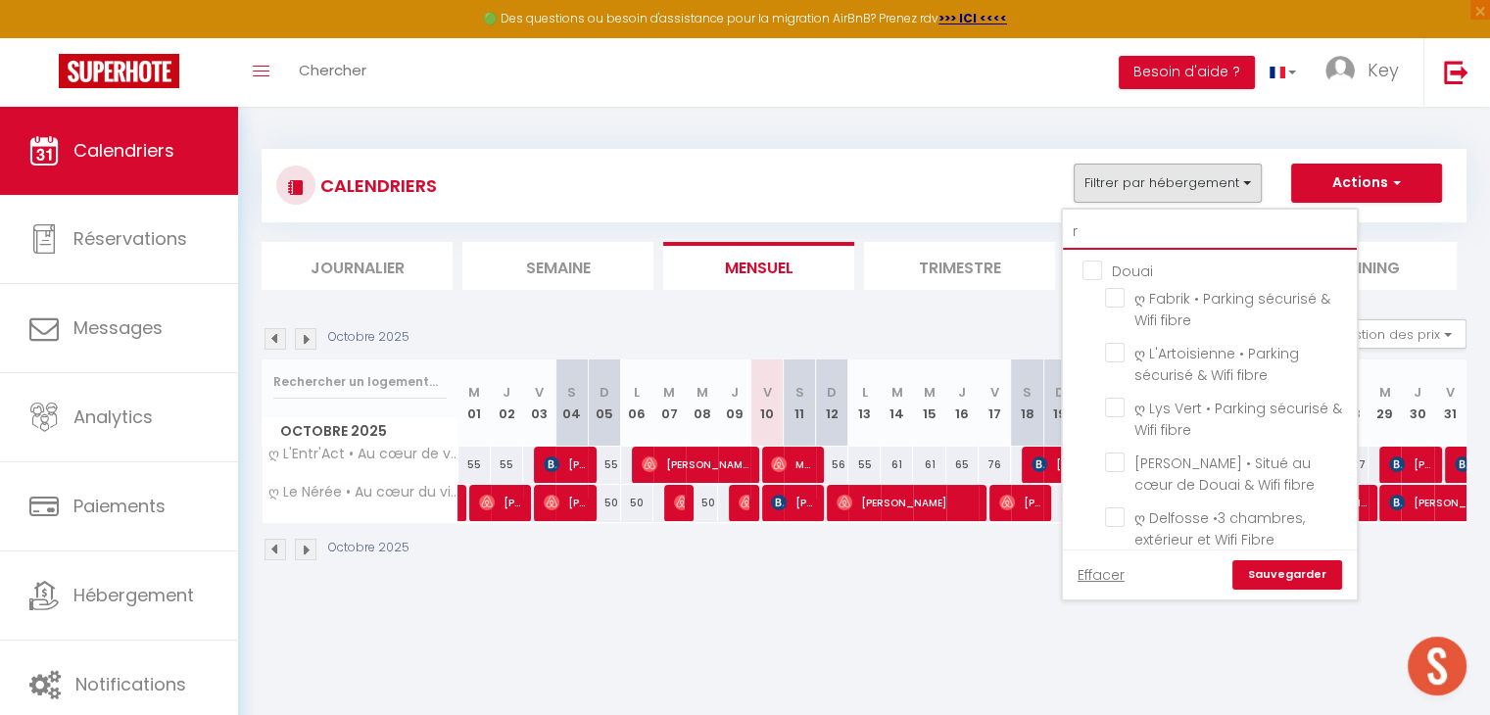
checkbox input "false"
checkbox input "true"
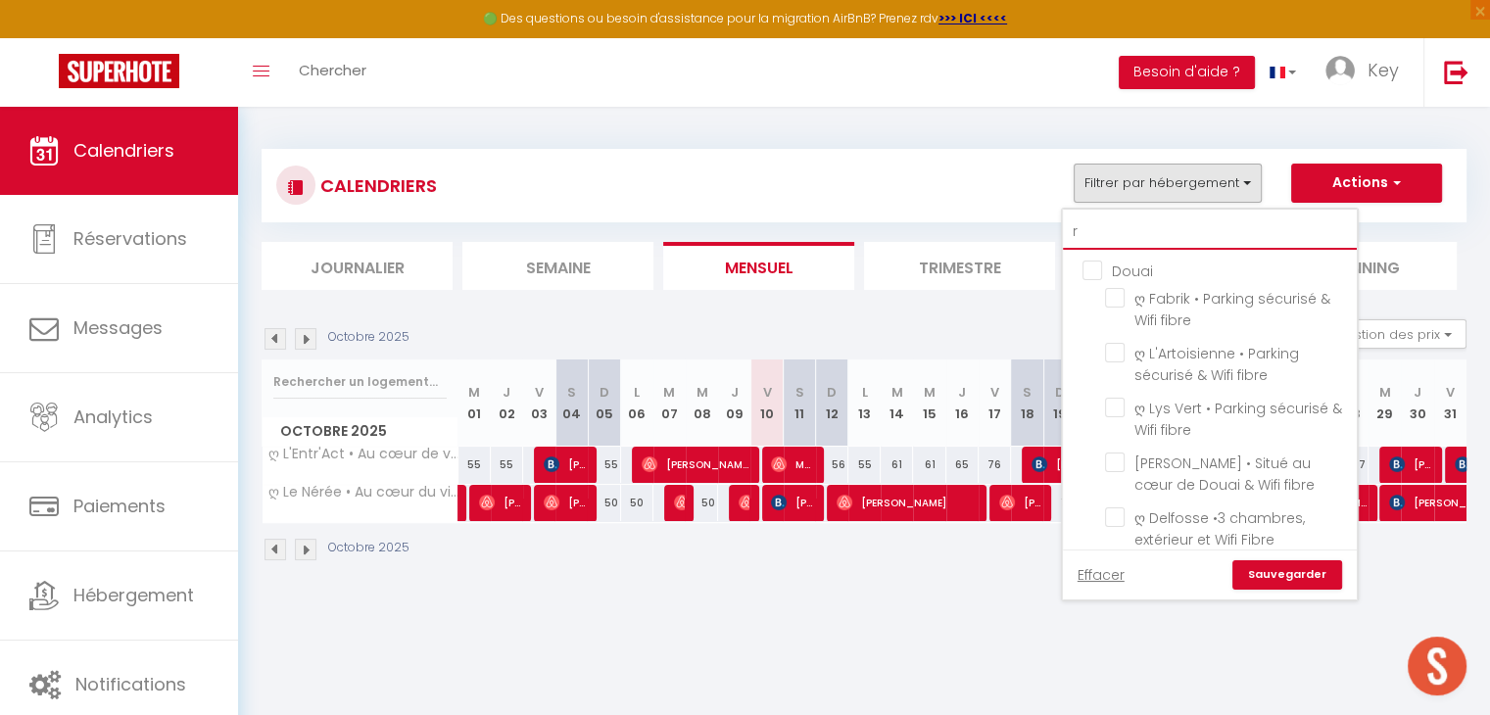
checkbox input "false"
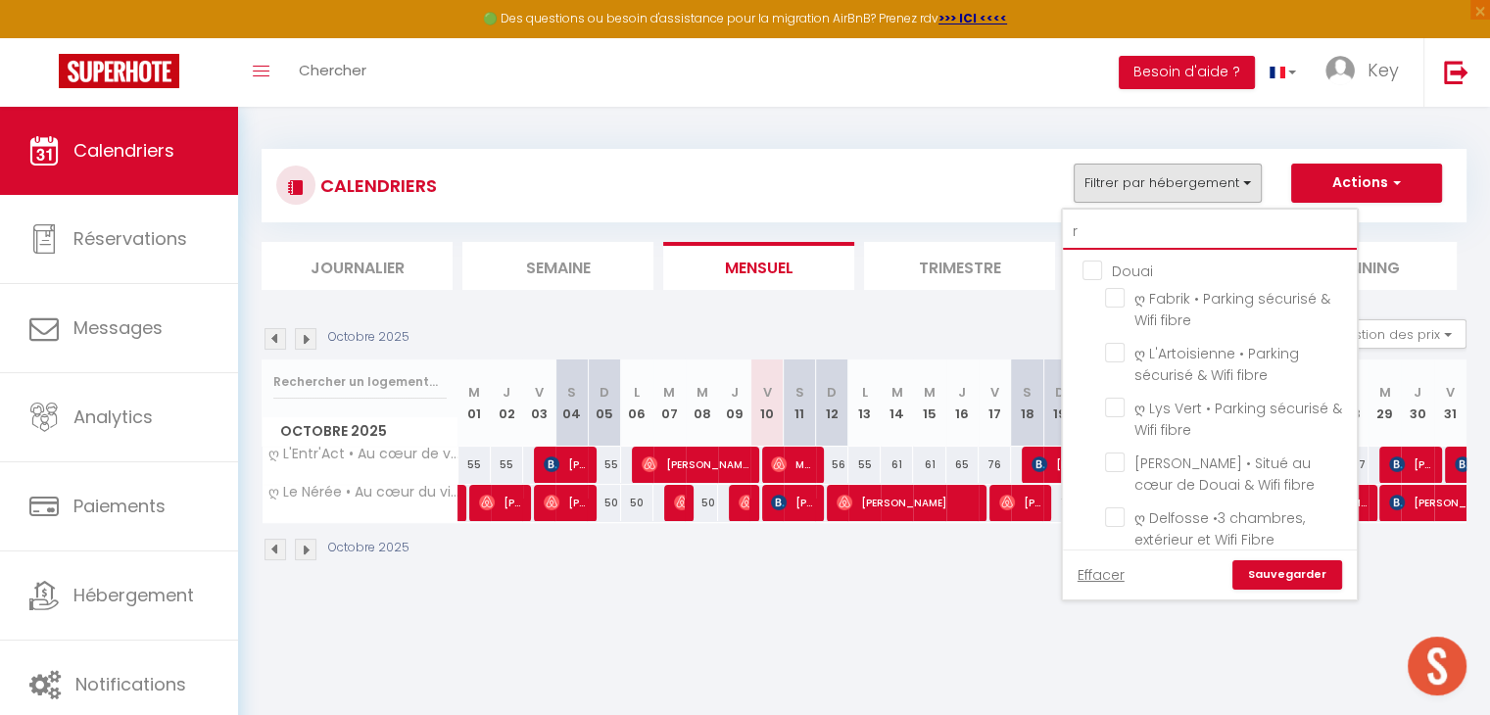
checkbox input "false"
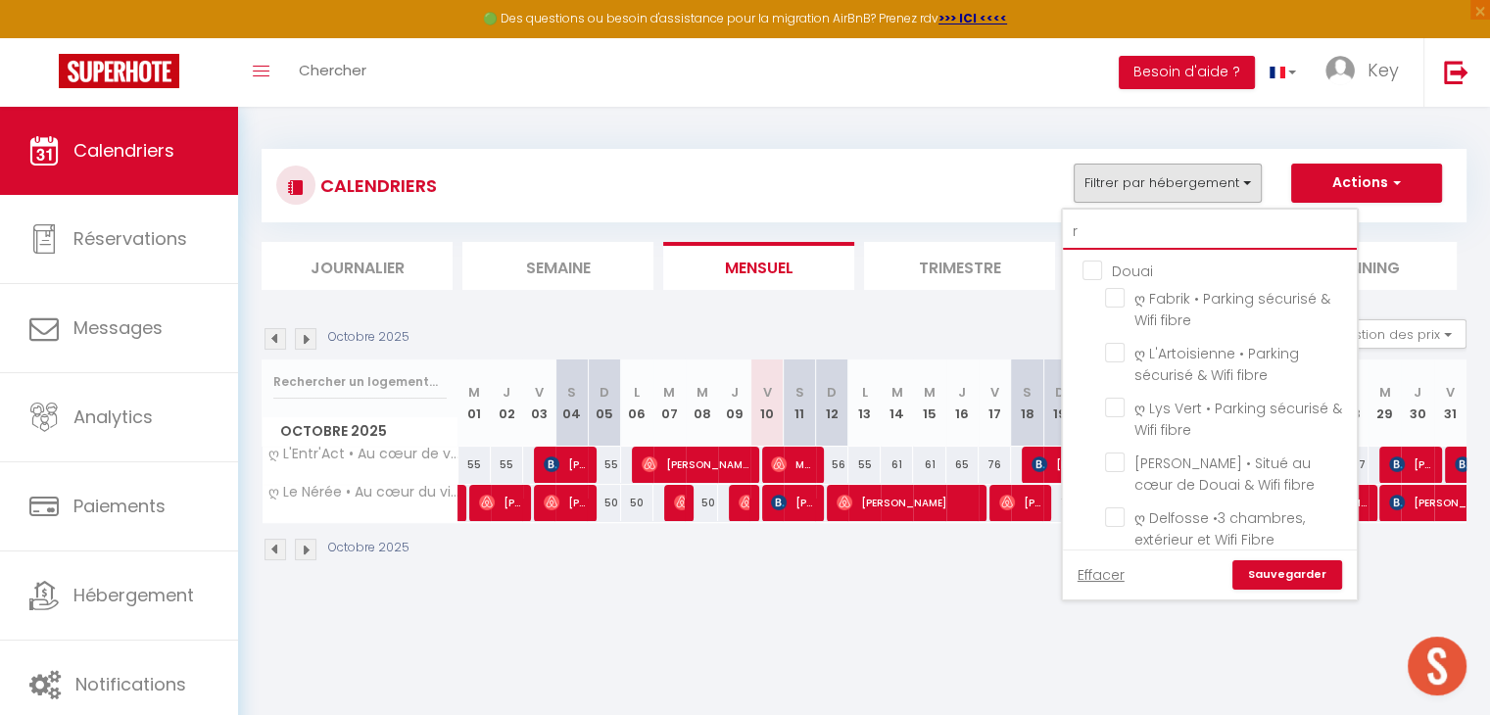
checkbox input "false"
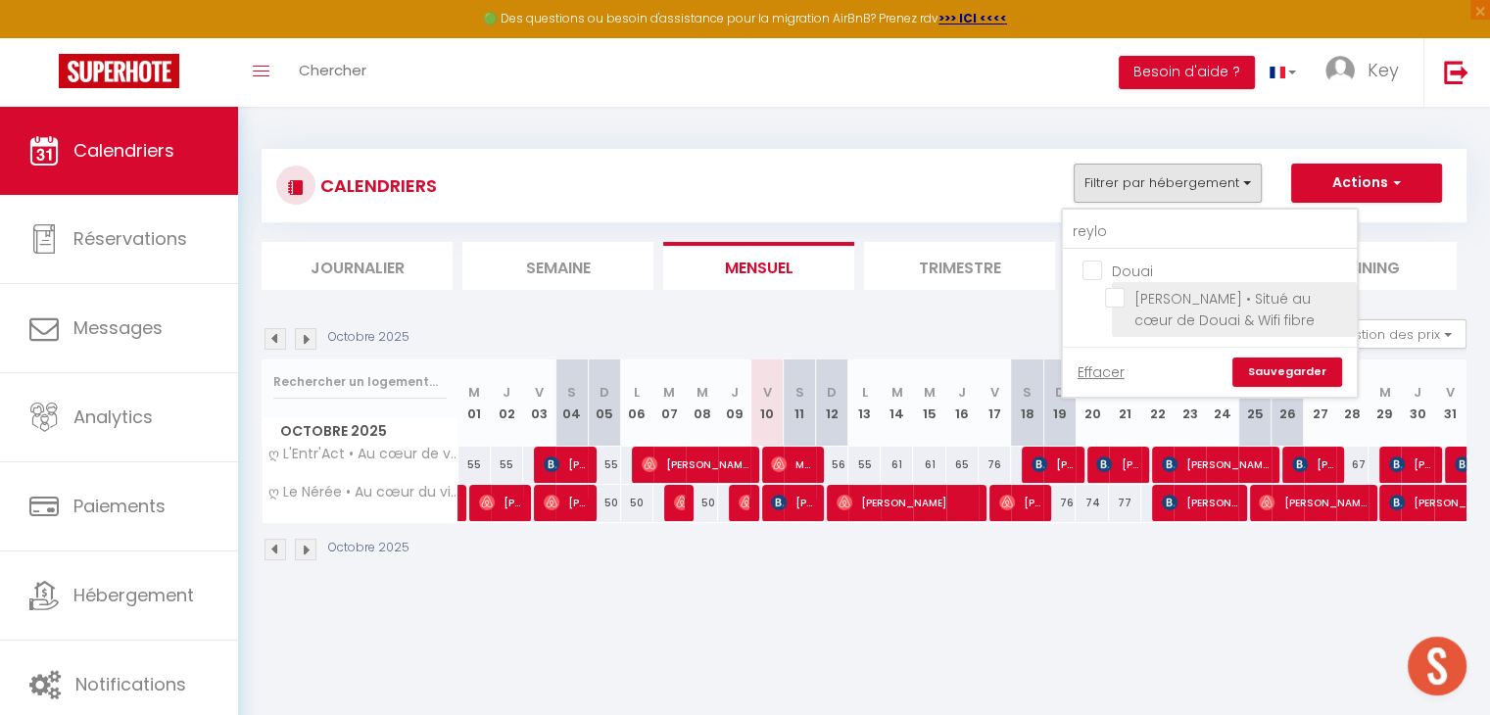
click at [1113, 296] on input "[PERSON_NAME] • Situé au cœur de Douai & Wifi fibre" at bounding box center [1227, 298] width 245 height 20
click at [1261, 369] on link "Sauvegarder" at bounding box center [1288, 372] width 110 height 29
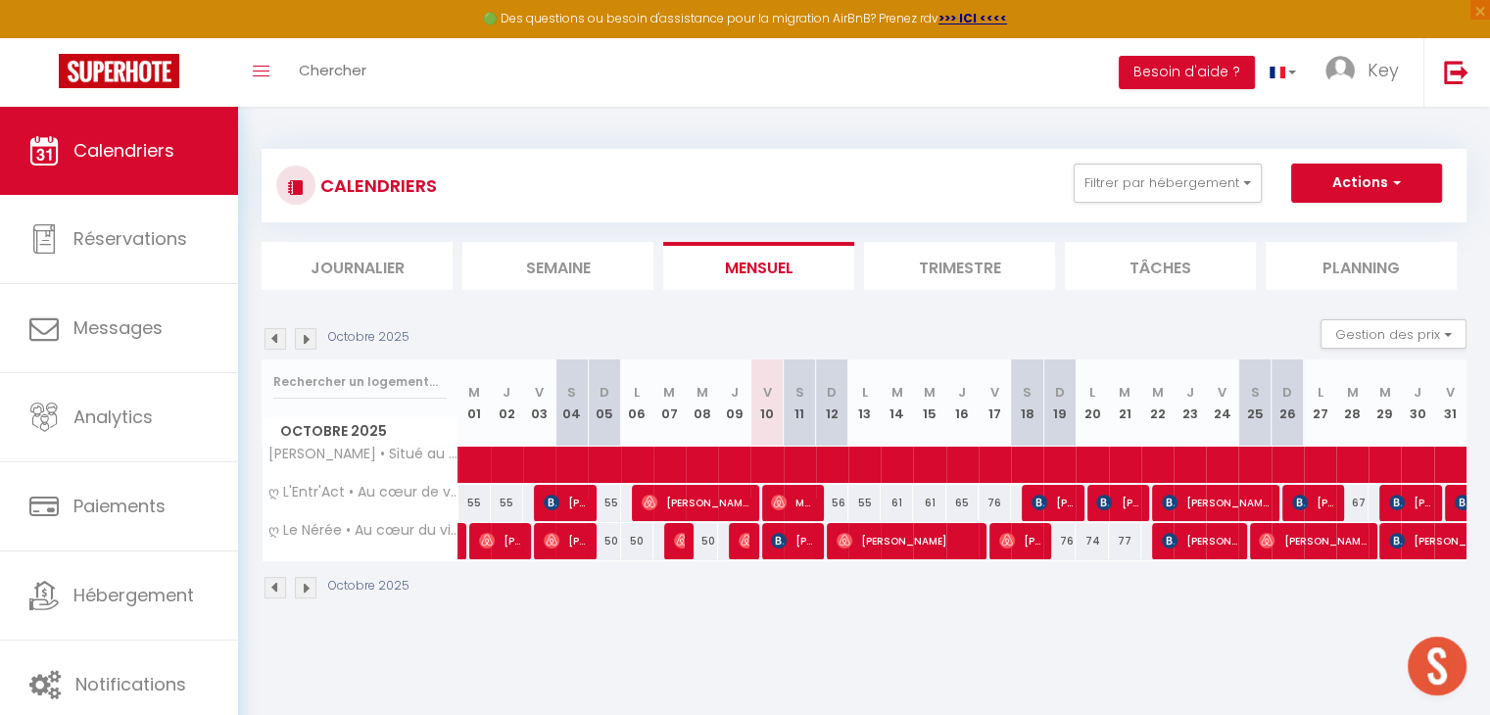
click at [306, 342] on img at bounding box center [306, 339] width 22 height 22
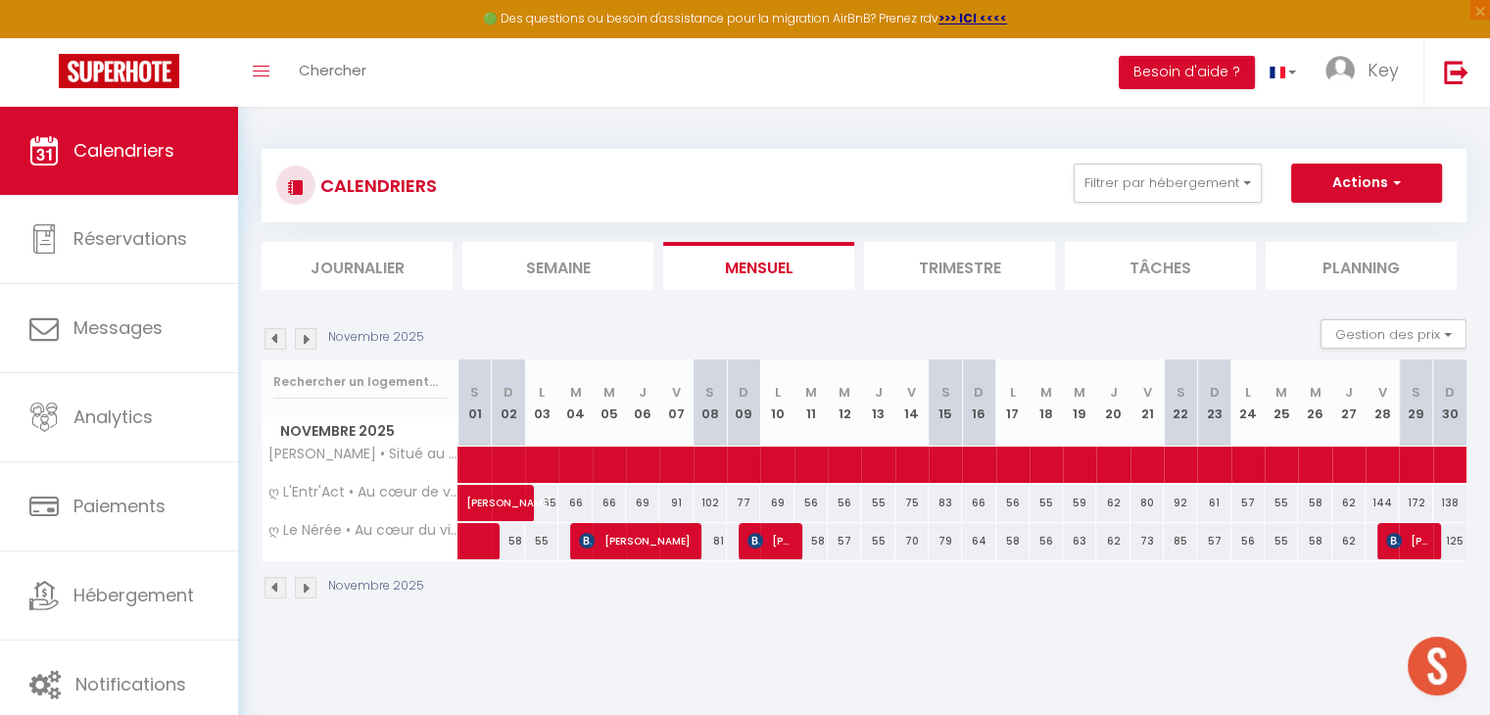
click at [306, 342] on img at bounding box center [306, 339] width 22 height 22
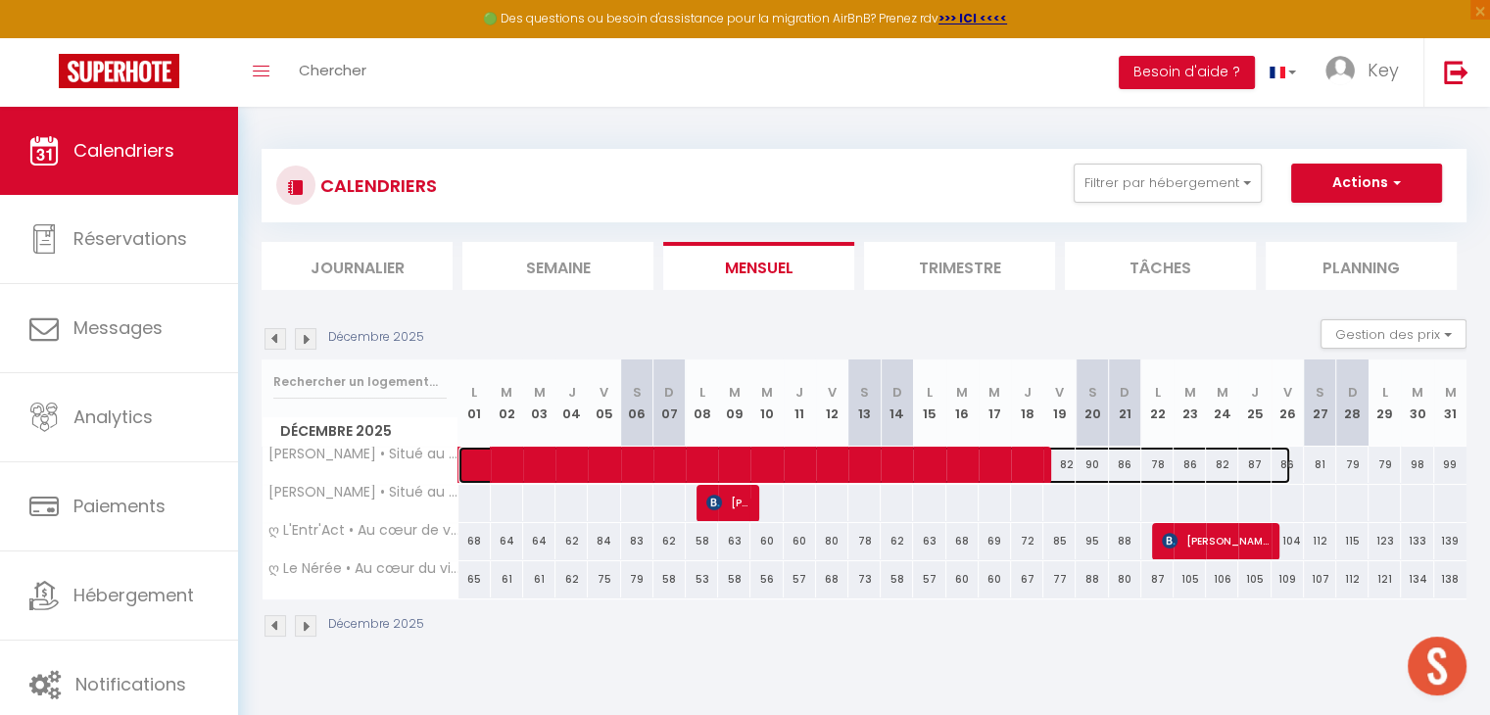
click at [564, 467] on span at bounding box center [884, 465] width 811 height 37
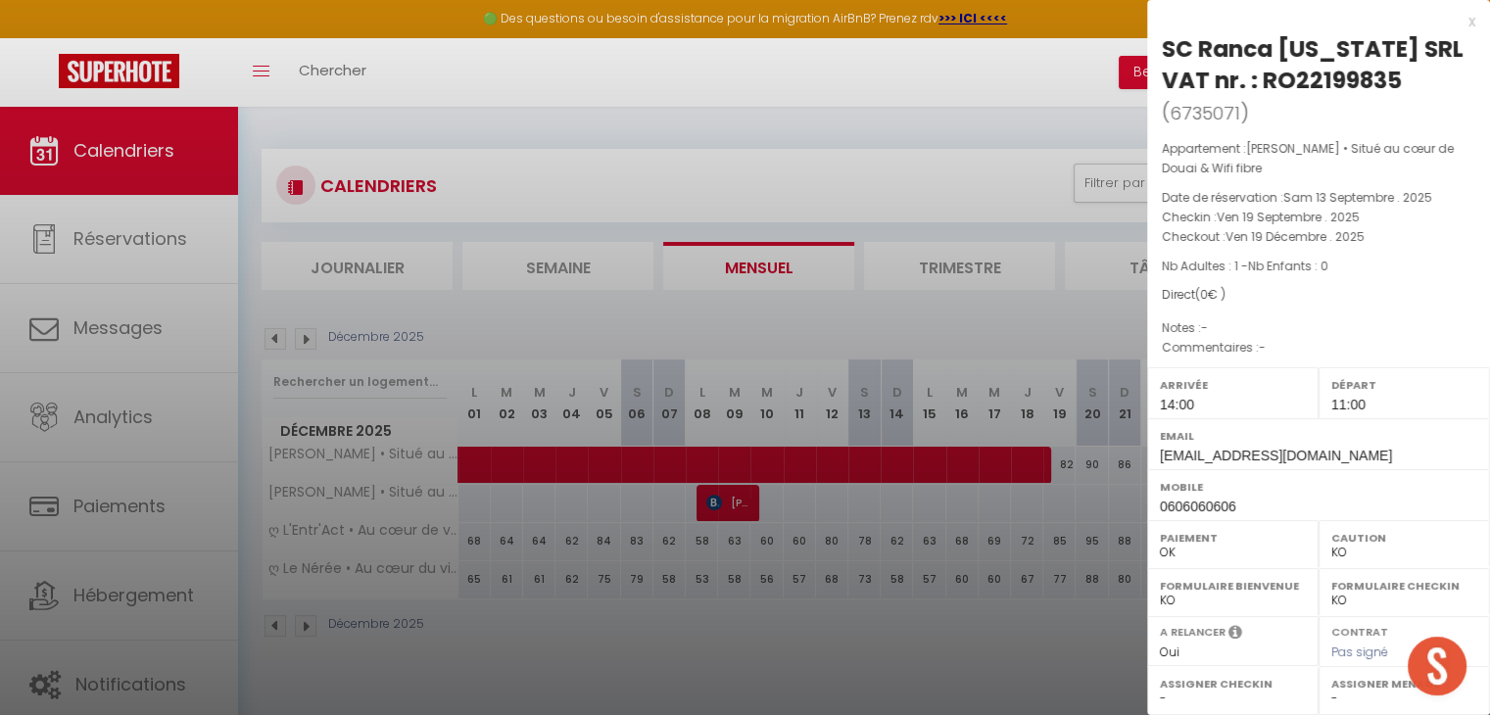
click at [498, 644] on div at bounding box center [745, 357] width 1490 height 715
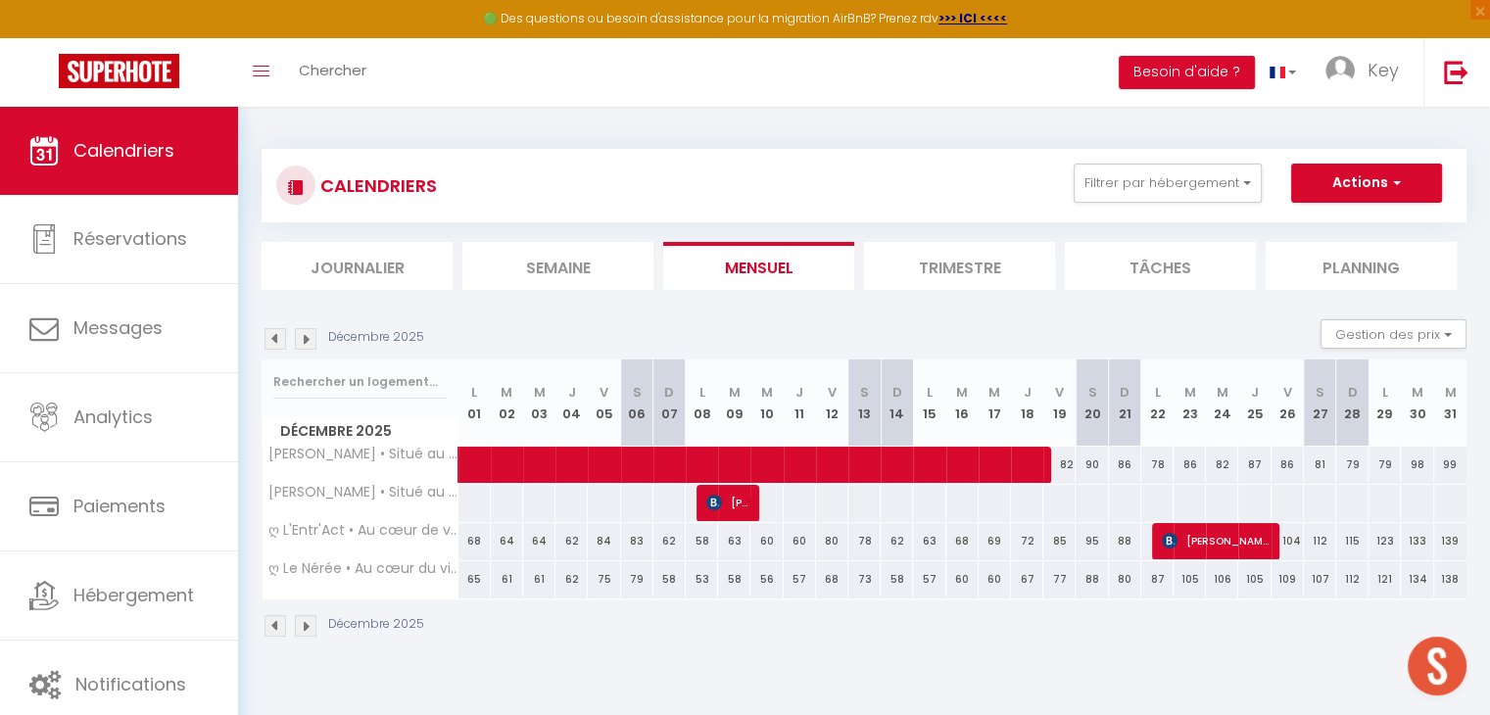
click at [277, 343] on img at bounding box center [276, 339] width 22 height 22
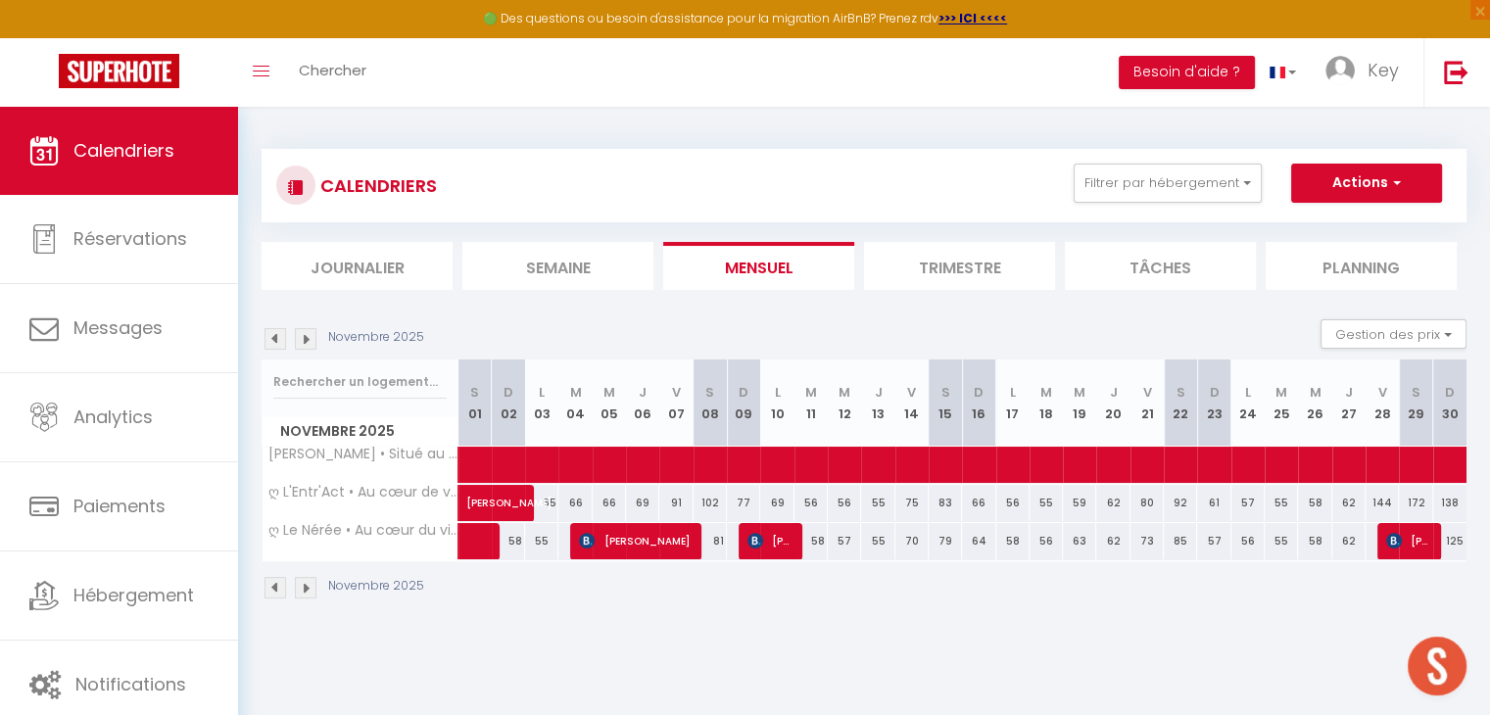
click at [277, 343] on img at bounding box center [276, 339] width 22 height 22
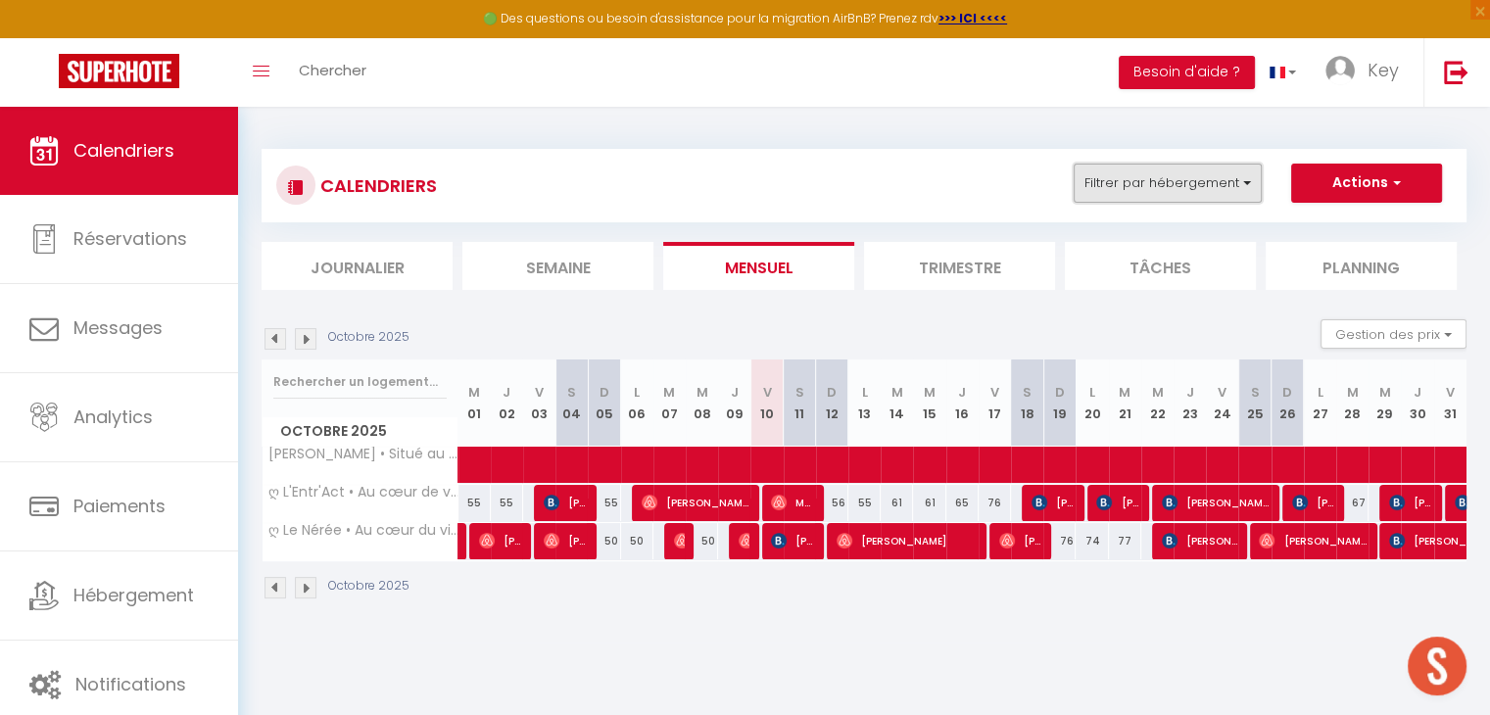
click at [1215, 171] on button "Filtrer par hébergement" at bounding box center [1168, 183] width 188 height 39
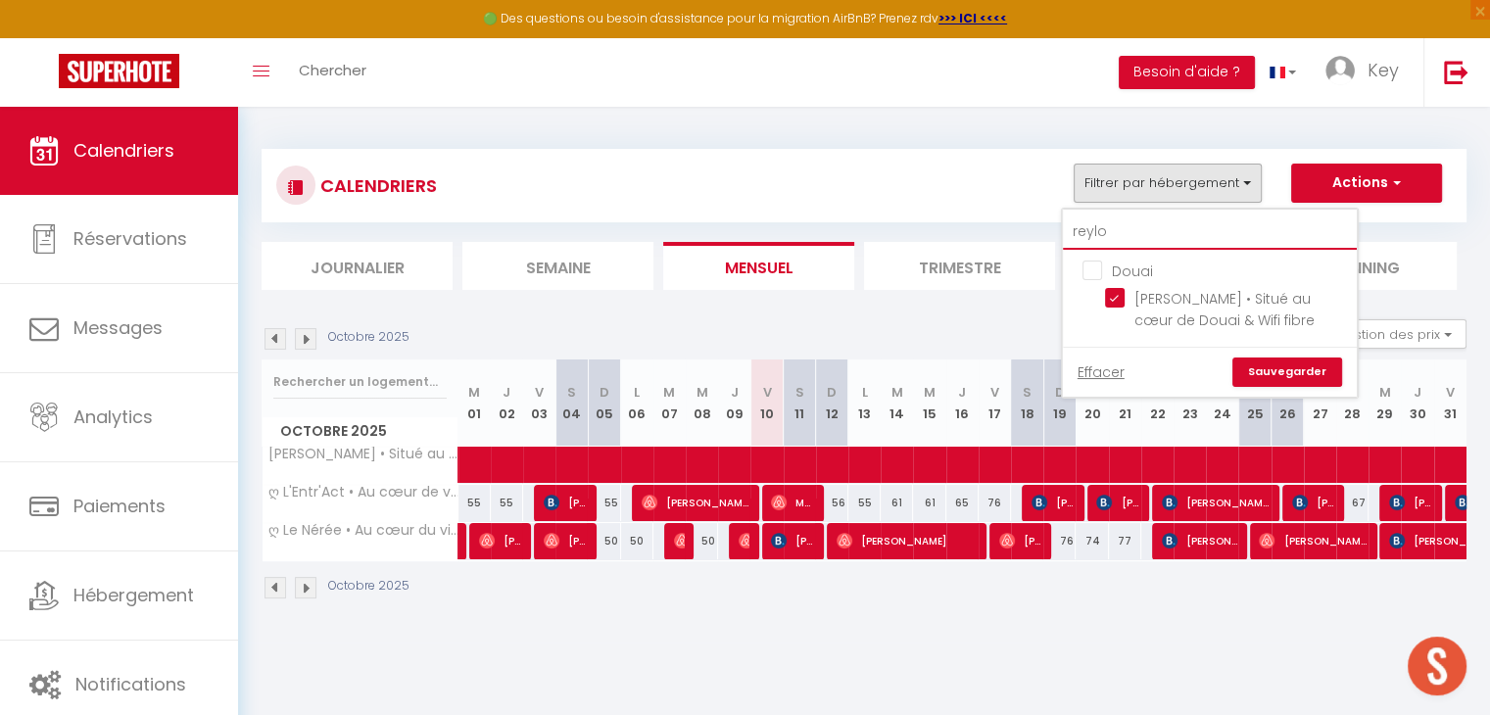
click at [1188, 244] on input "reylo" at bounding box center [1210, 232] width 294 height 35
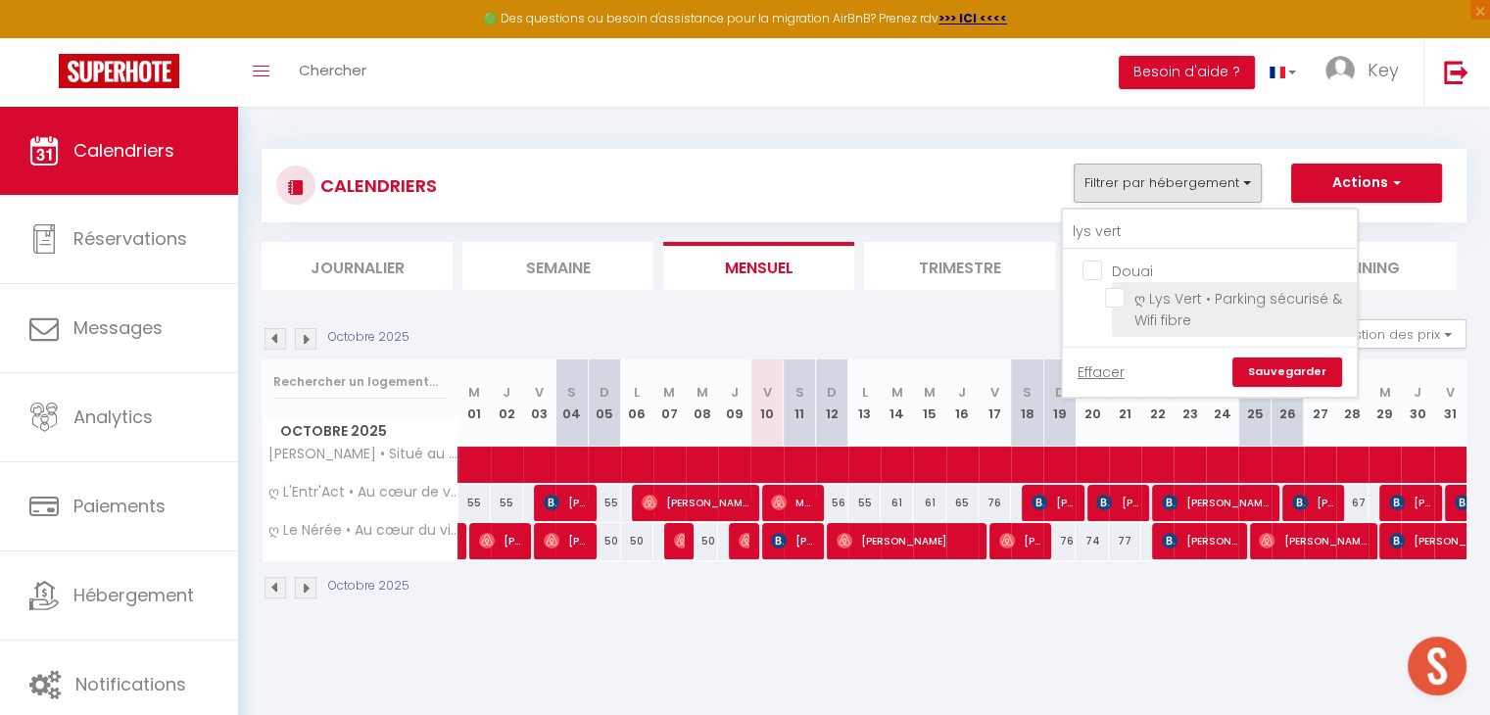
click at [1113, 295] on input "ღ Lys Vert • Parking sécurisé & Wifi fibre" at bounding box center [1227, 298] width 245 height 20
click at [1252, 365] on link "Sauvegarder" at bounding box center [1288, 372] width 110 height 29
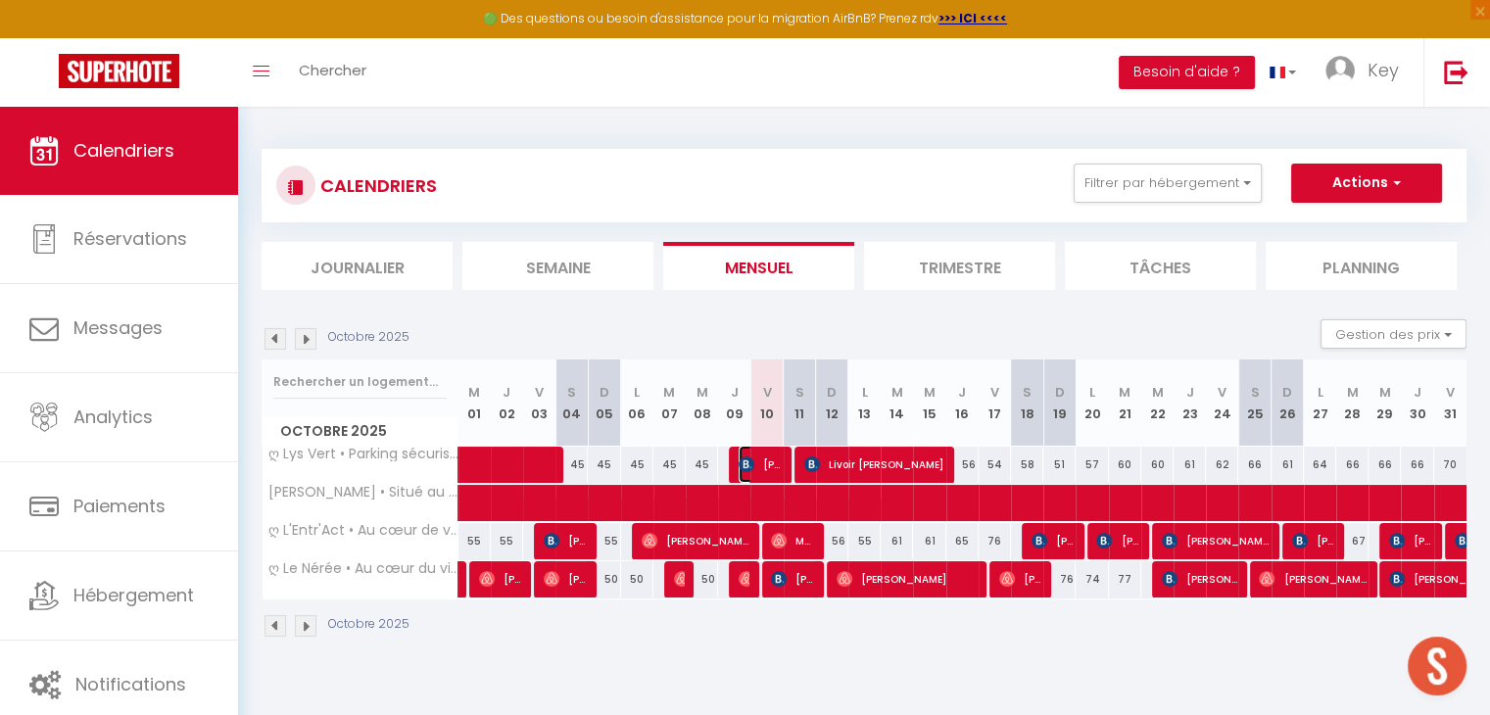
click at [770, 460] on span "[PERSON_NAME]" at bounding box center [760, 464] width 43 height 37
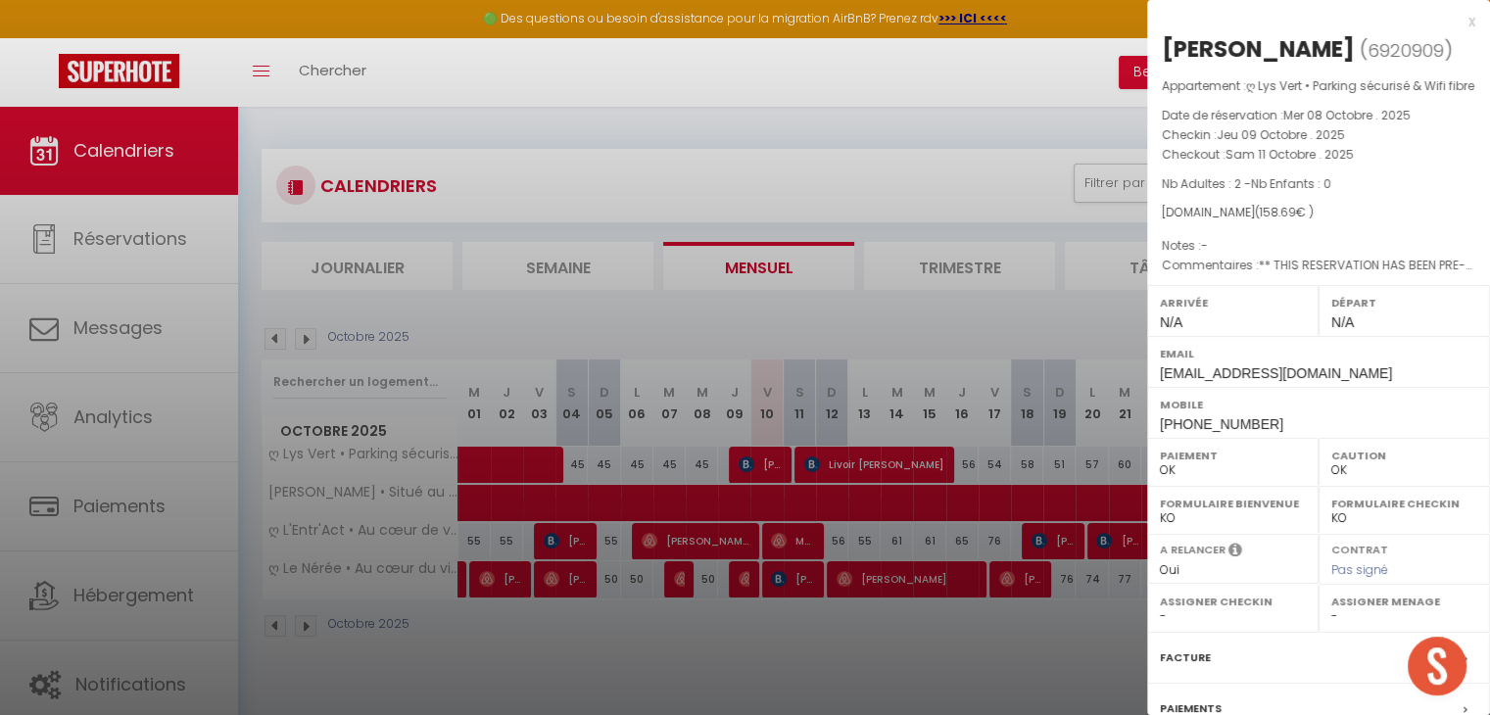
click at [1457, 20] on div "x" at bounding box center [1311, 22] width 328 height 24
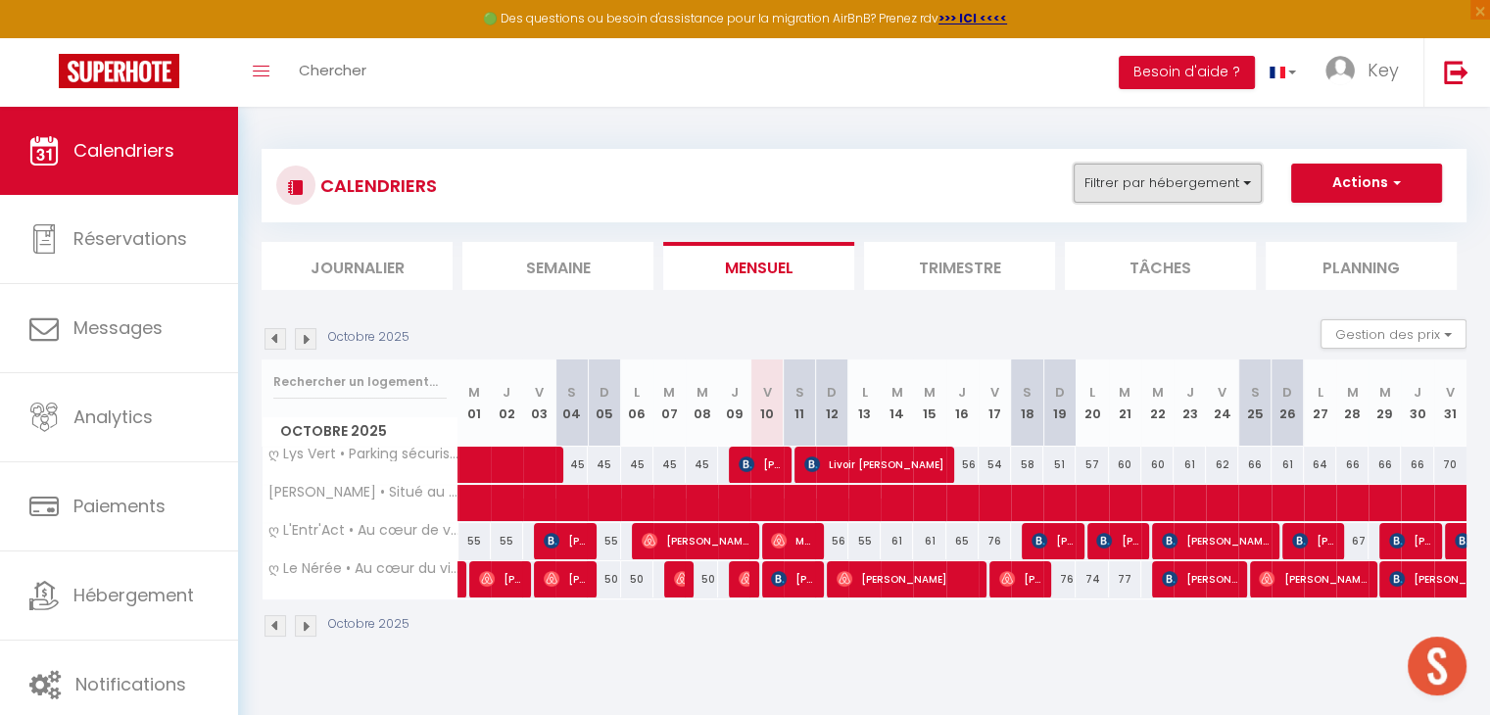
click at [1145, 185] on button "Filtrer par hébergement" at bounding box center [1168, 183] width 188 height 39
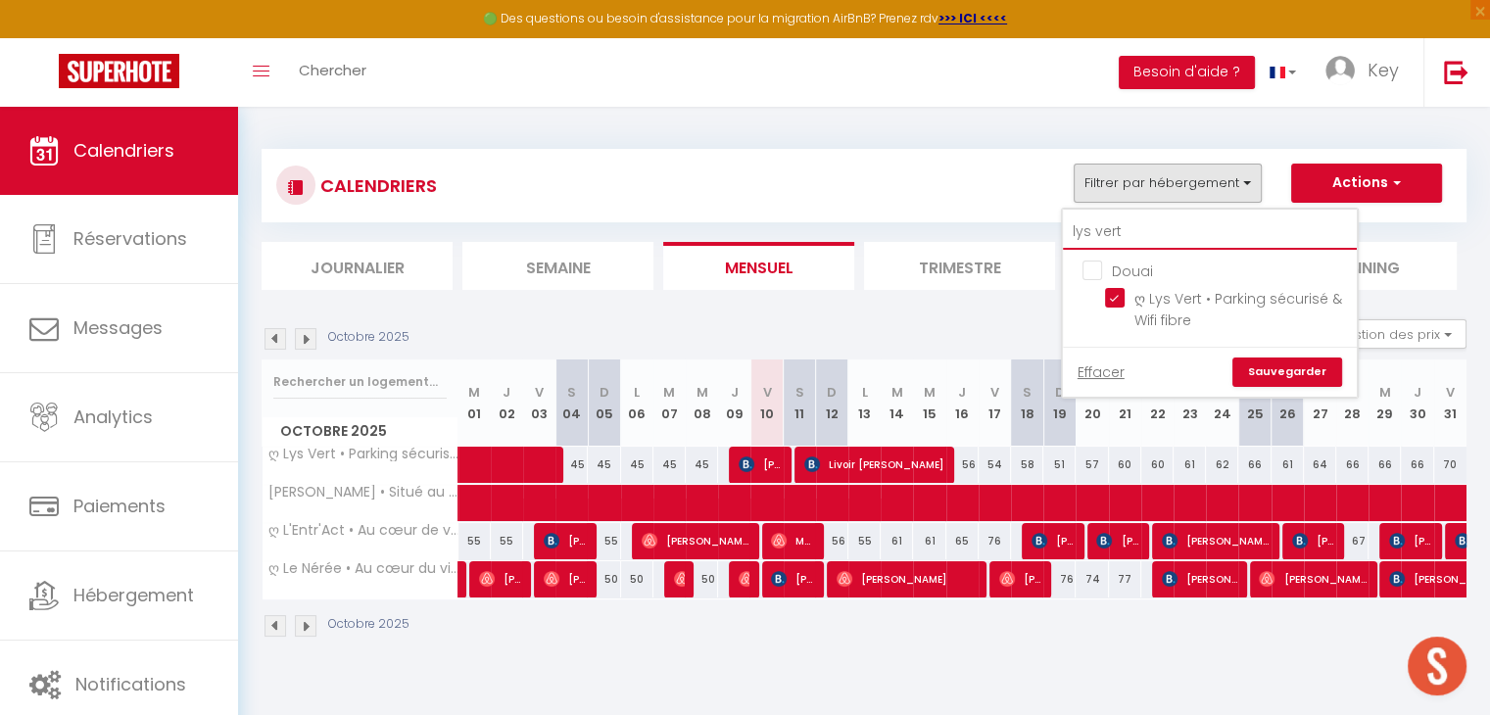
click at [1124, 230] on input "lys vert" at bounding box center [1210, 232] width 294 height 35
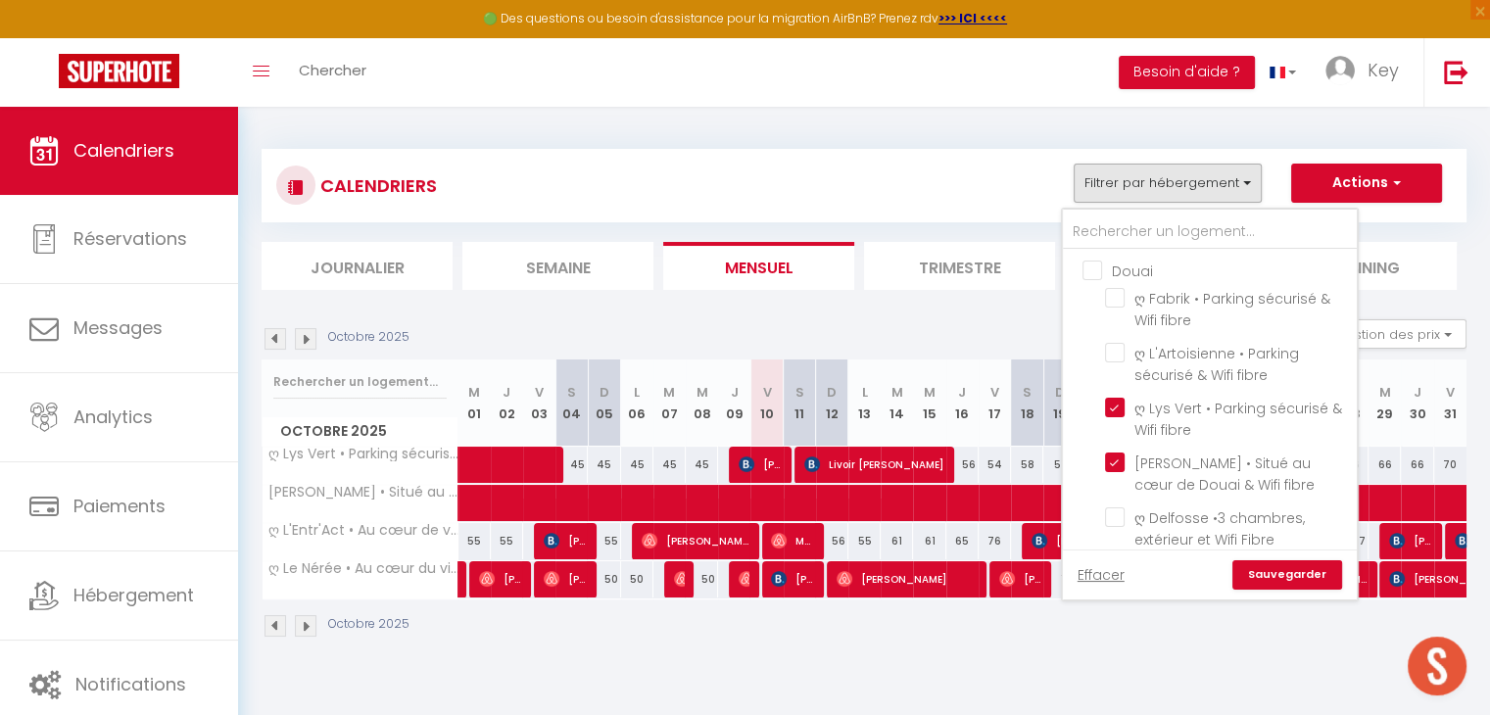
click at [1096, 266] on input "Douai" at bounding box center [1230, 270] width 294 height 20
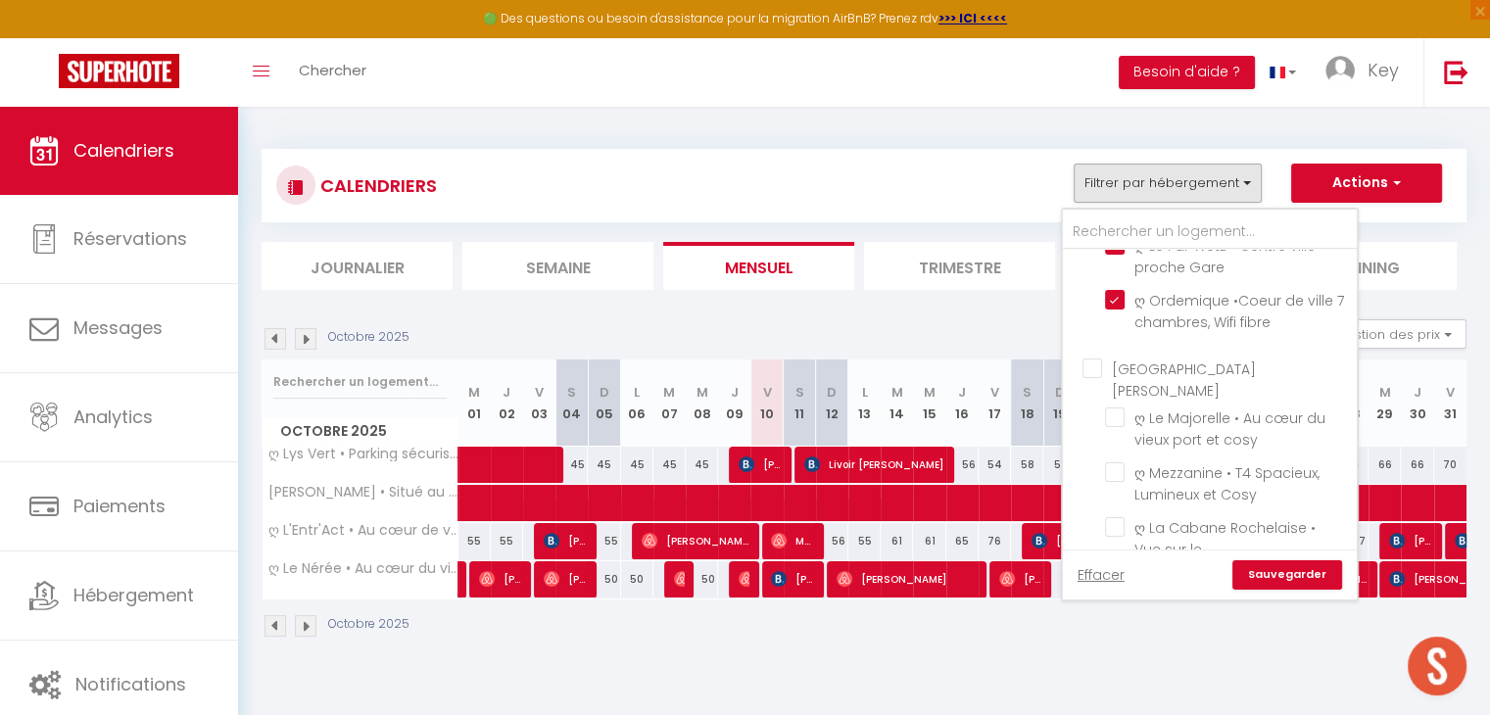
scroll to position [721, 0]
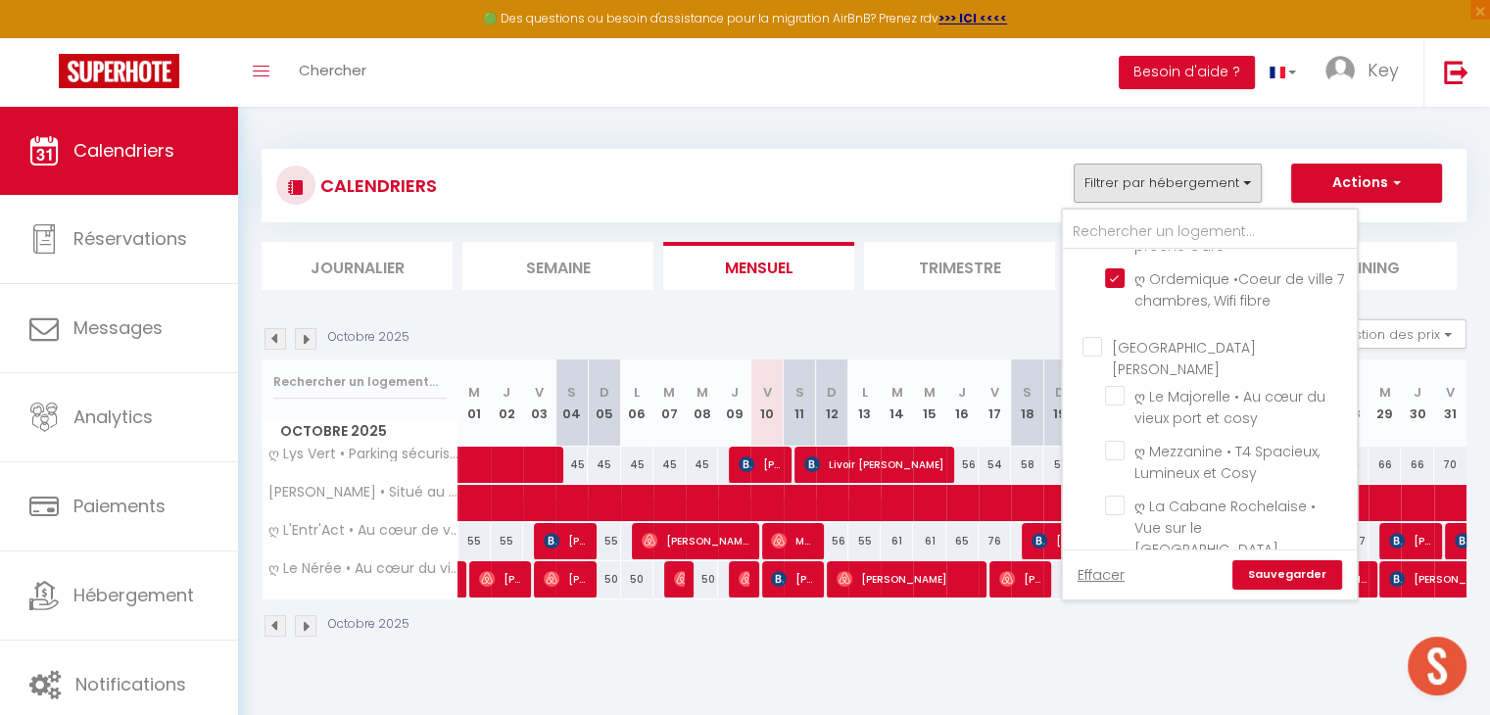
click at [1086, 337] on input "[GEOGRAPHIC_DATA][PERSON_NAME]" at bounding box center [1230, 347] width 294 height 20
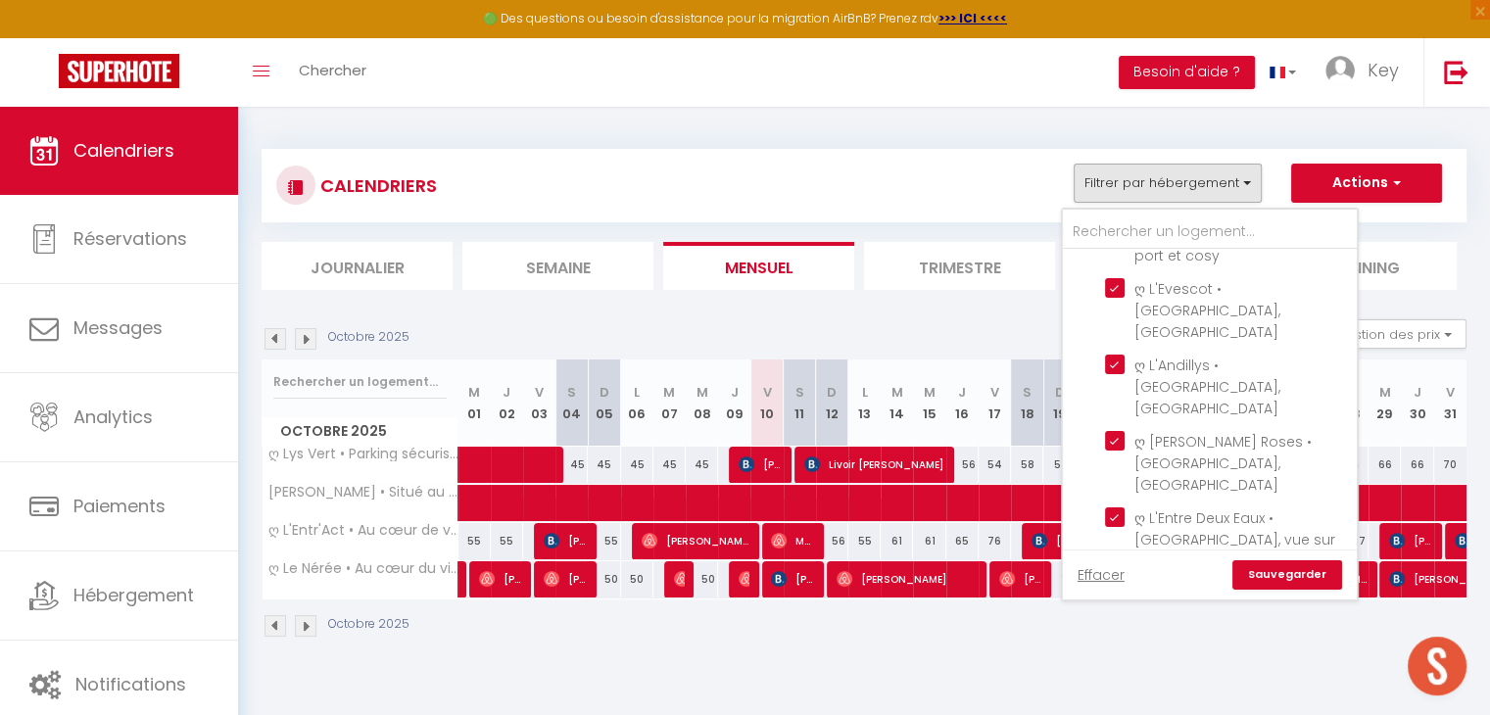
scroll to position [2399, 0]
click at [1091, 682] on input "[GEOGRAPHIC_DATA]" at bounding box center [1230, 692] width 294 height 20
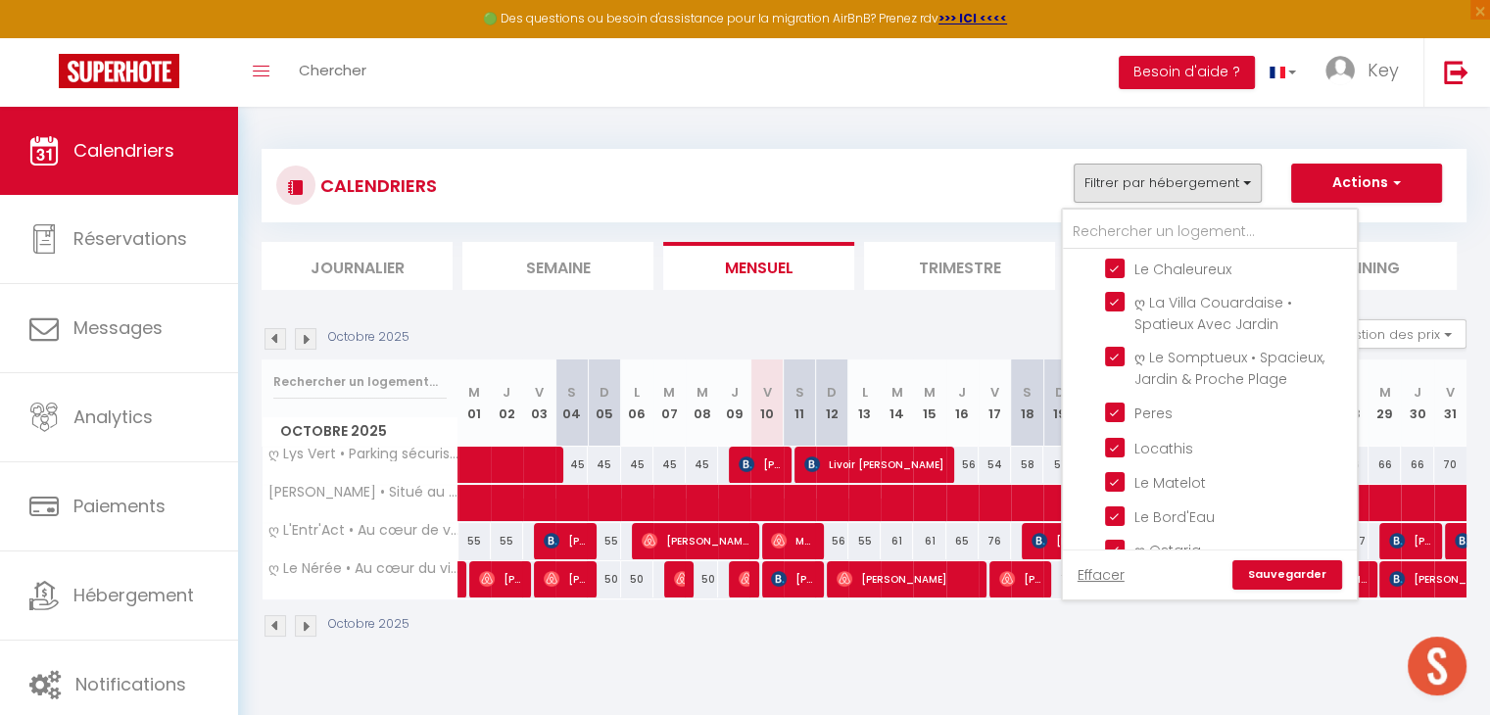
scroll to position [3908, 0]
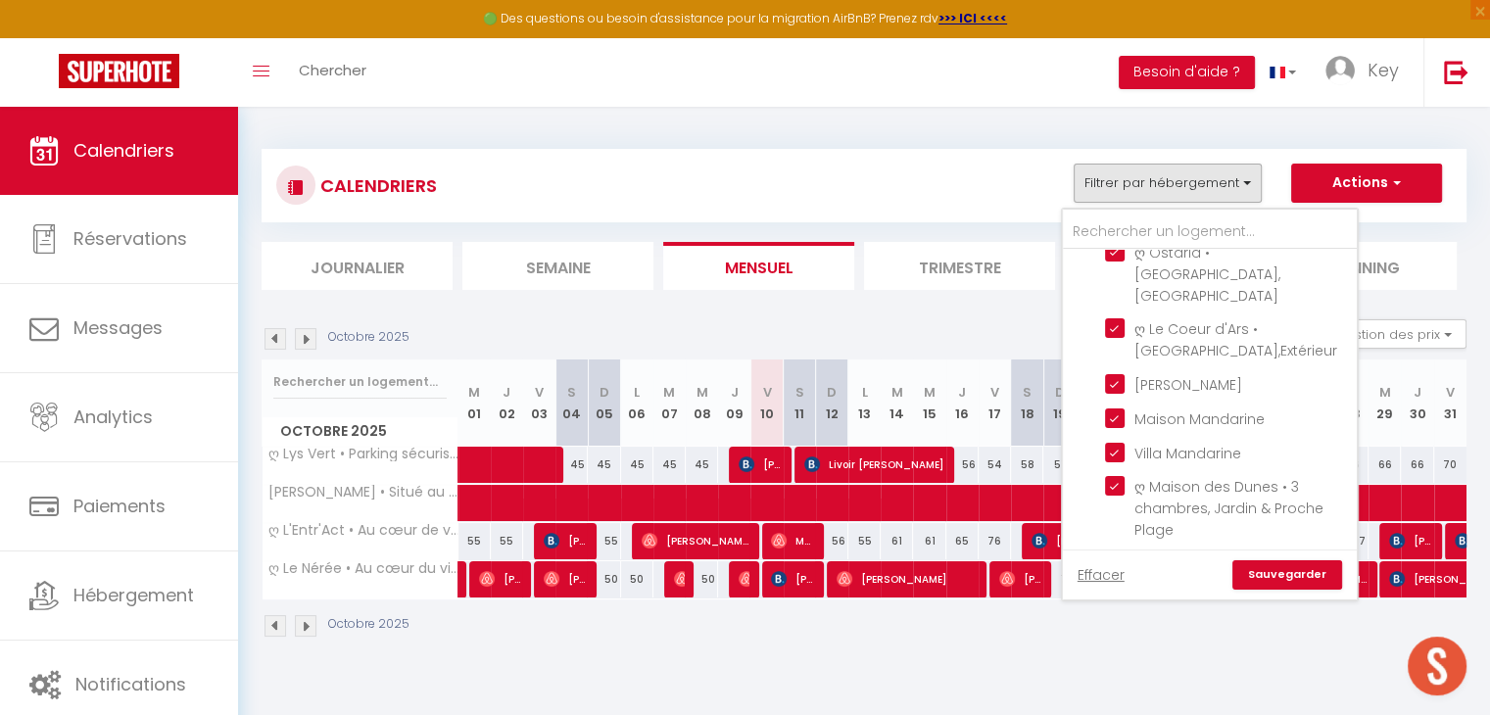
scroll to position [4196, 0]
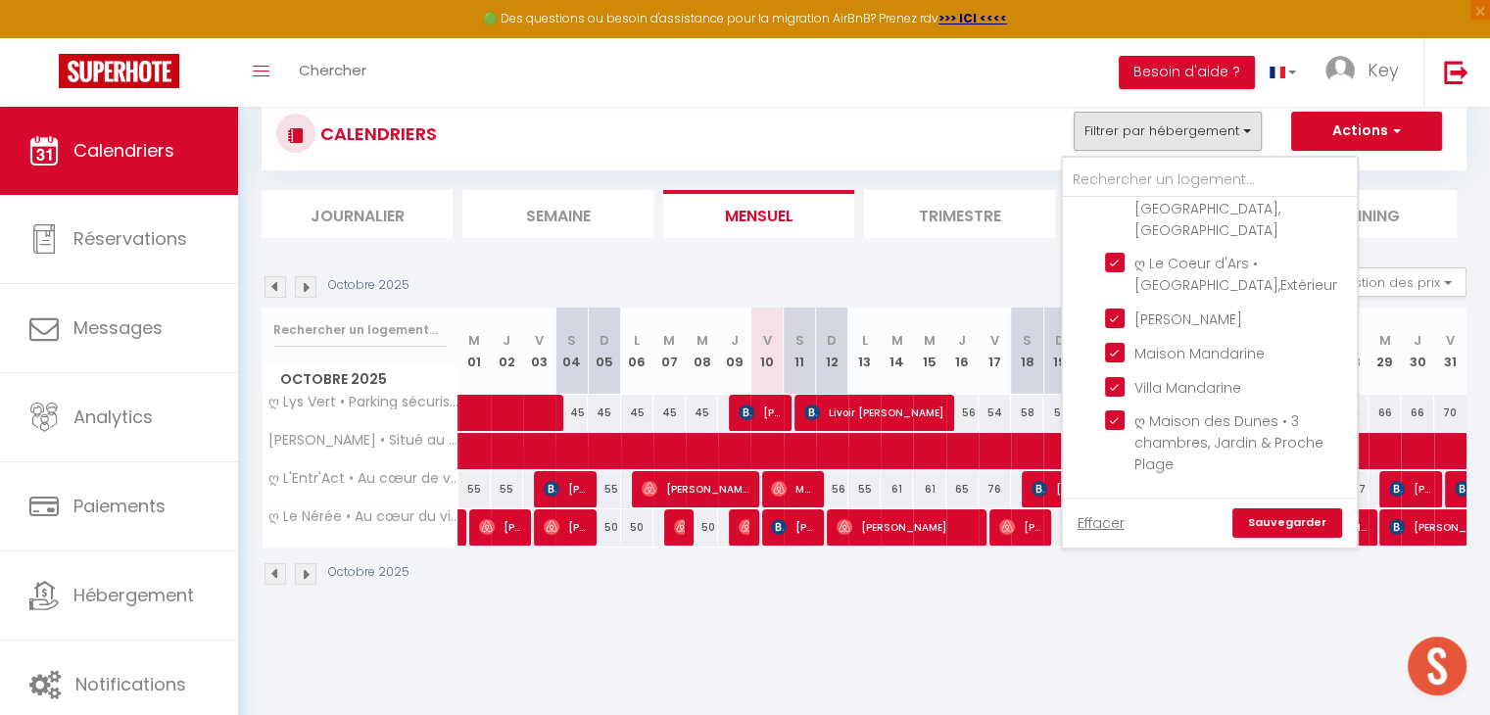
scroll to position [55, 0]
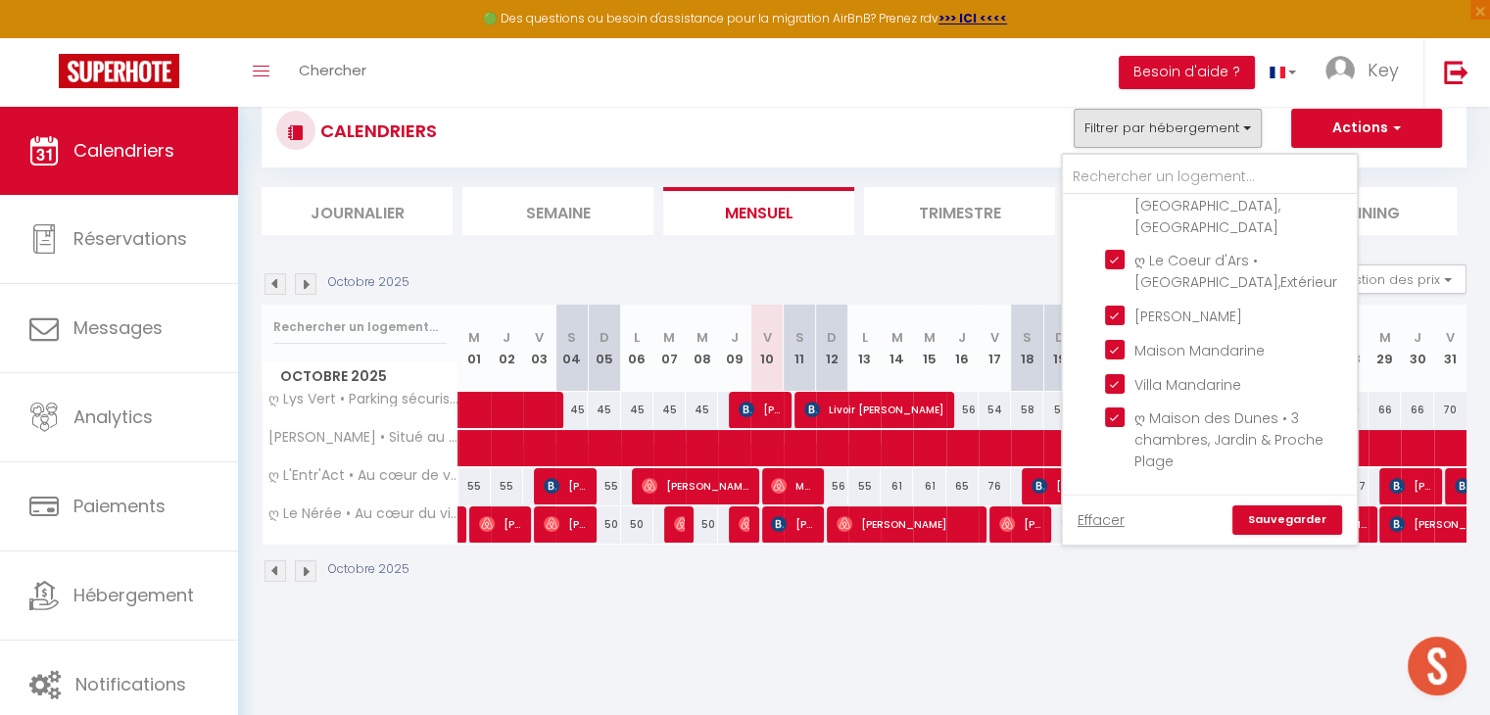
click at [1275, 520] on link "Sauvegarder" at bounding box center [1288, 520] width 110 height 29
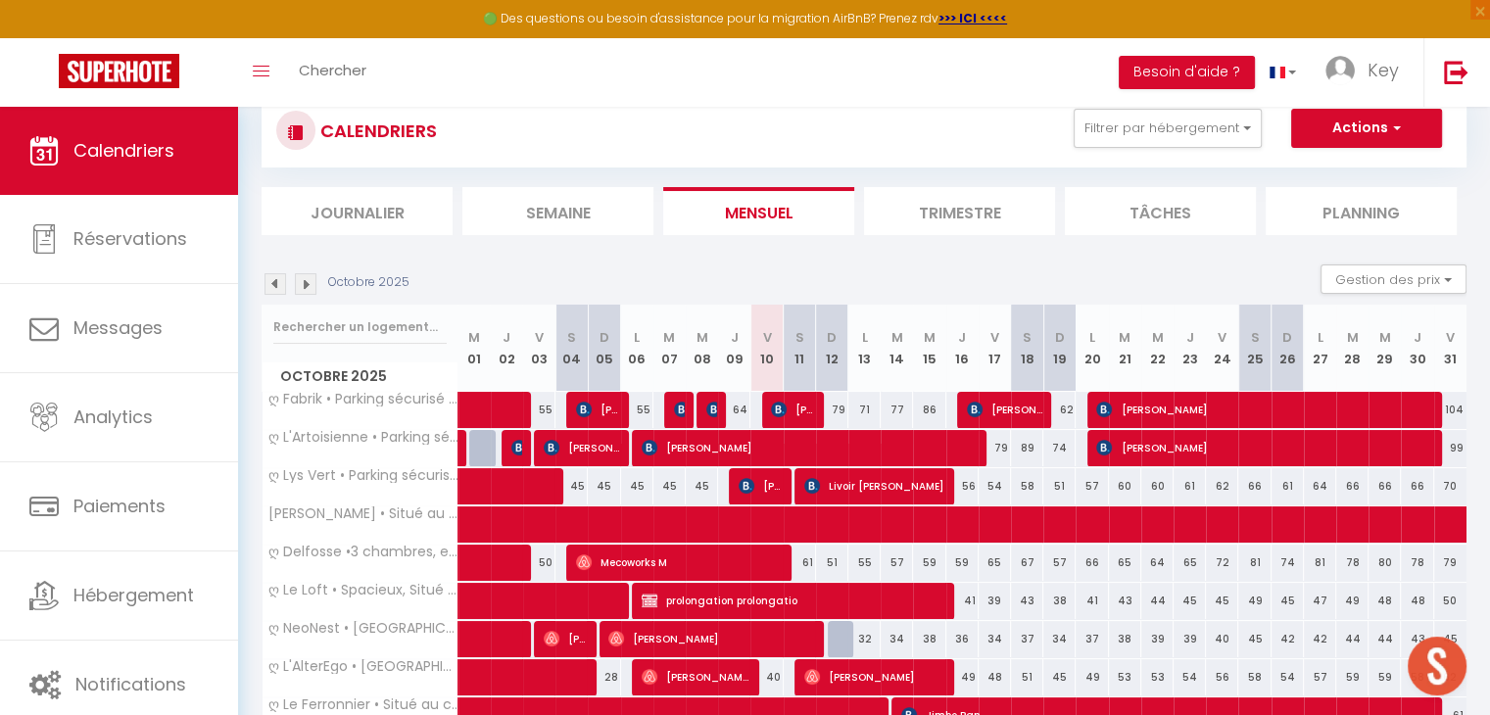
click at [335, 209] on li "Journalier" at bounding box center [357, 211] width 191 height 48
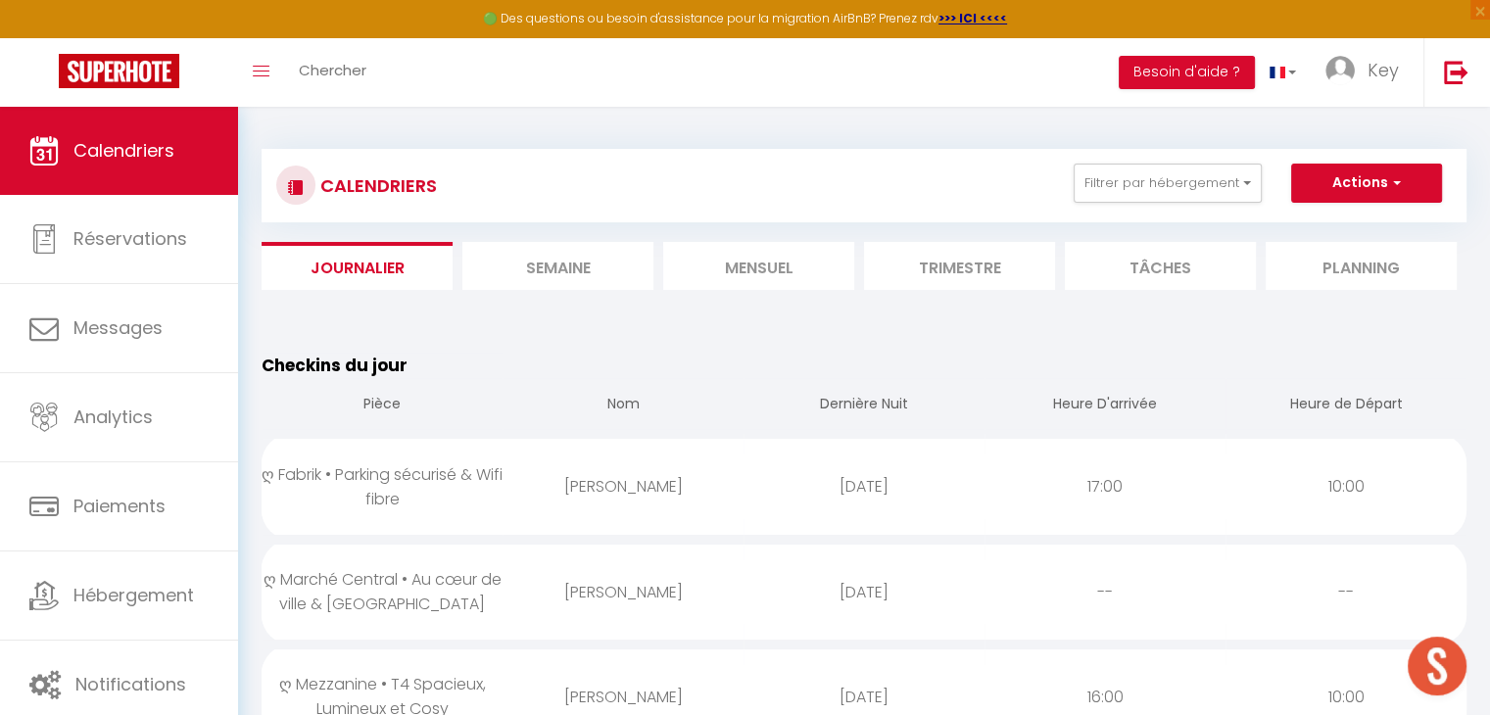
click at [561, 276] on li "Semaine" at bounding box center [557, 266] width 191 height 48
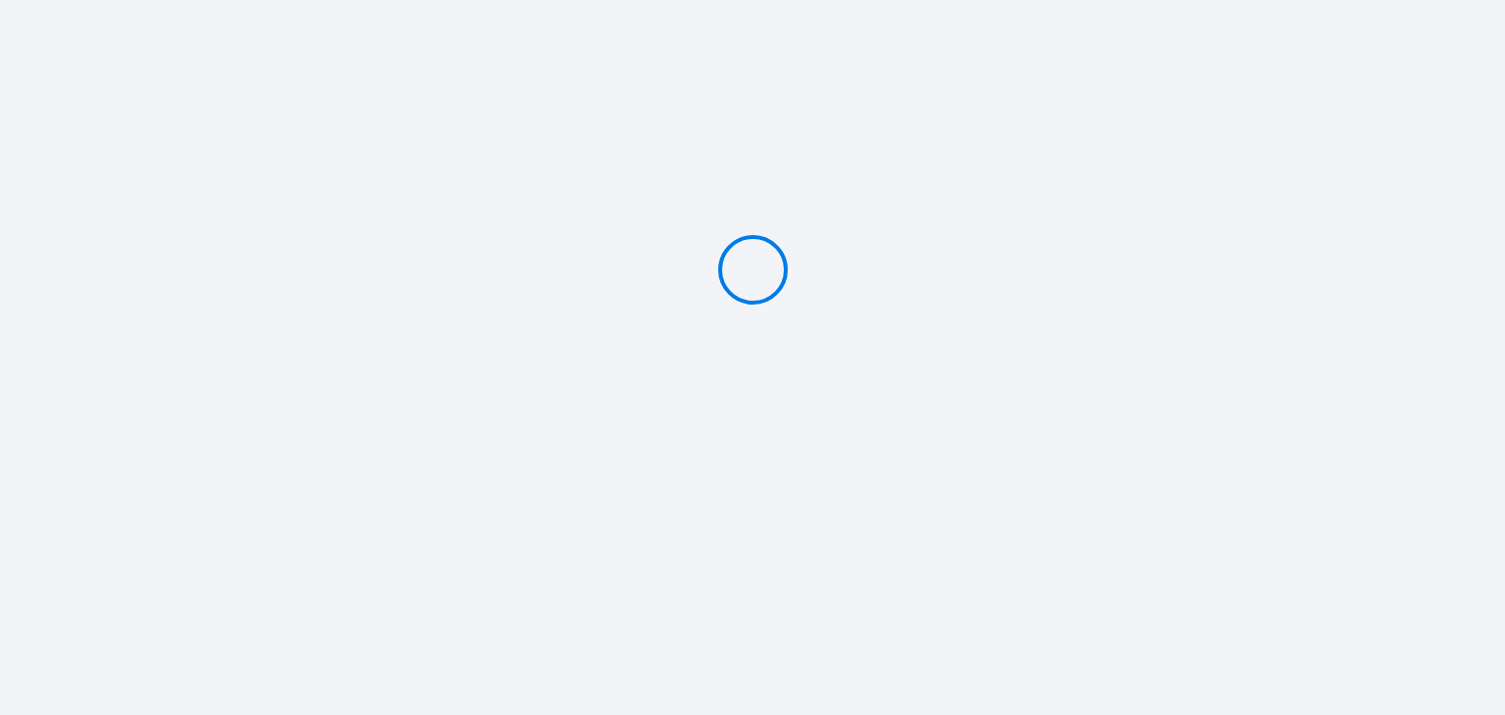
type input "Caution 350 €"
